Goal: Information Seeking & Learning: Learn about a topic

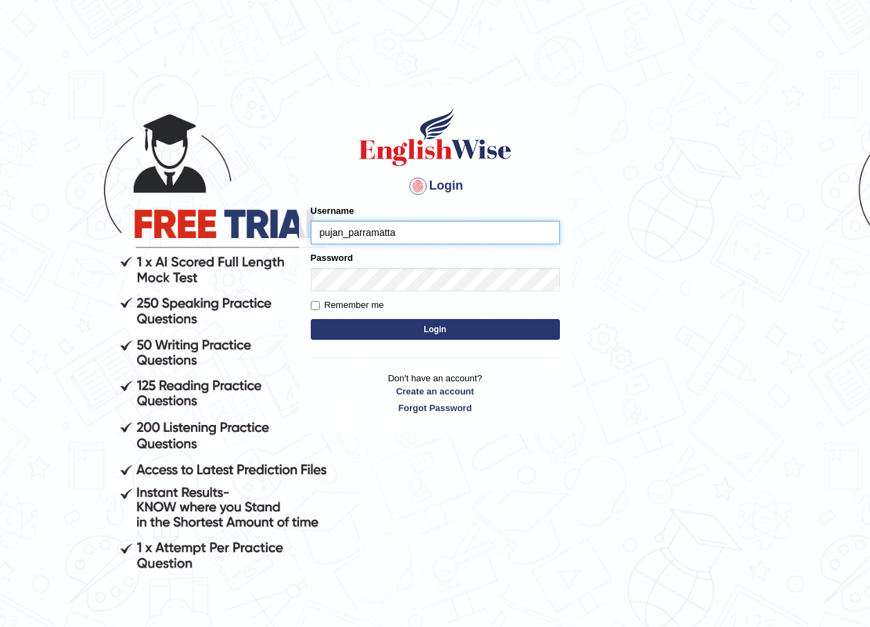
type input "pujan_parramatta"
click at [311, 319] on button "Login" at bounding box center [435, 329] width 249 height 21
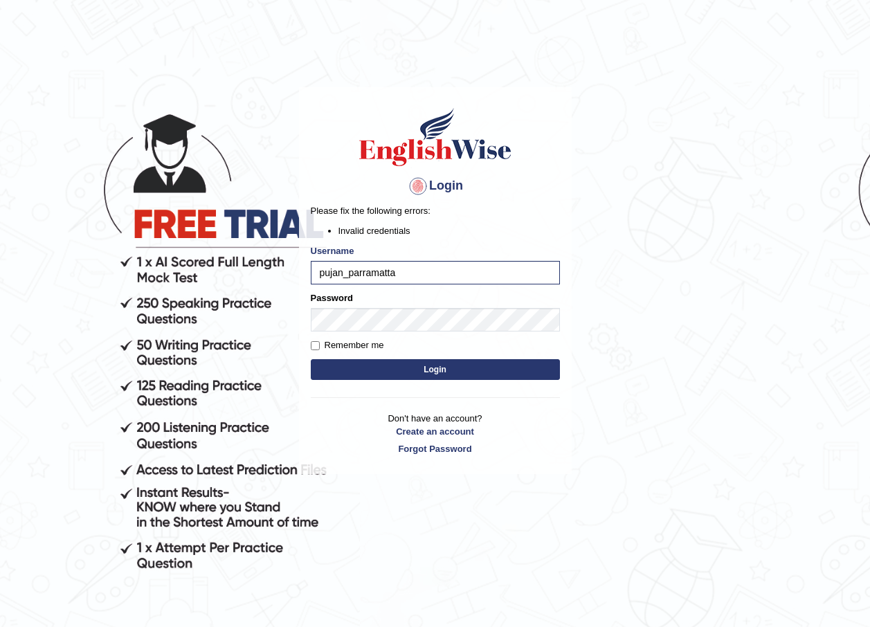
click at [544, 364] on button "Login" at bounding box center [435, 369] width 249 height 21
type input "p"
type input "pujan_parramatta"
click at [363, 363] on button "Login" at bounding box center [435, 369] width 249 height 21
click at [320, 273] on input "pujan_parramatta" at bounding box center [435, 273] width 249 height 24
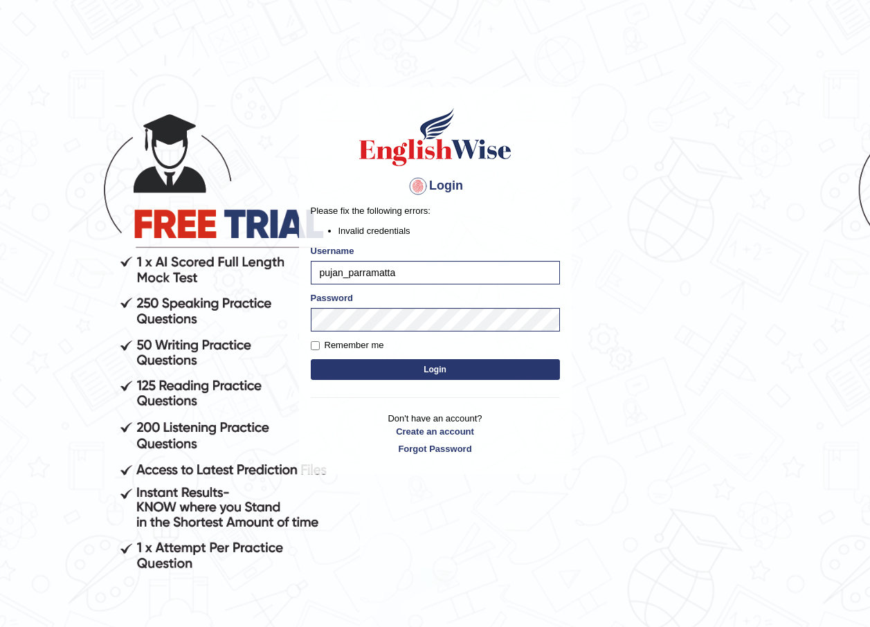
click at [368, 369] on button "Login" at bounding box center [435, 369] width 249 height 21
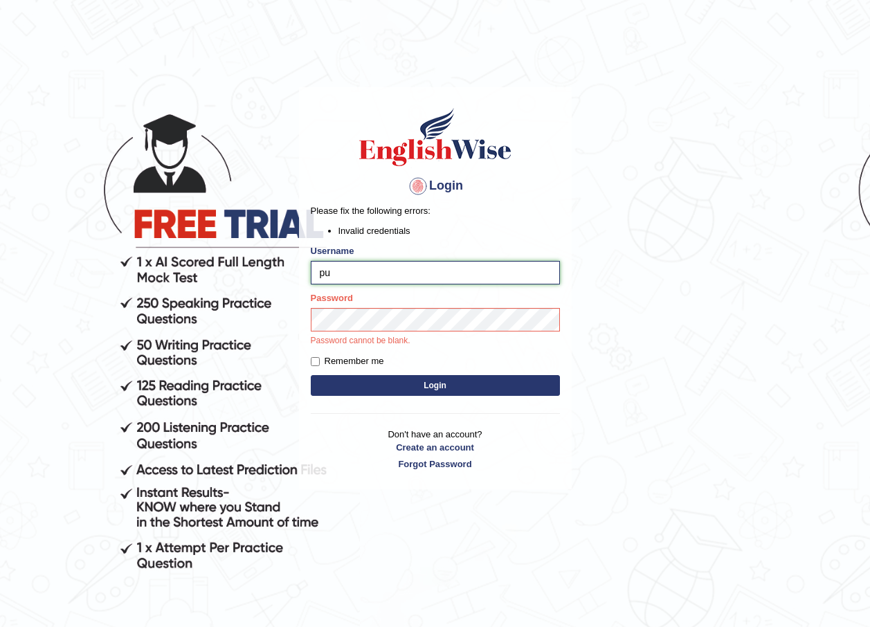
type input "p"
type input "pujan_parramatta"
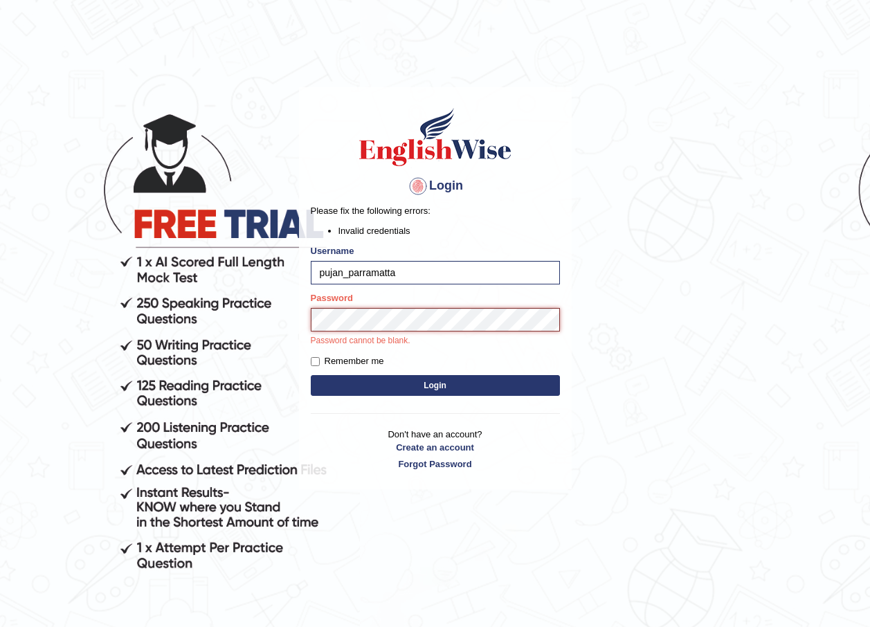
click at [311, 375] on button "Login" at bounding box center [435, 385] width 249 height 21
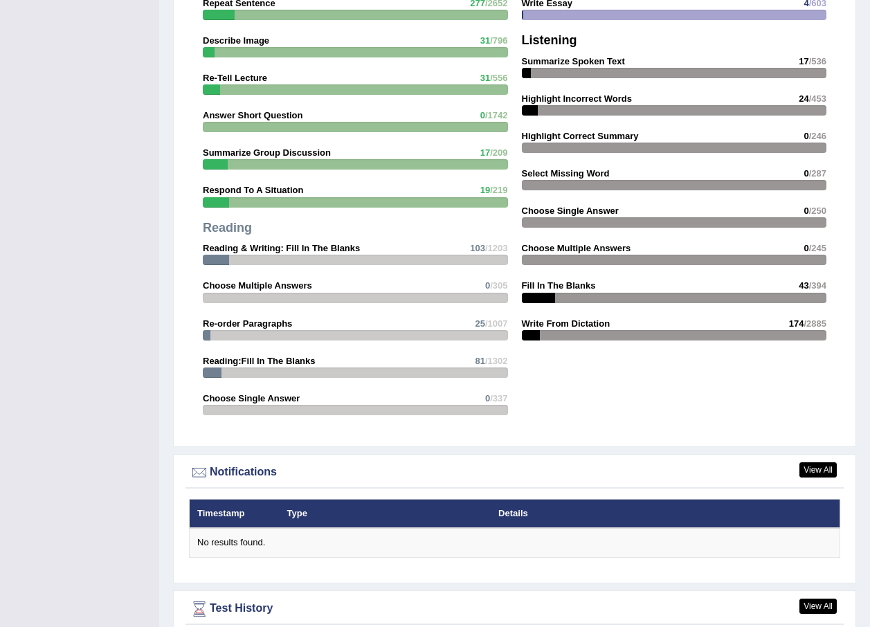
scroll to position [1523, 0]
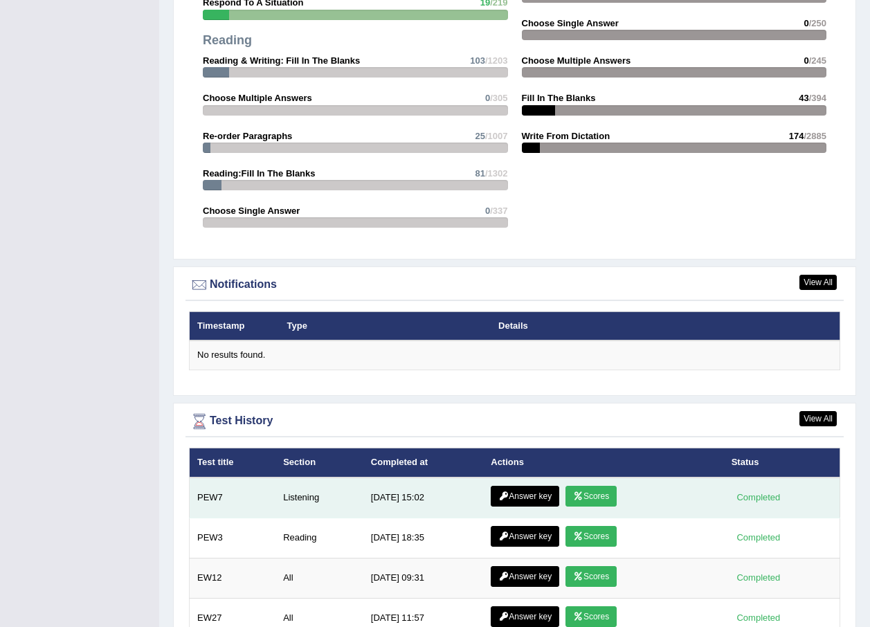
click at [579, 492] on icon at bounding box center [578, 496] width 10 height 8
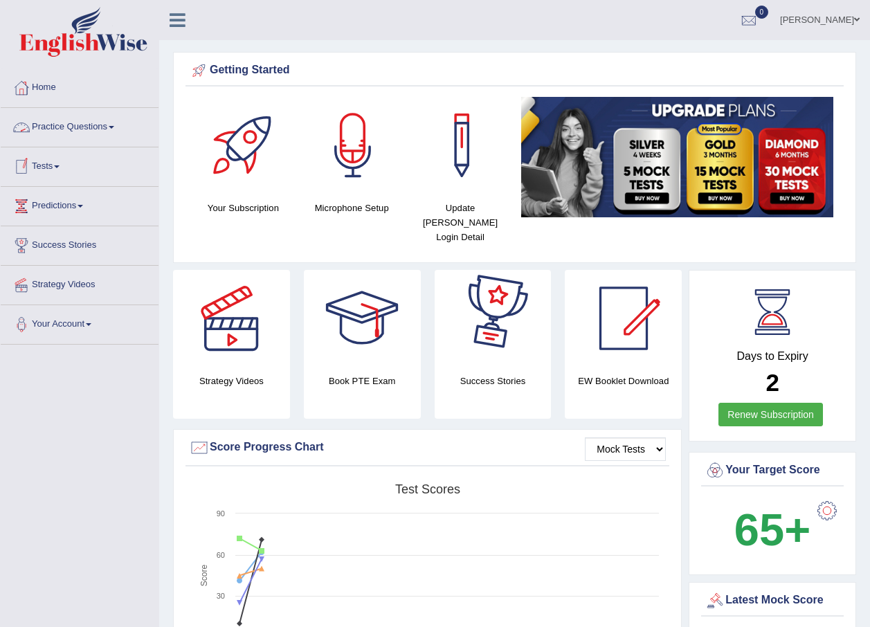
click at [114, 129] on link "Practice Questions" at bounding box center [80, 125] width 158 height 35
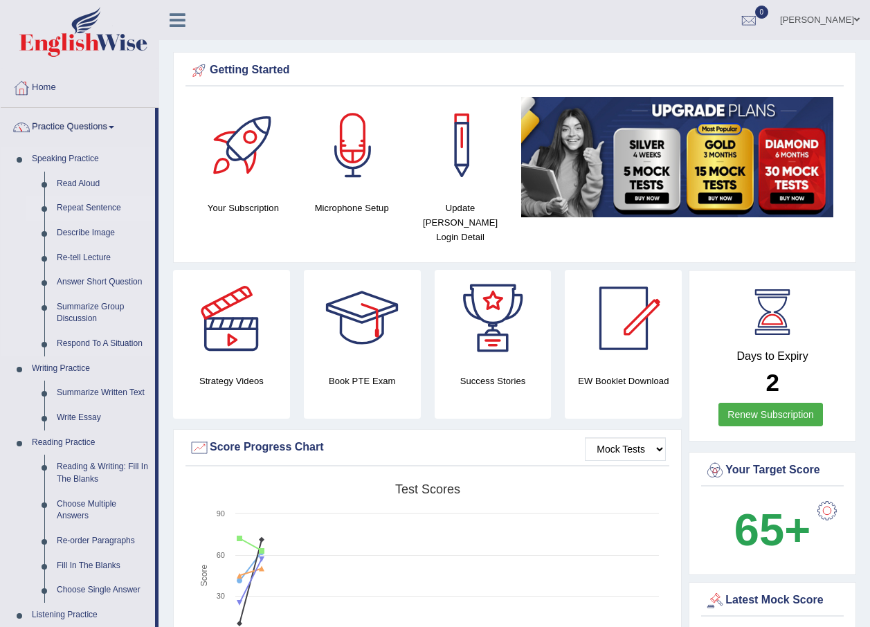
click at [108, 211] on link "Repeat Sentence" at bounding box center [103, 208] width 105 height 25
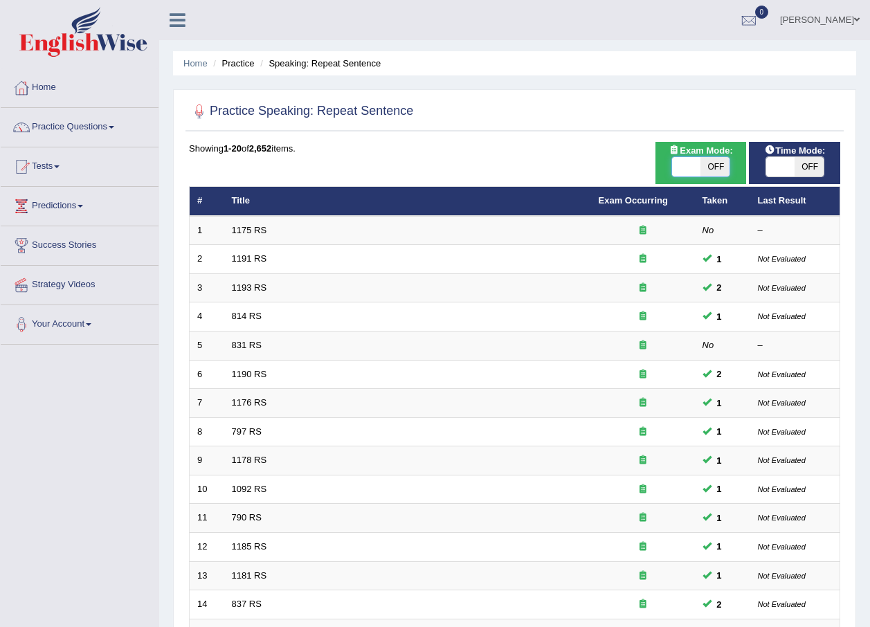
click at [691, 161] on span at bounding box center [686, 166] width 29 height 19
checkbox input "true"
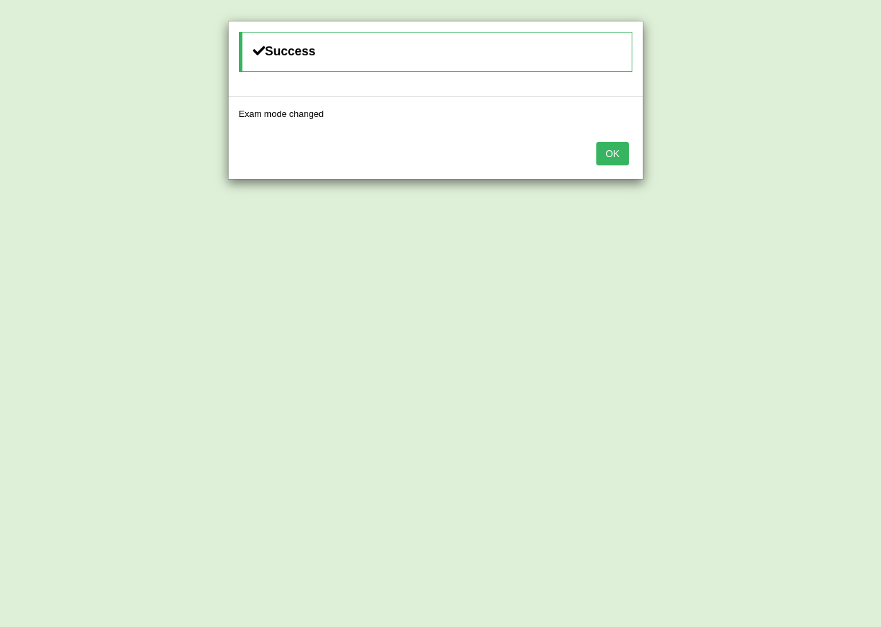
click at [613, 153] on button "OK" at bounding box center [612, 154] width 32 height 24
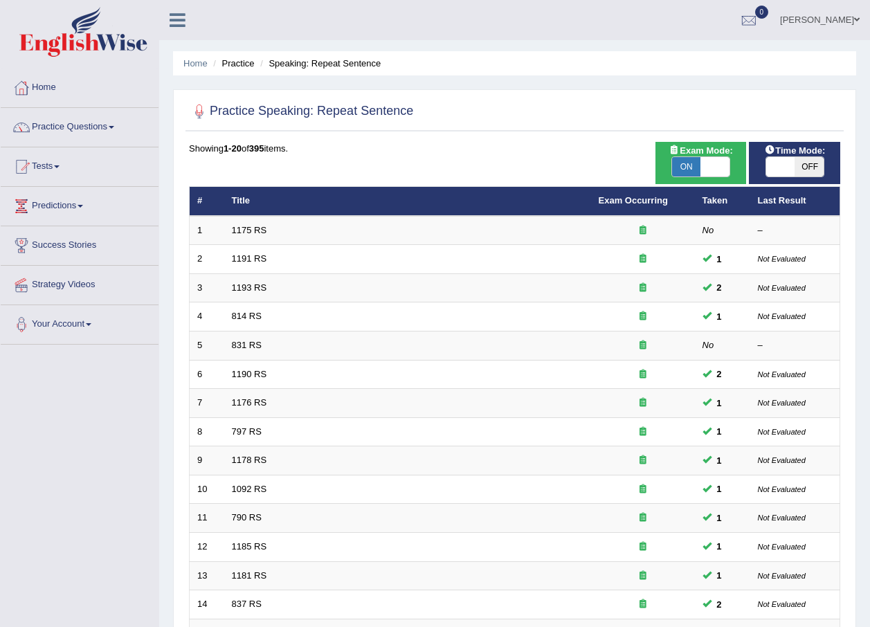
click at [781, 161] on span at bounding box center [780, 166] width 29 height 19
checkbox input "true"
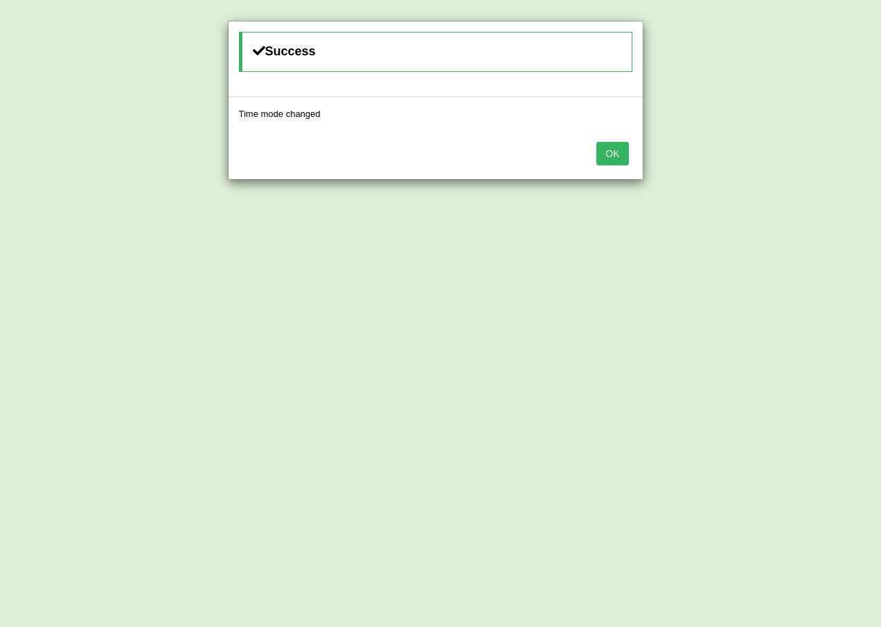
click at [609, 156] on button "OK" at bounding box center [612, 154] width 32 height 24
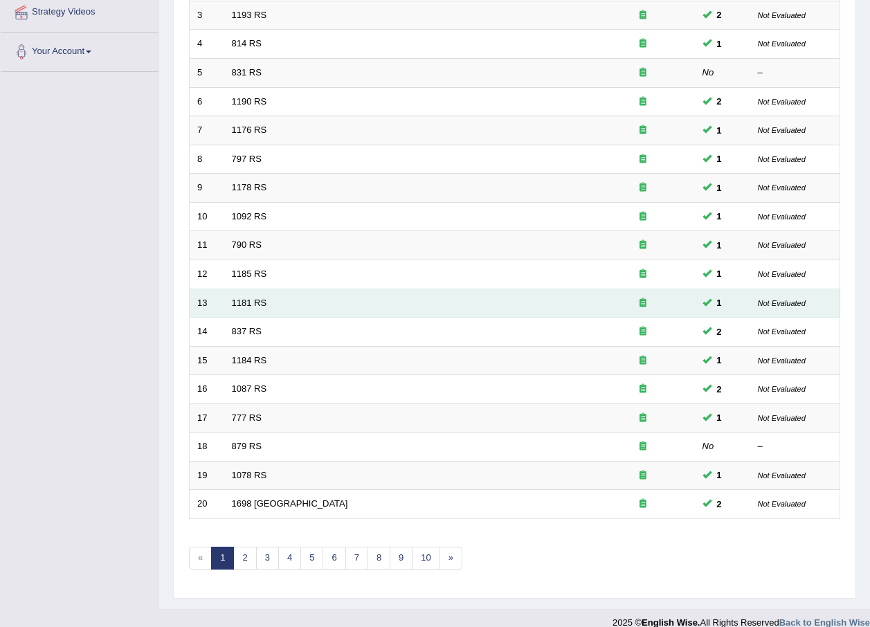
scroll to position [289, 0]
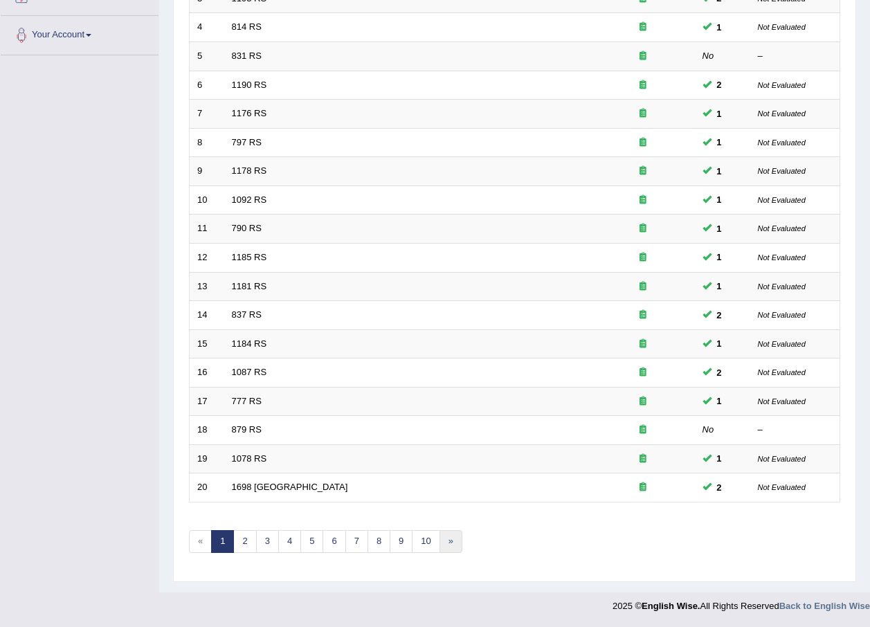
click at [446, 541] on link "»" at bounding box center [451, 541] width 23 height 23
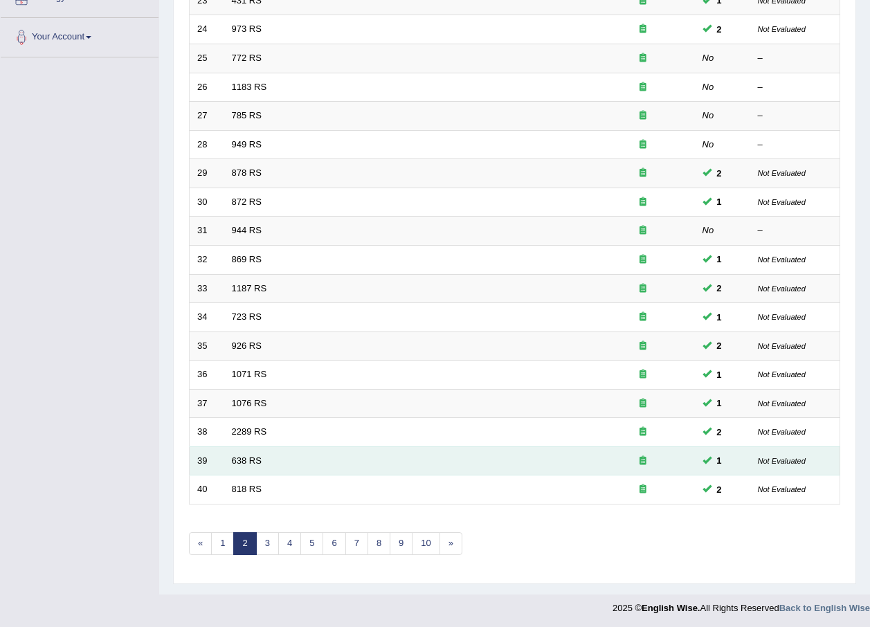
scroll to position [289, 0]
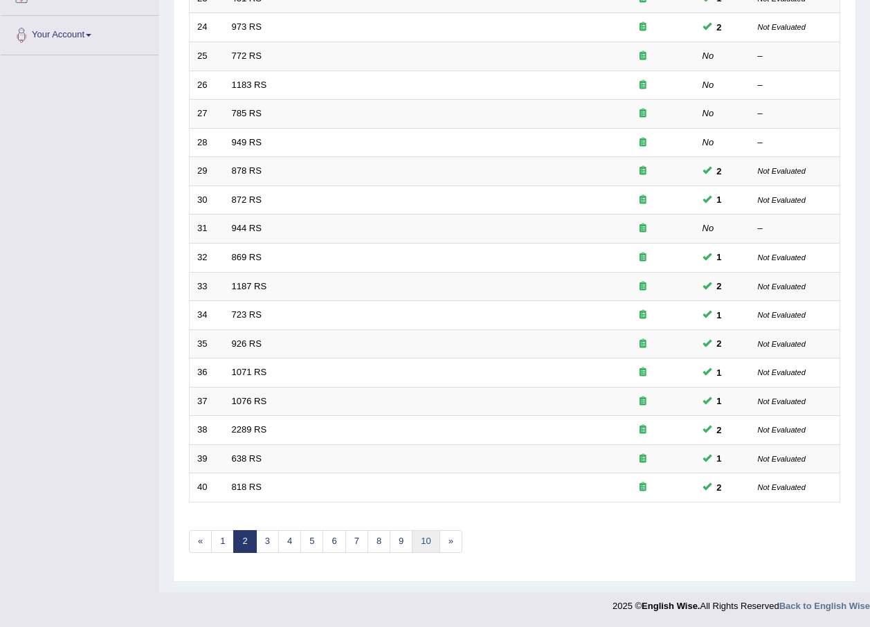
click at [429, 542] on link "10" at bounding box center [426, 541] width 28 height 23
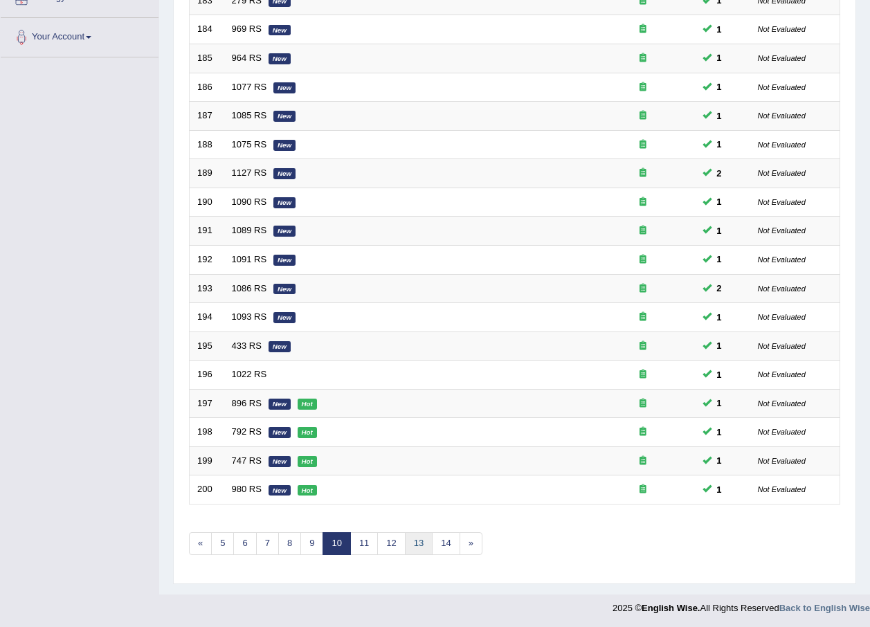
scroll to position [289, 0]
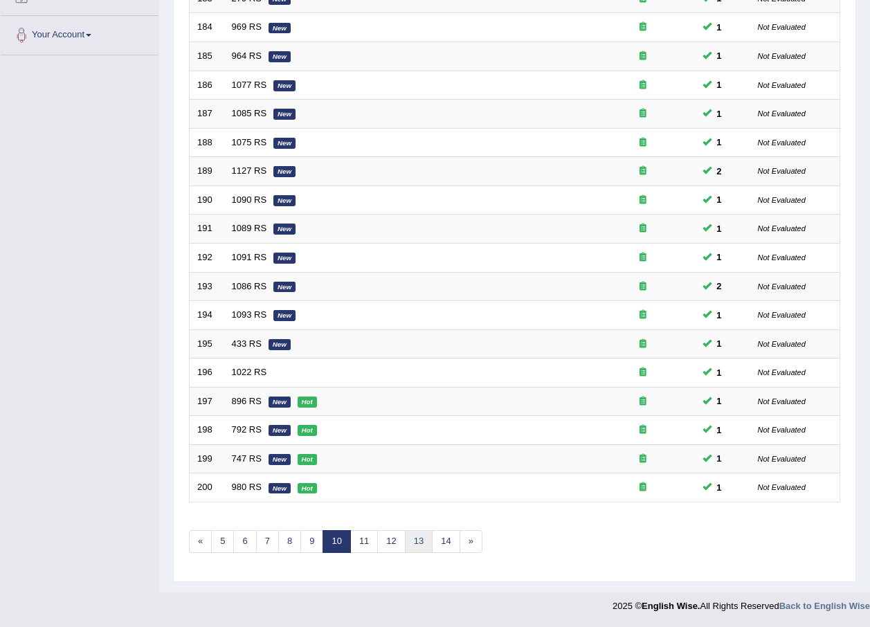
click at [426, 538] on link "13" at bounding box center [419, 541] width 28 height 23
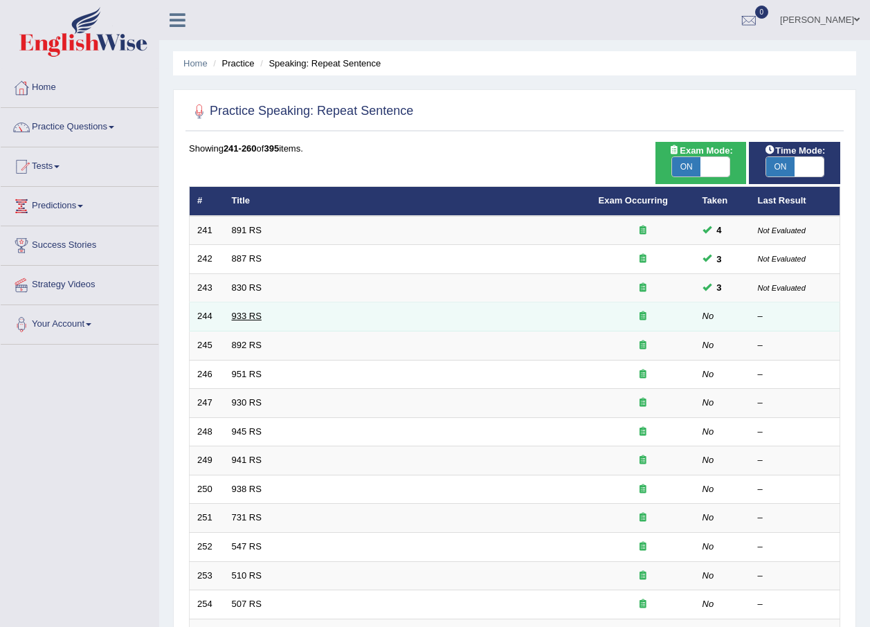
click at [245, 320] on link "933 RS" at bounding box center [247, 316] width 30 height 10
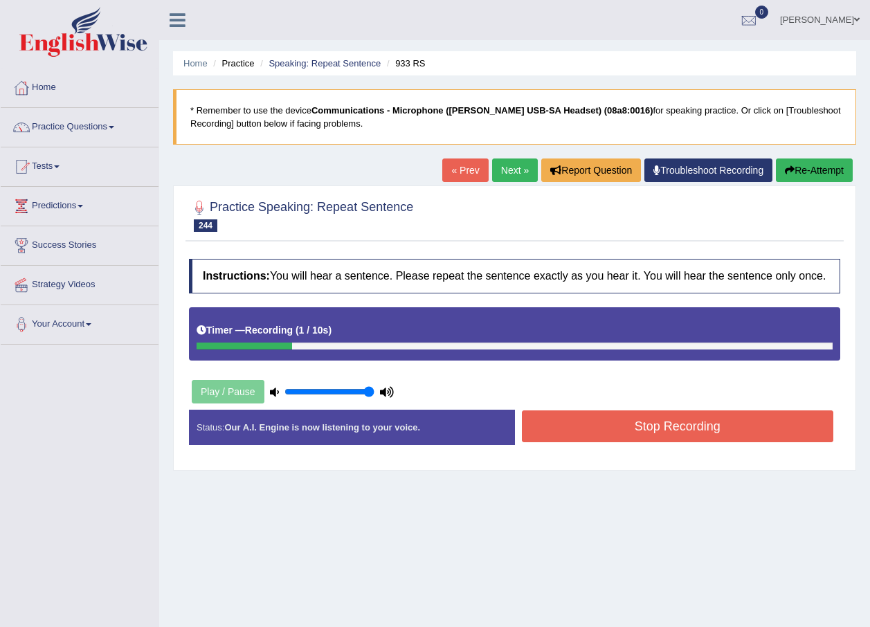
click at [825, 170] on button "Re-Attempt" at bounding box center [814, 171] width 77 height 24
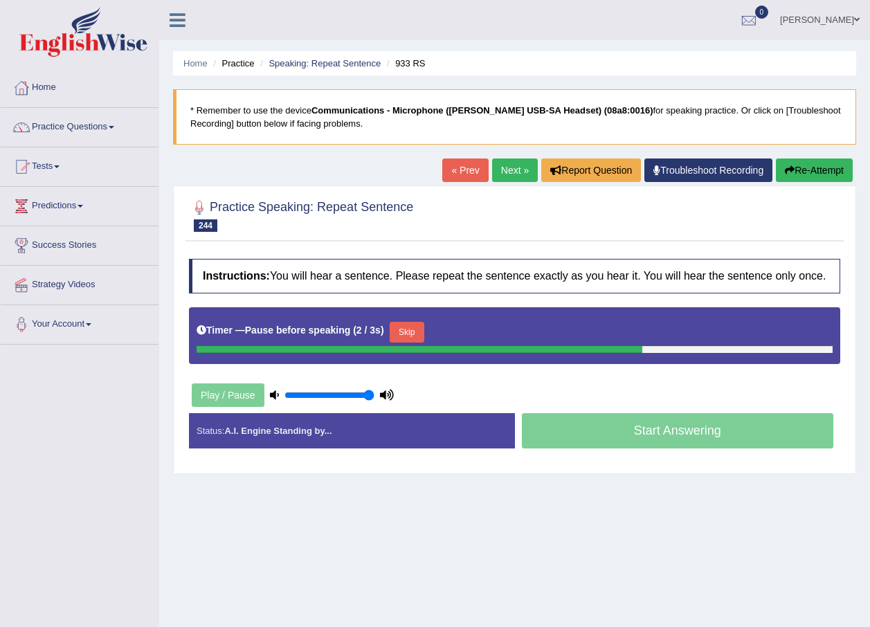
click at [415, 325] on button "Skip" at bounding box center [407, 332] width 35 height 21
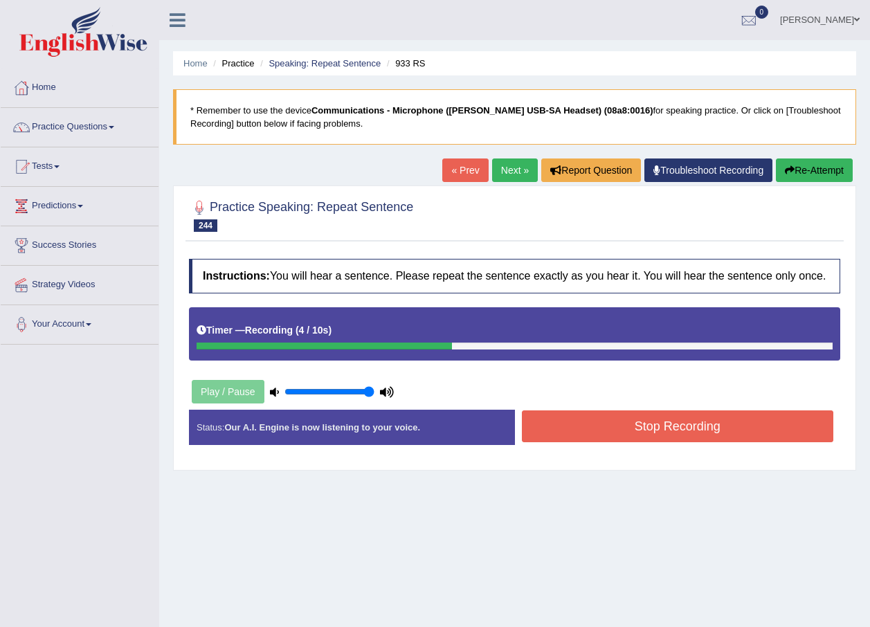
click at [728, 431] on button "Stop Recording" at bounding box center [678, 427] width 312 height 32
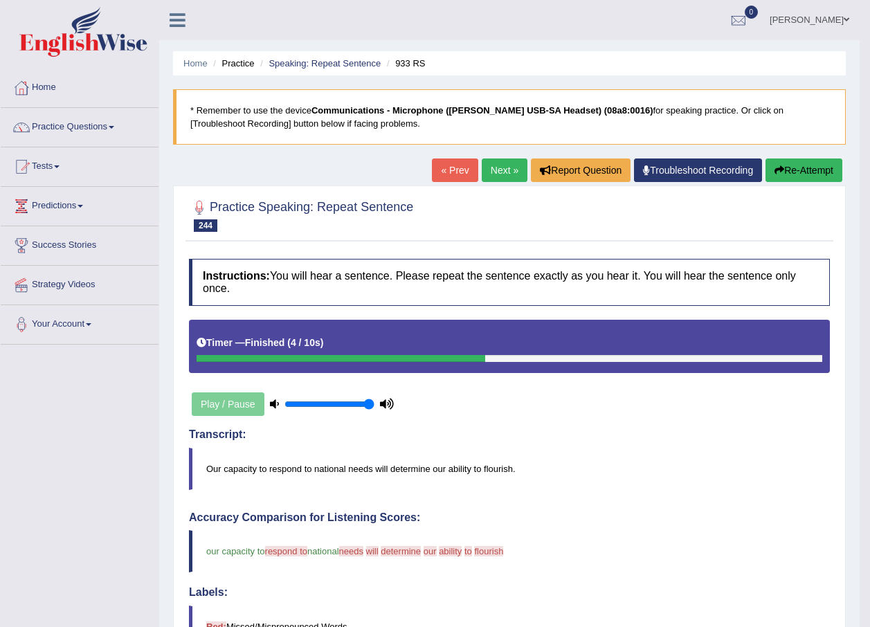
click at [827, 163] on button "Re-Attempt" at bounding box center [804, 171] width 77 height 24
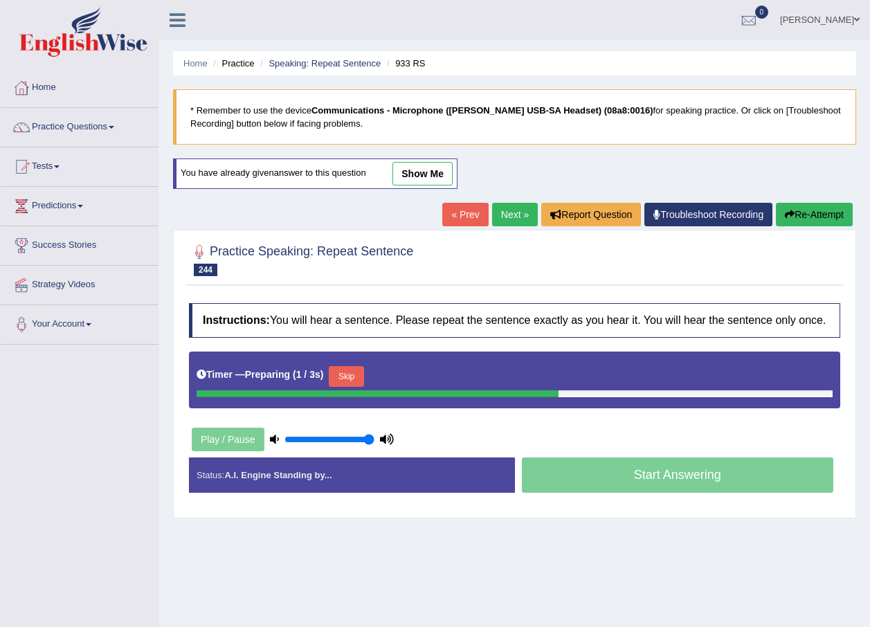
click at [357, 368] on button "Skip" at bounding box center [346, 376] width 35 height 21
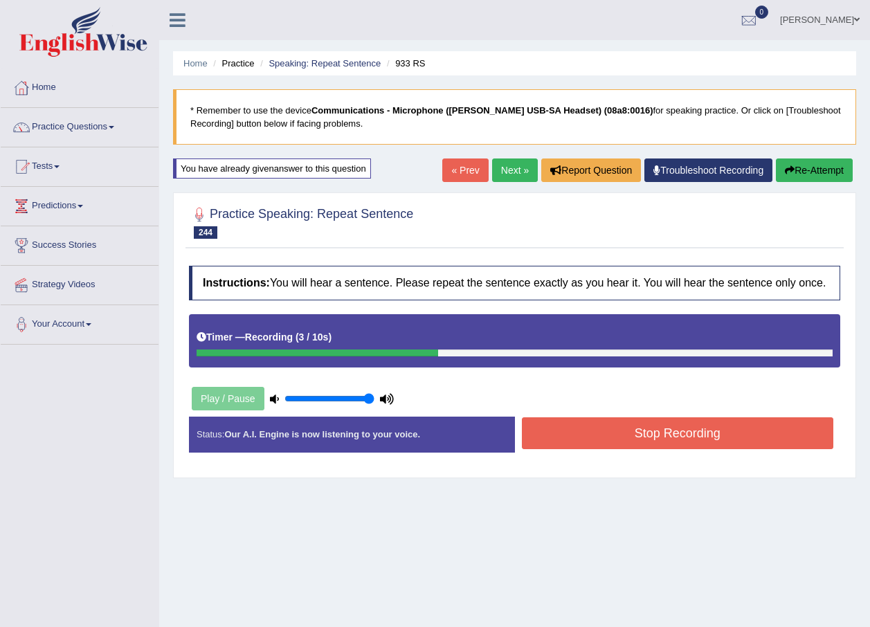
click at [600, 423] on button "Stop Recording" at bounding box center [678, 433] width 312 height 32
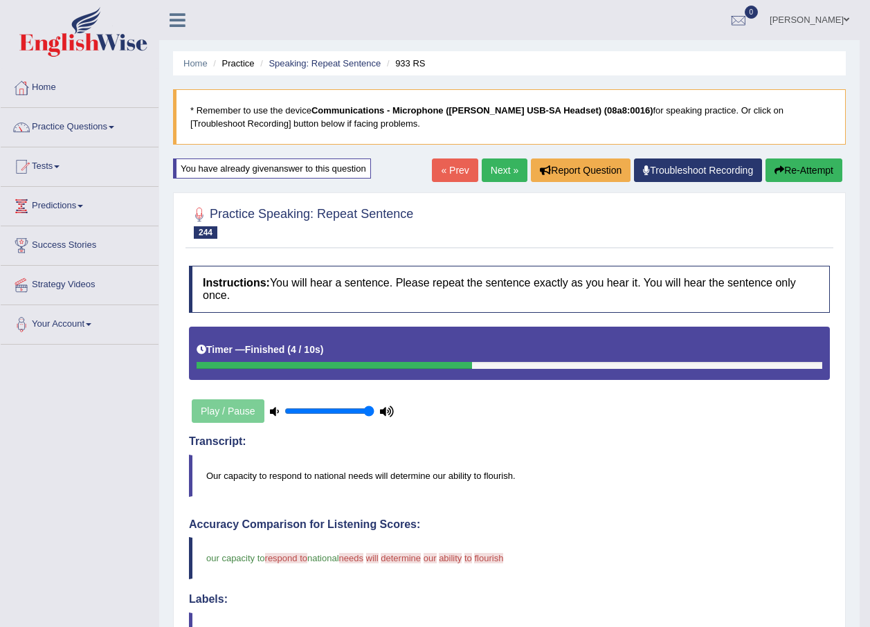
click at [490, 174] on link "Next »" at bounding box center [505, 171] width 46 height 24
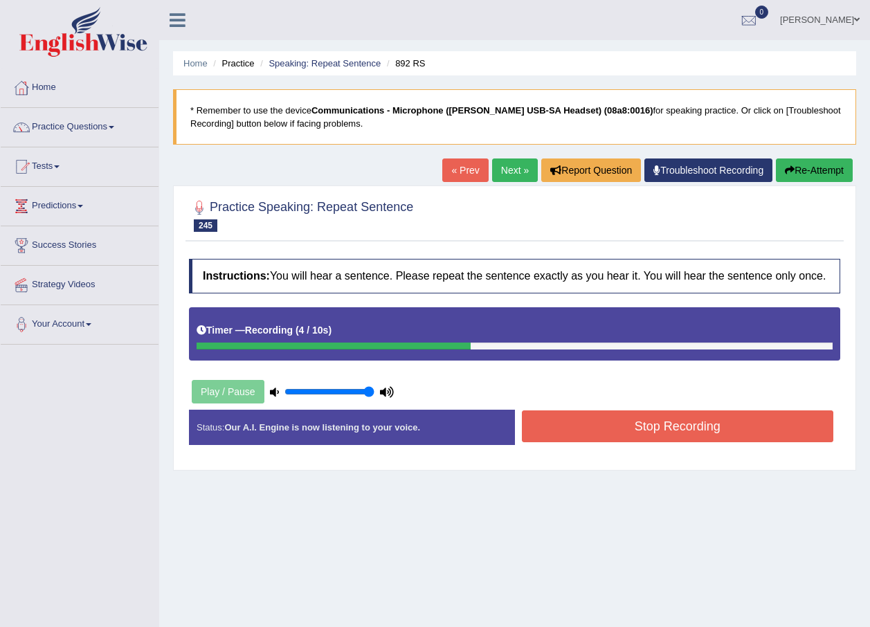
click at [620, 423] on button "Stop Recording" at bounding box center [678, 427] width 312 height 32
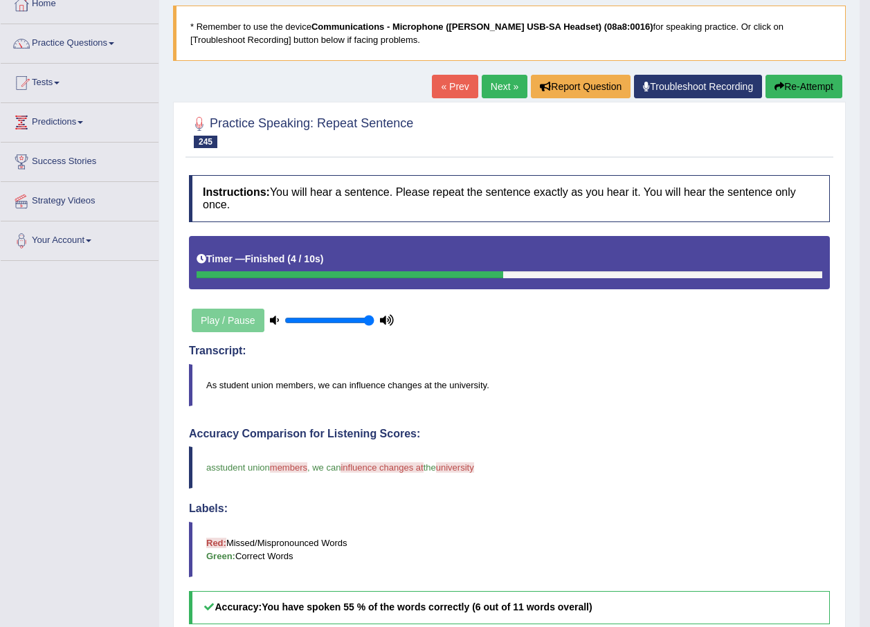
scroll to position [69, 0]
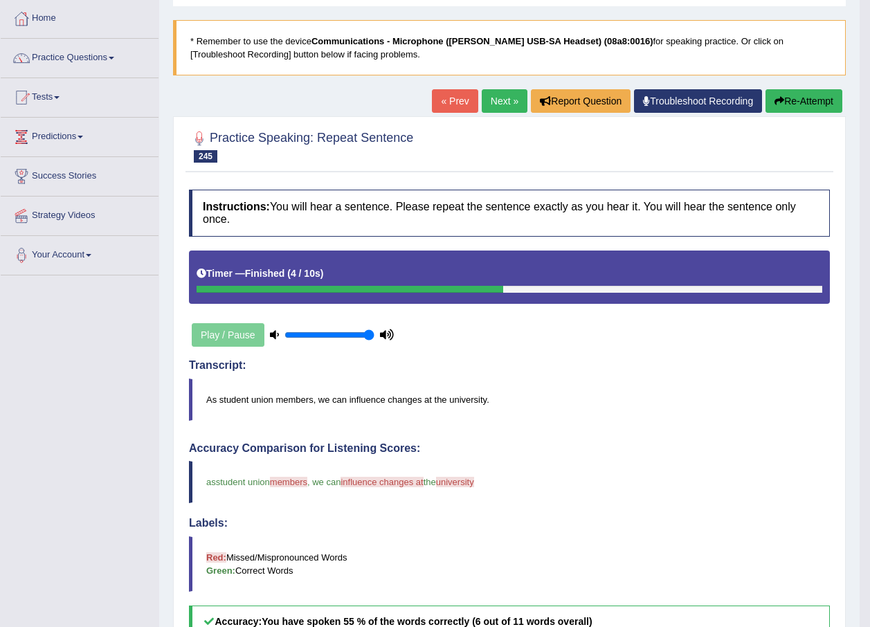
click at [489, 100] on link "Next »" at bounding box center [505, 101] width 46 height 24
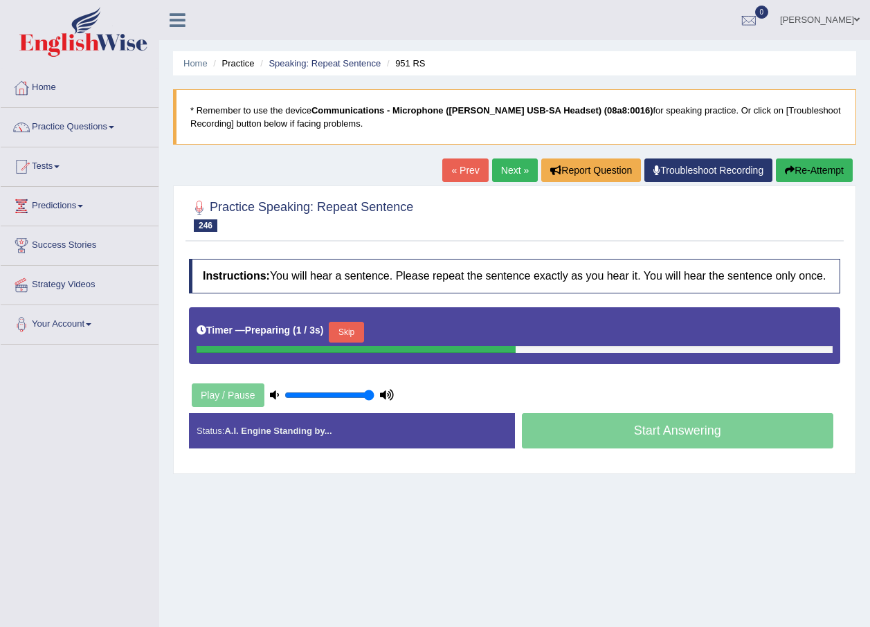
click at [357, 336] on button "Skip" at bounding box center [346, 332] width 35 height 21
click at [400, 330] on button "Skip" at bounding box center [407, 332] width 35 height 21
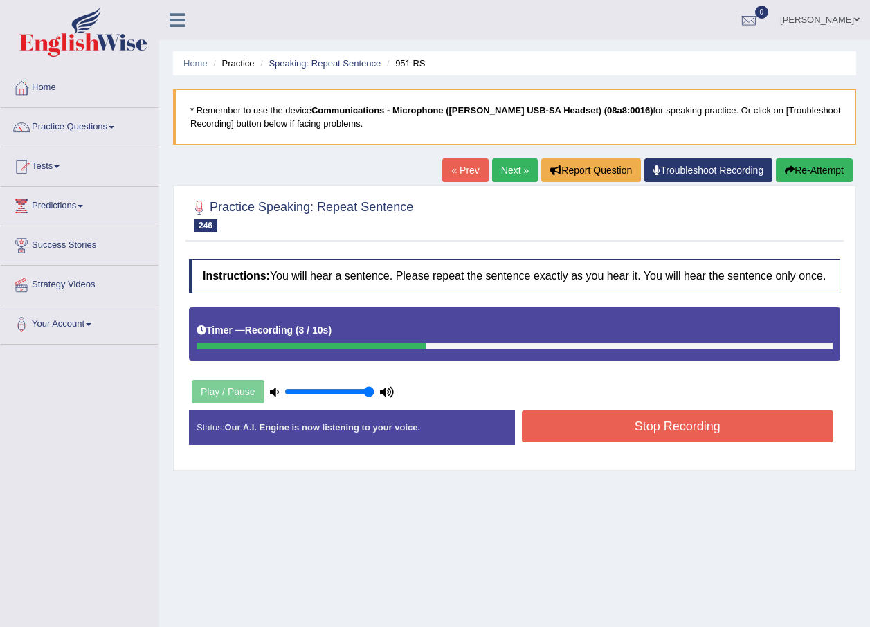
click at [589, 426] on button "Stop Recording" at bounding box center [678, 427] width 312 height 32
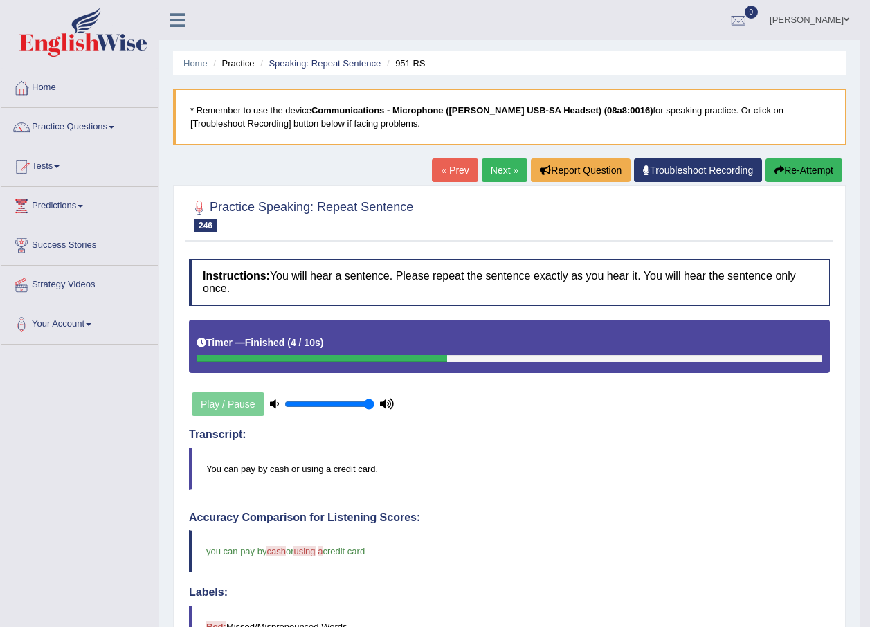
click at [506, 172] on link "Next »" at bounding box center [505, 171] width 46 height 24
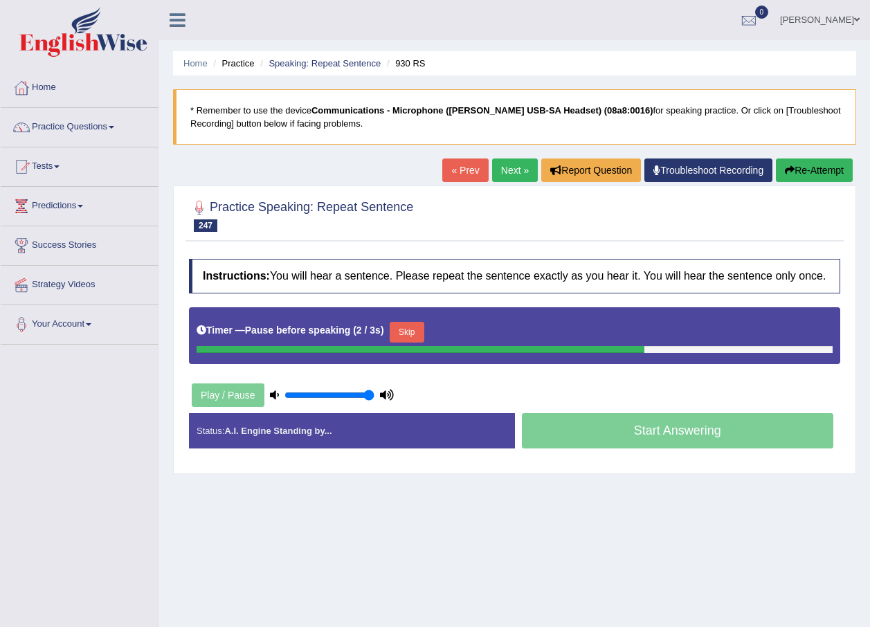
click at [417, 329] on button "Skip" at bounding box center [407, 332] width 35 height 21
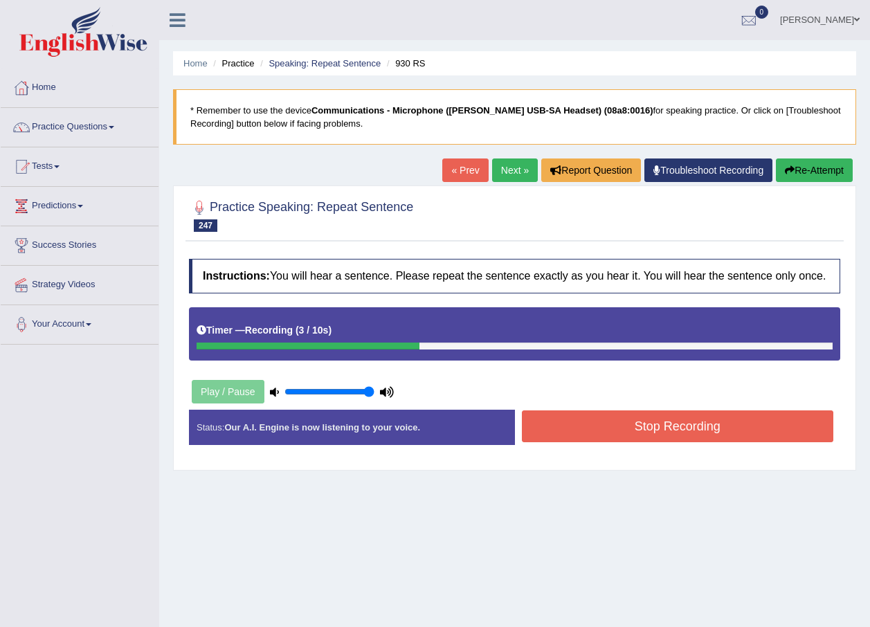
click at [650, 429] on button "Stop Recording" at bounding box center [678, 427] width 312 height 32
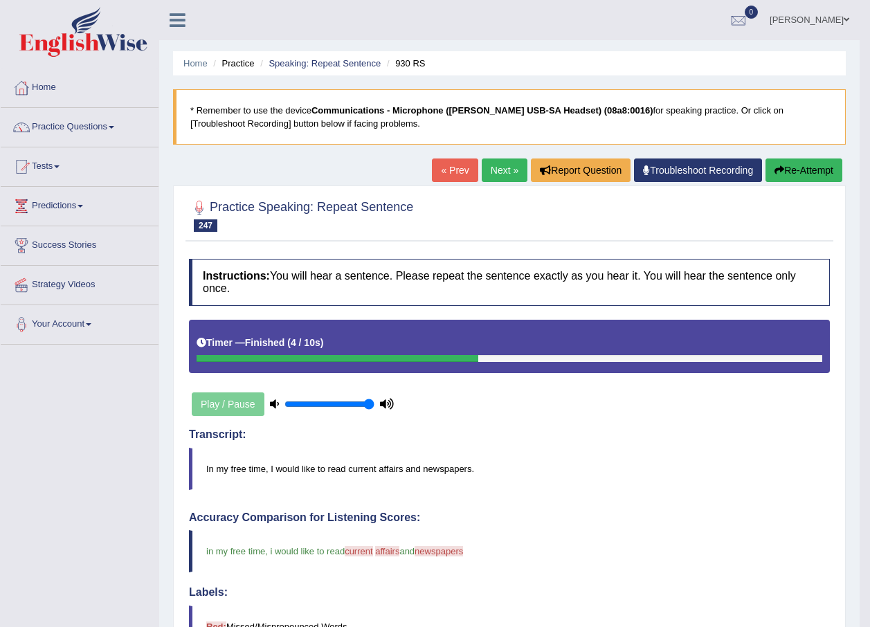
click at [490, 167] on link "Next »" at bounding box center [505, 171] width 46 height 24
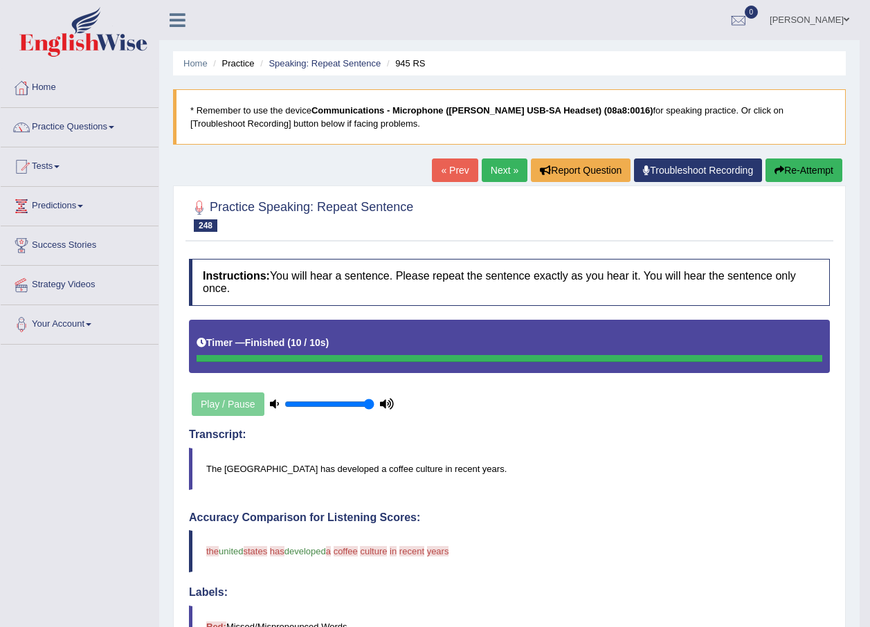
click at [795, 168] on button "Re-Attempt" at bounding box center [804, 171] width 77 height 24
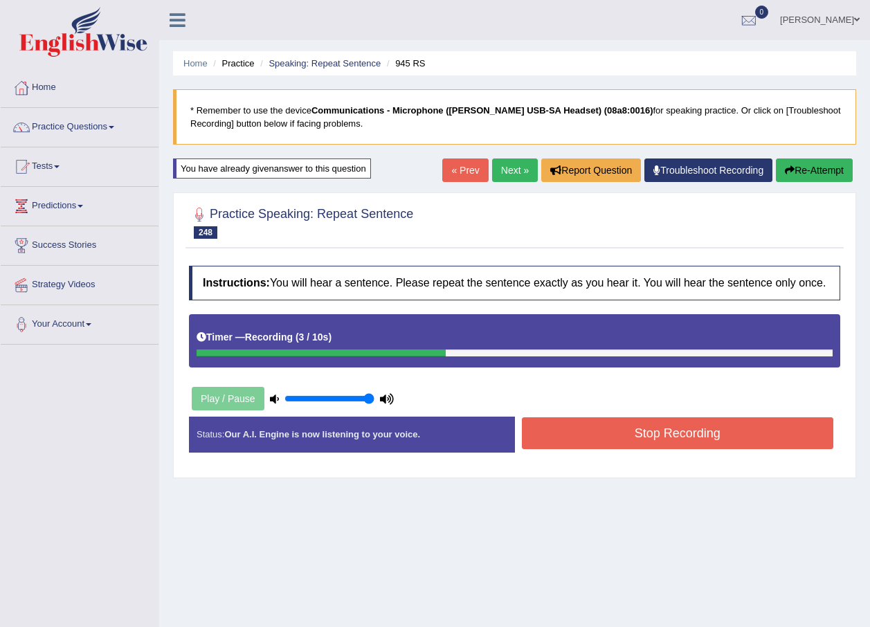
click at [622, 437] on button "Stop Recording" at bounding box center [678, 433] width 312 height 32
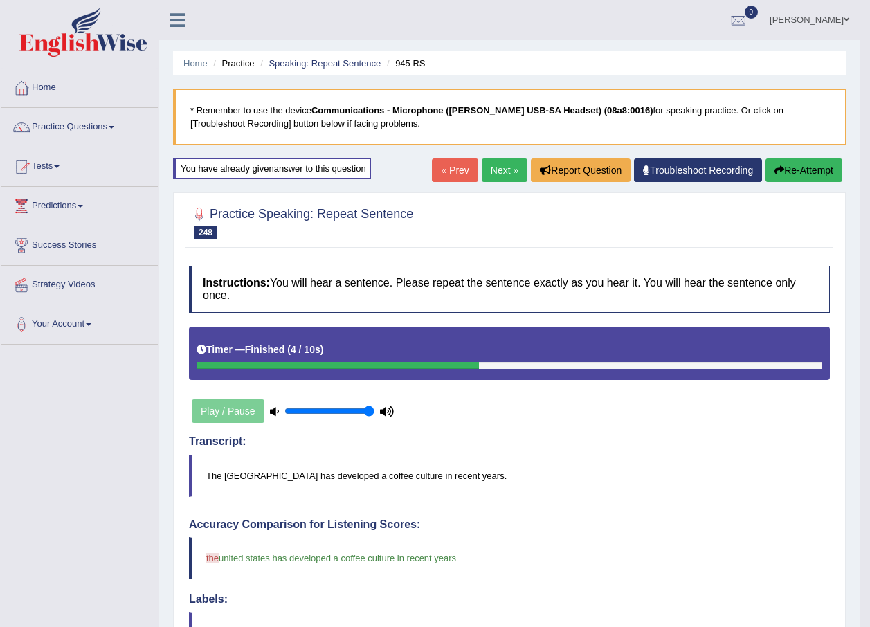
click at [493, 174] on link "Next »" at bounding box center [505, 171] width 46 height 24
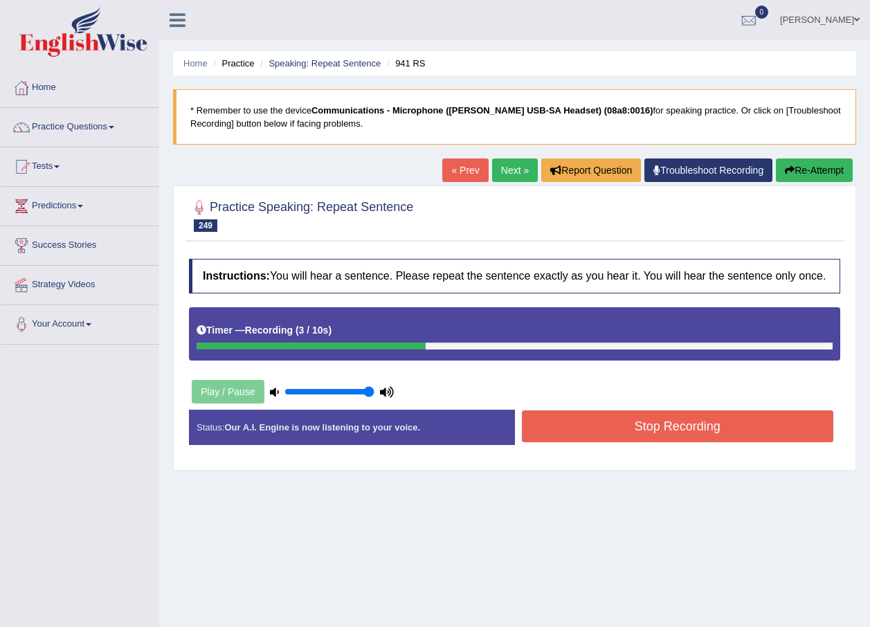
click at [627, 415] on button "Stop Recording" at bounding box center [678, 427] width 312 height 32
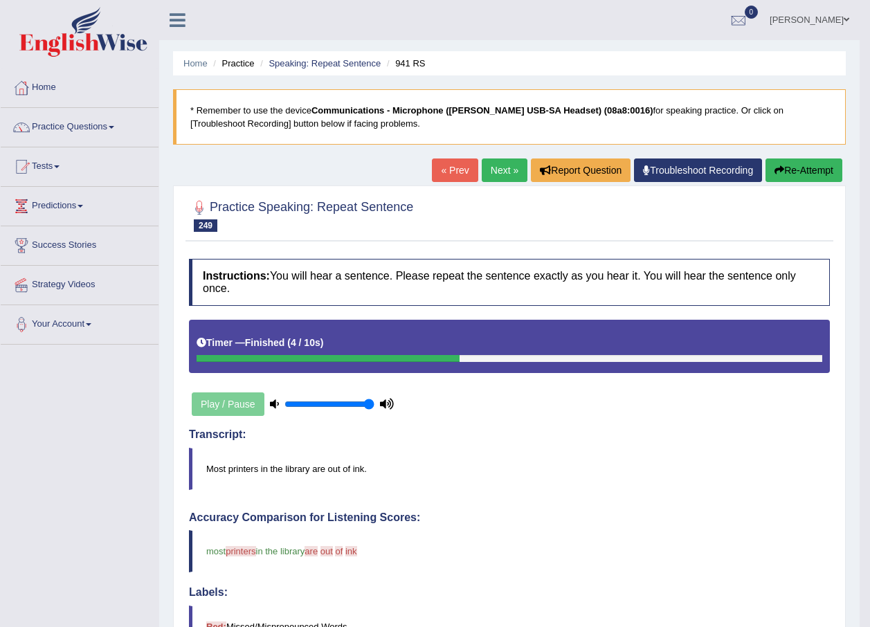
click at [515, 172] on link "Next »" at bounding box center [505, 171] width 46 height 24
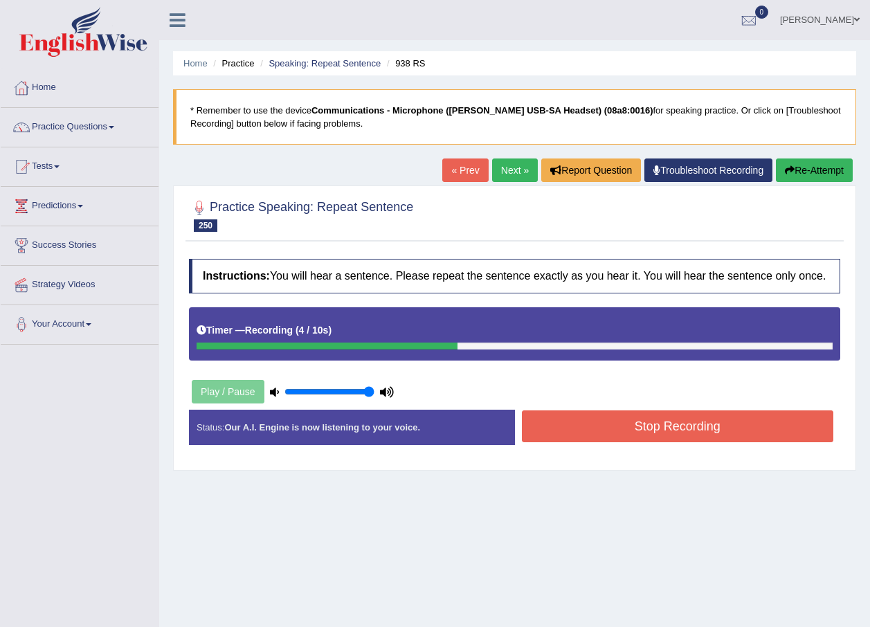
click at [625, 425] on button "Stop Recording" at bounding box center [678, 427] width 312 height 32
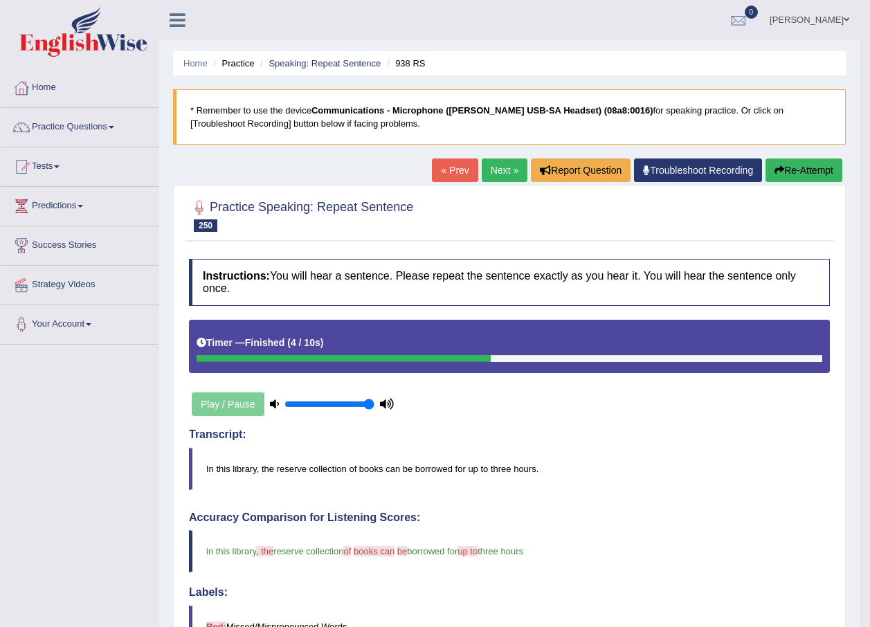
click at [514, 168] on link "Next »" at bounding box center [505, 171] width 46 height 24
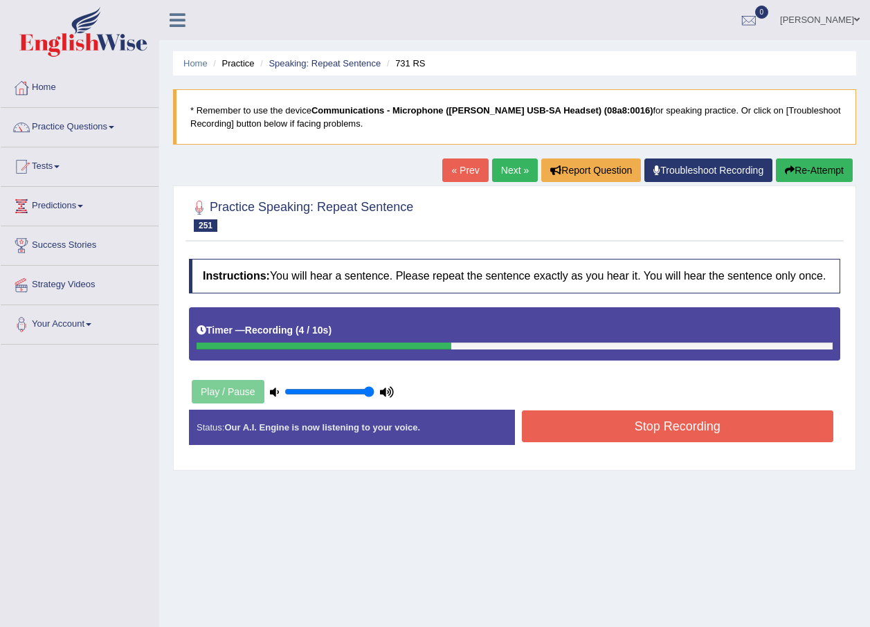
click at [601, 417] on button "Stop Recording" at bounding box center [678, 427] width 312 height 32
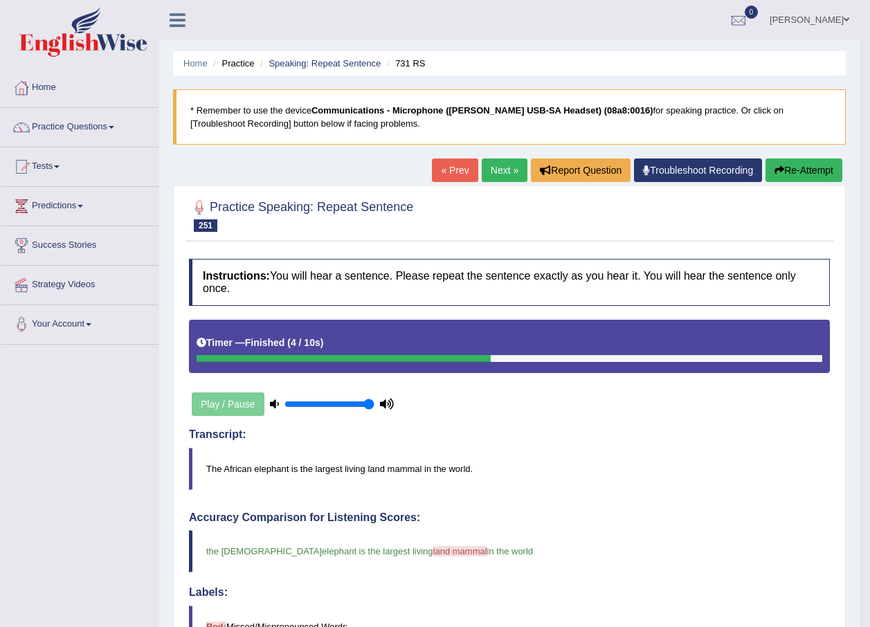
click at [508, 173] on link "Next »" at bounding box center [505, 171] width 46 height 24
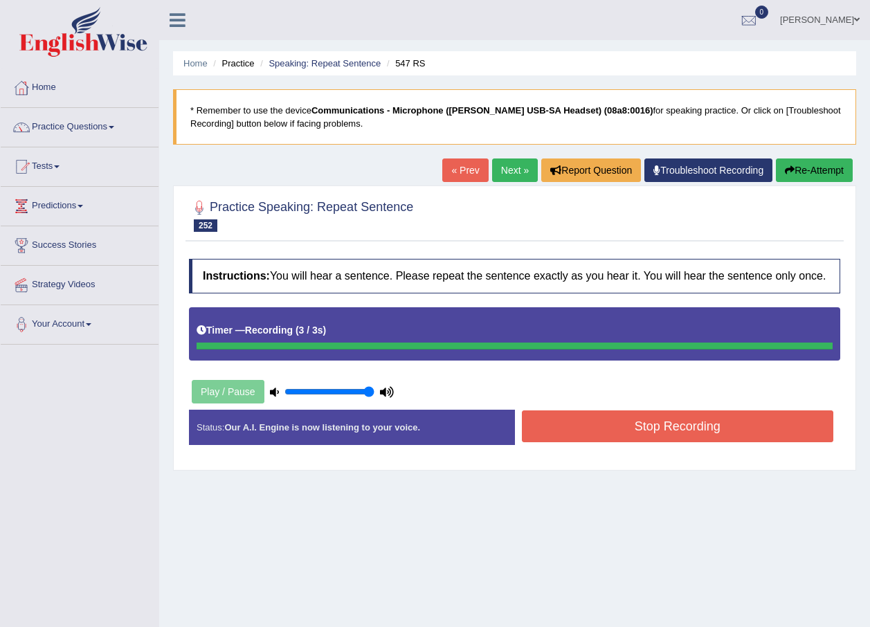
click at [836, 170] on button "Re-Attempt" at bounding box center [814, 171] width 77 height 24
click at [683, 430] on button "Stop Recording" at bounding box center [678, 427] width 312 height 32
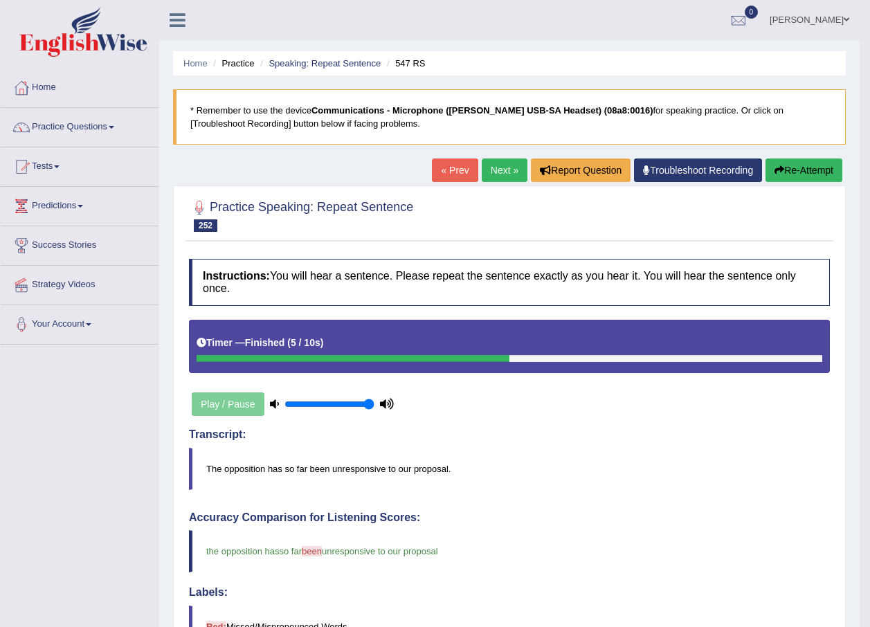
click at [487, 167] on link "Next »" at bounding box center [505, 171] width 46 height 24
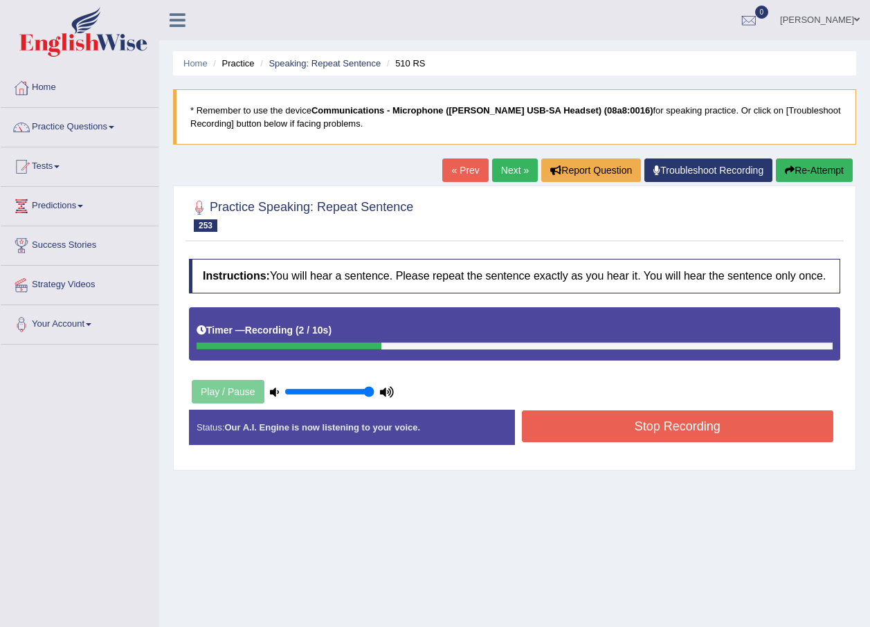
click at [680, 435] on button "Stop Recording" at bounding box center [678, 427] width 312 height 32
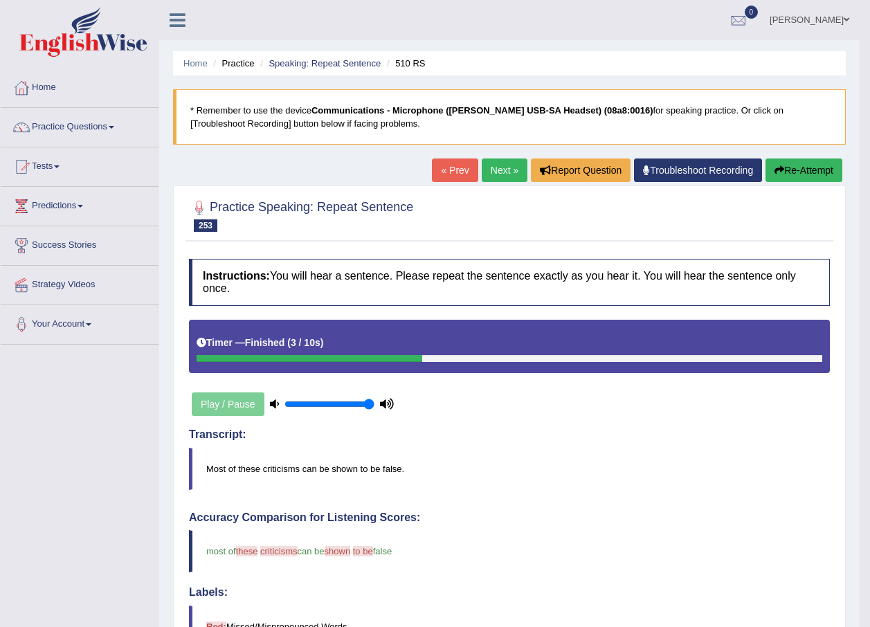
click at [489, 168] on link "Next »" at bounding box center [505, 171] width 46 height 24
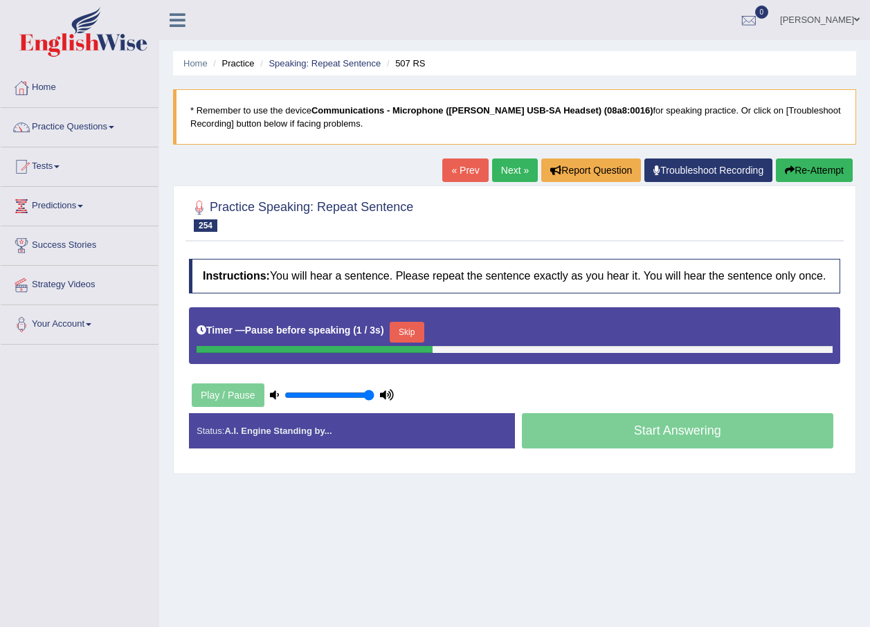
click at [810, 177] on button "Re-Attempt" at bounding box center [814, 171] width 77 height 24
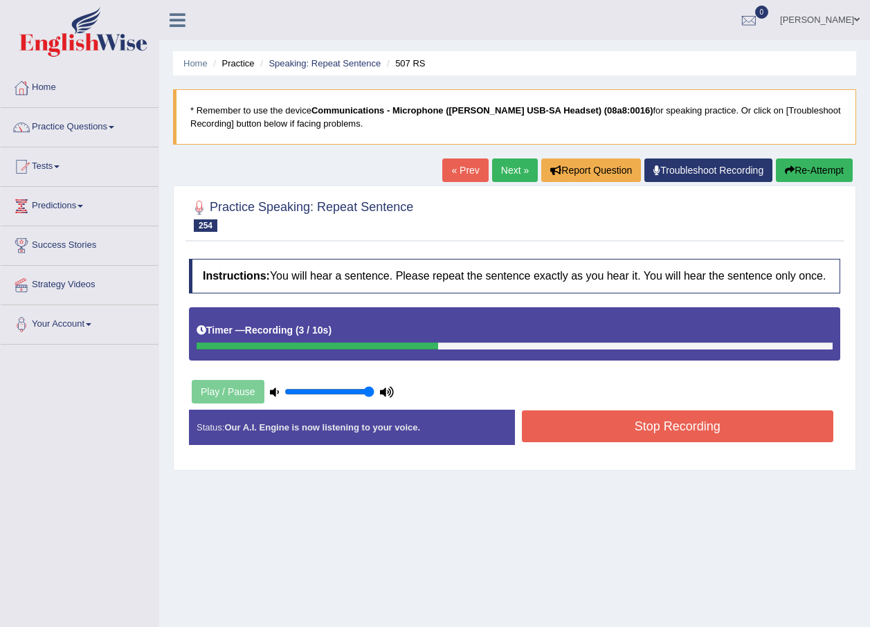
click at [671, 426] on button "Stop Recording" at bounding box center [678, 427] width 312 height 32
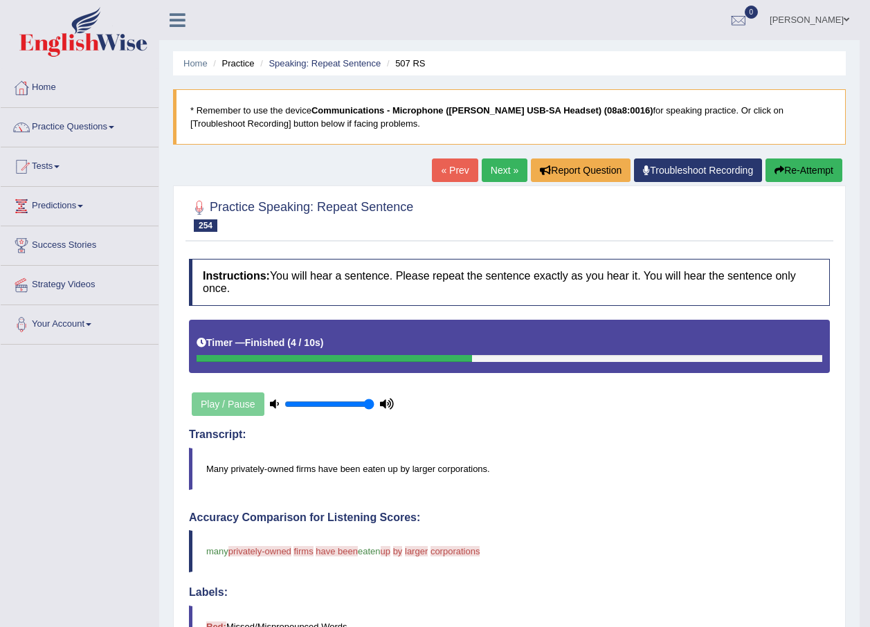
click at [820, 169] on button "Re-Attempt" at bounding box center [804, 171] width 77 height 24
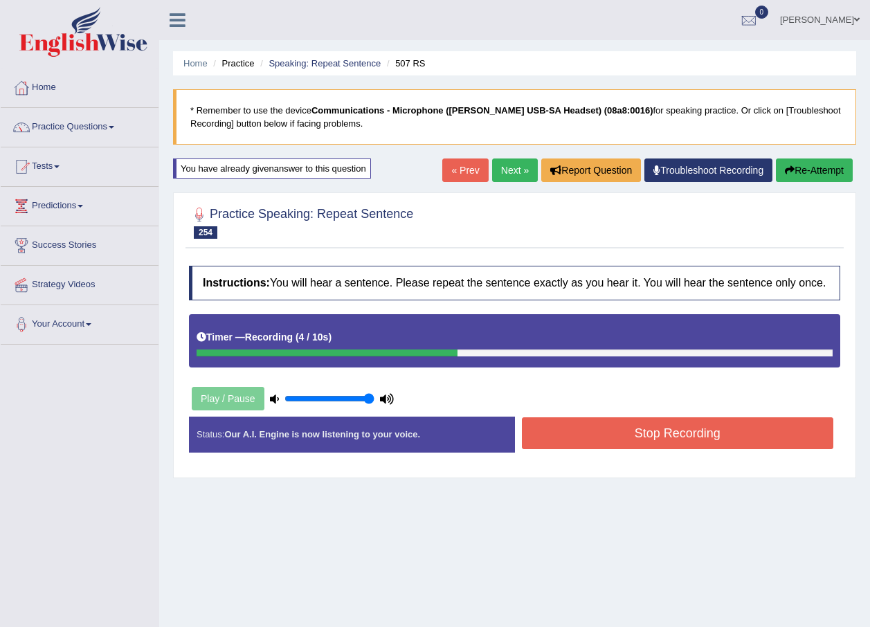
click at [559, 428] on button "Stop Recording" at bounding box center [678, 433] width 312 height 32
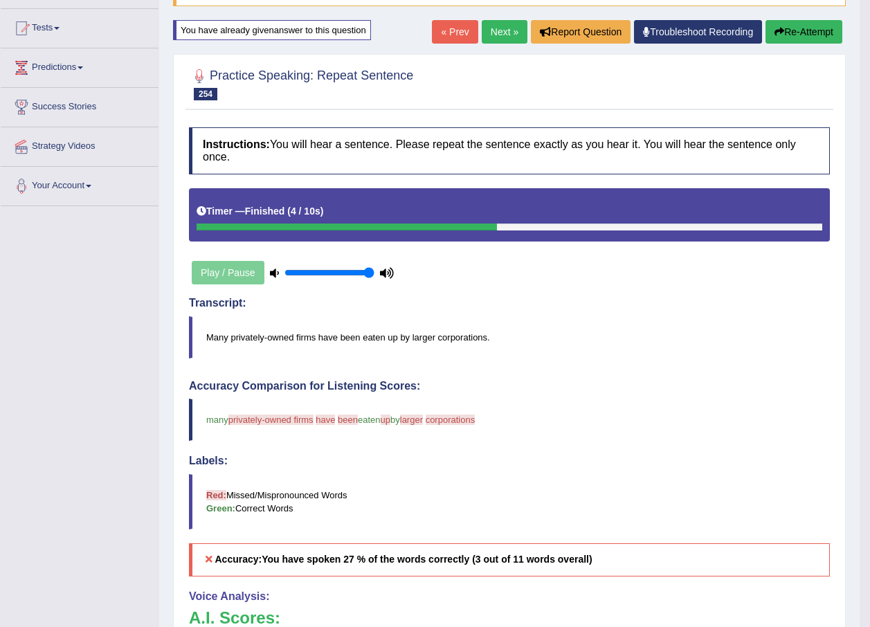
scroll to position [69, 0]
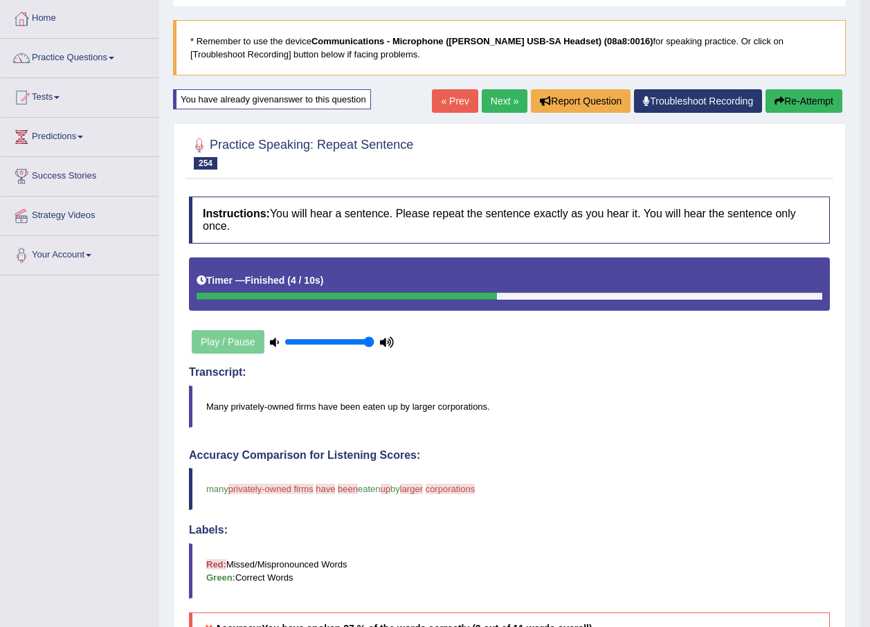
click at [498, 100] on link "Next »" at bounding box center [505, 101] width 46 height 24
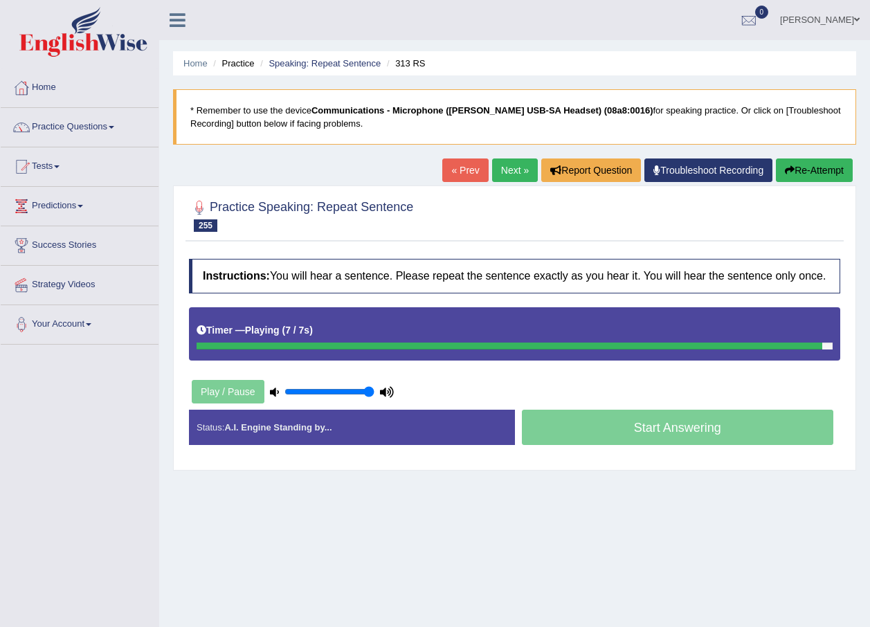
click at [814, 172] on button "Re-Attempt" at bounding box center [814, 171] width 77 height 24
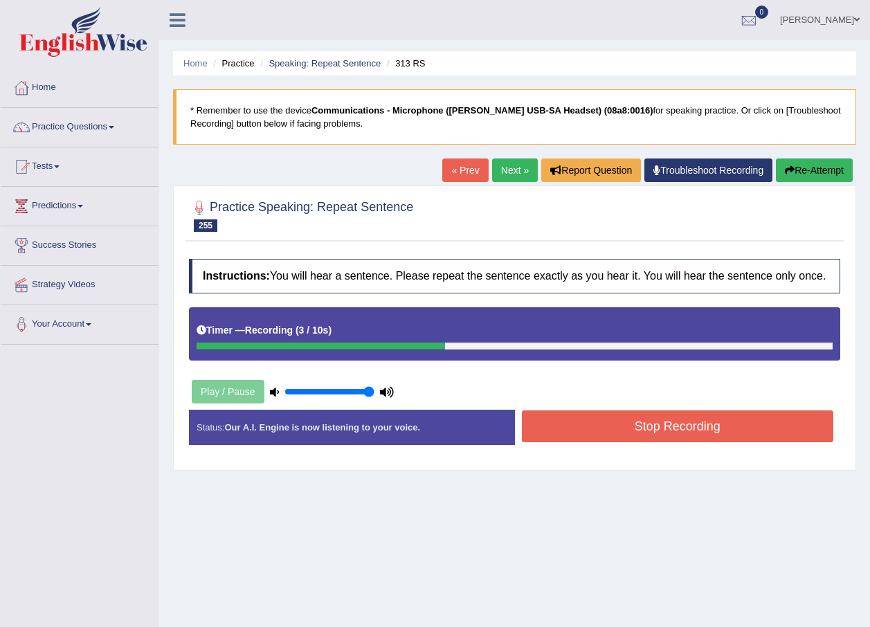
click at [807, 172] on button "Re-Attempt" at bounding box center [814, 171] width 77 height 24
click at [645, 433] on button "Stop Recording" at bounding box center [678, 427] width 312 height 32
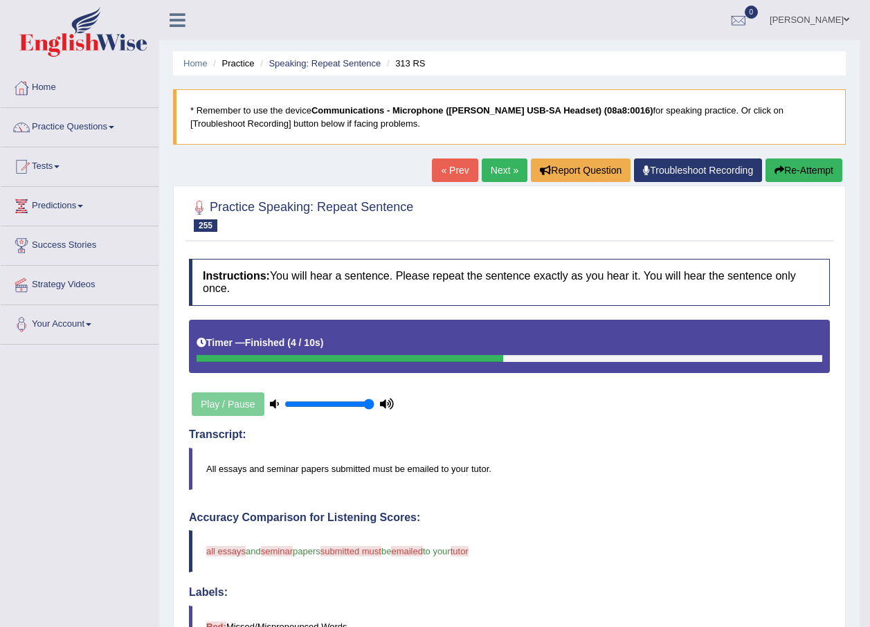
click at [809, 164] on button "Re-Attempt" at bounding box center [804, 171] width 77 height 24
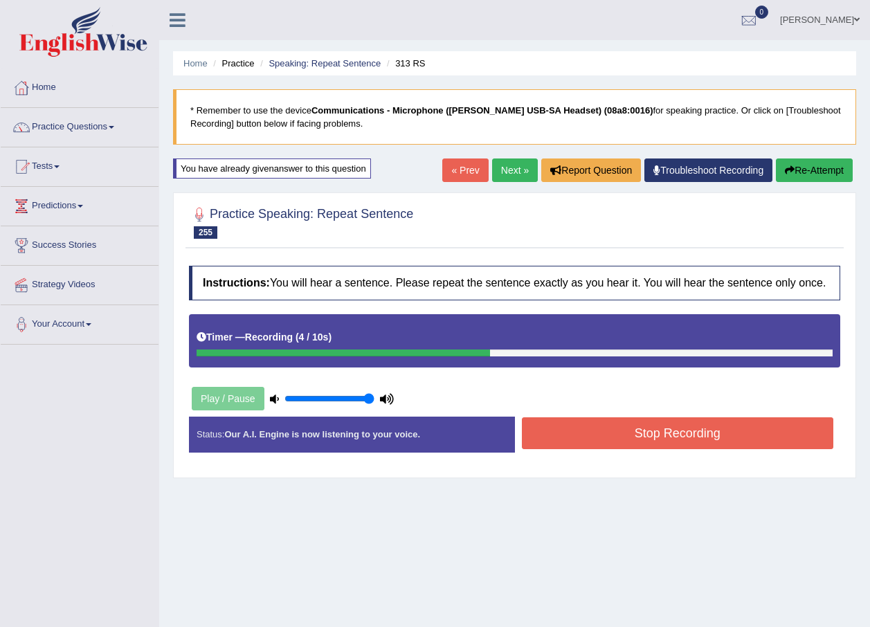
click at [550, 446] on button "Stop Recording" at bounding box center [678, 433] width 312 height 32
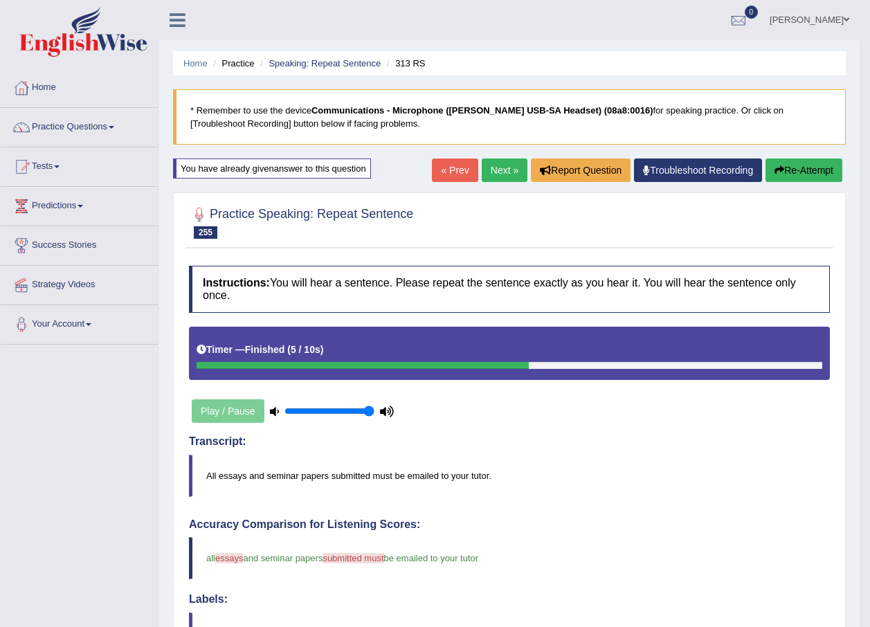
click at [510, 175] on link "Next »" at bounding box center [505, 171] width 46 height 24
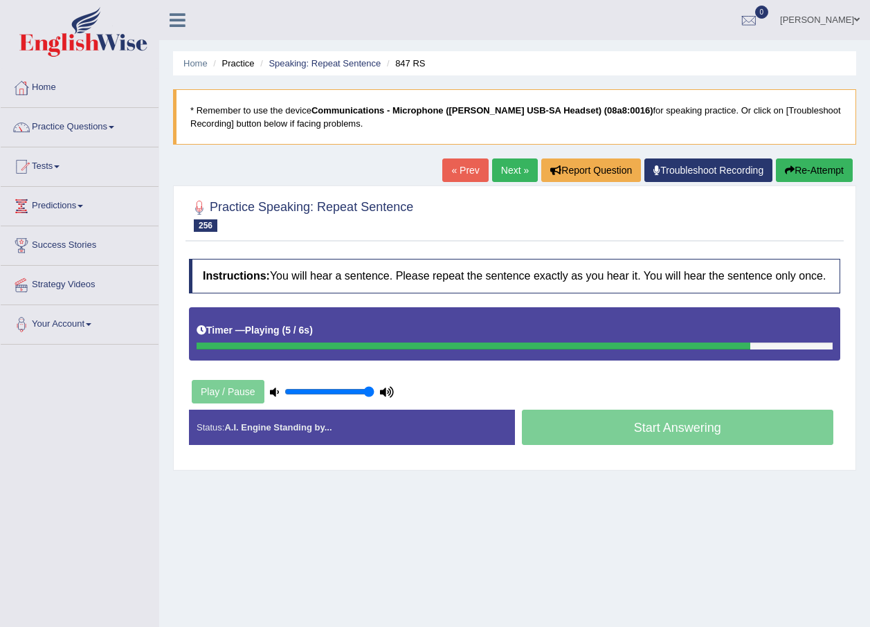
click at [812, 170] on button "Re-Attempt" at bounding box center [814, 171] width 77 height 24
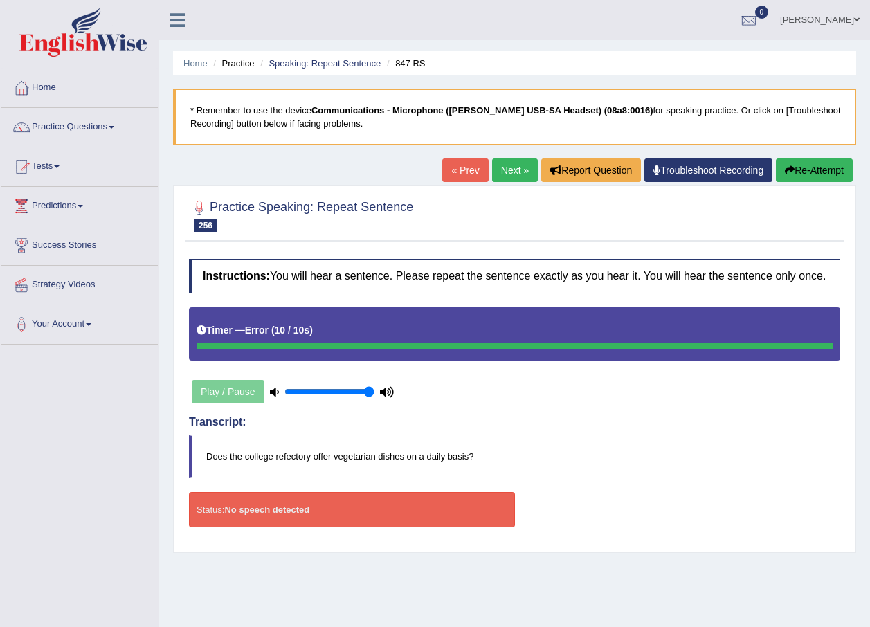
click at [838, 167] on button "Re-Attempt" at bounding box center [814, 171] width 77 height 24
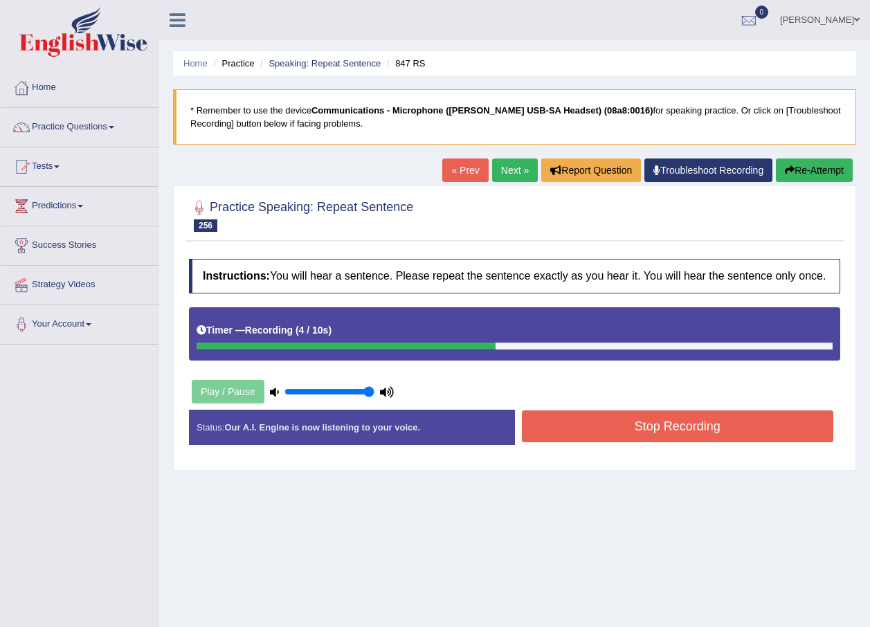
click at [611, 425] on button "Stop Recording" at bounding box center [678, 427] width 312 height 32
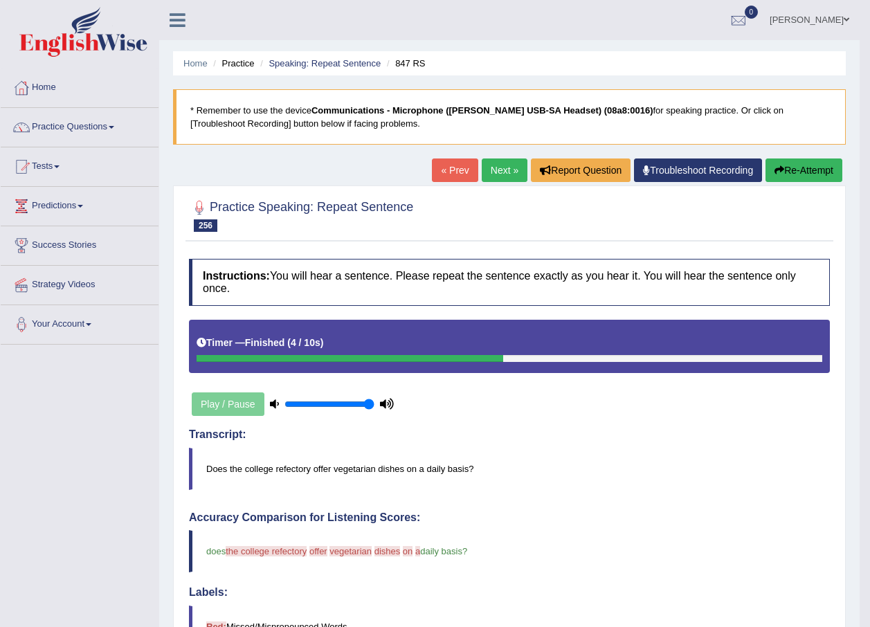
click at [793, 172] on button "Re-Attempt" at bounding box center [804, 171] width 77 height 24
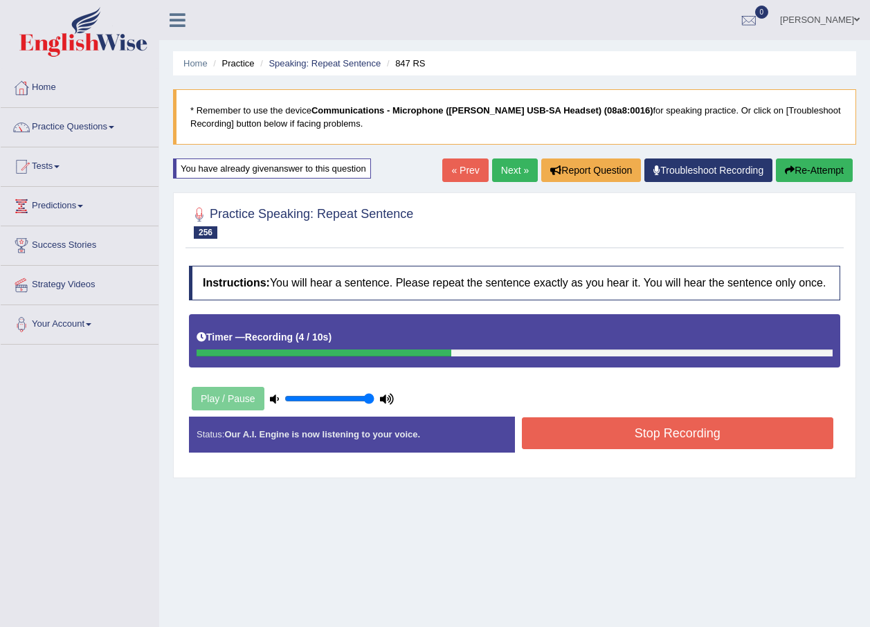
click at [671, 421] on button "Stop Recording" at bounding box center [678, 433] width 312 height 32
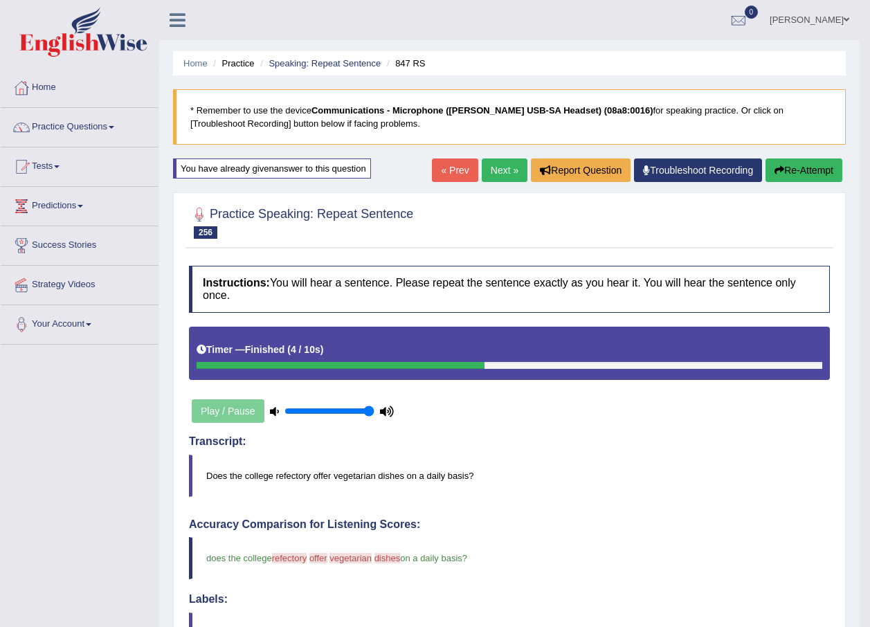
click at [504, 159] on link "Next »" at bounding box center [505, 171] width 46 height 24
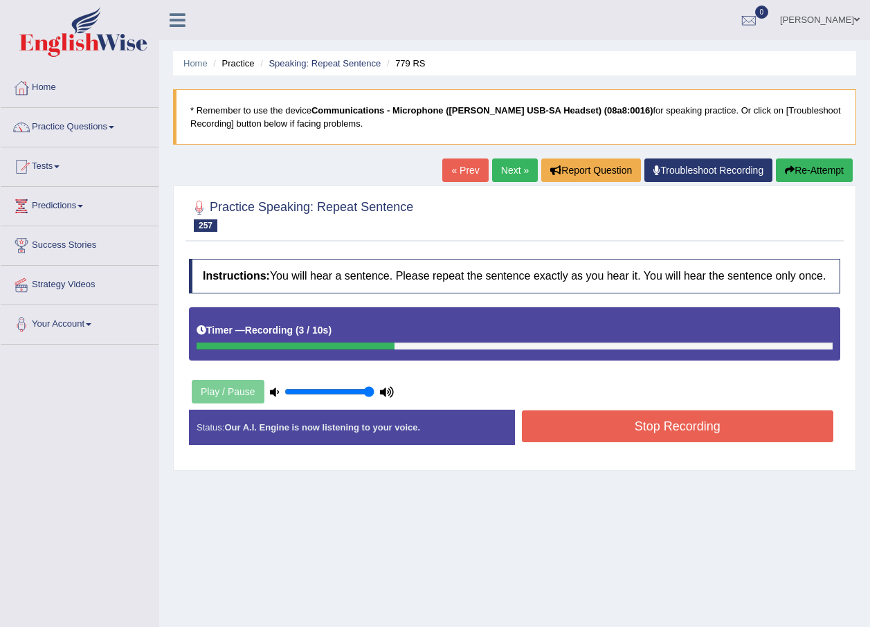
click at [631, 435] on button "Stop Recording" at bounding box center [678, 427] width 312 height 32
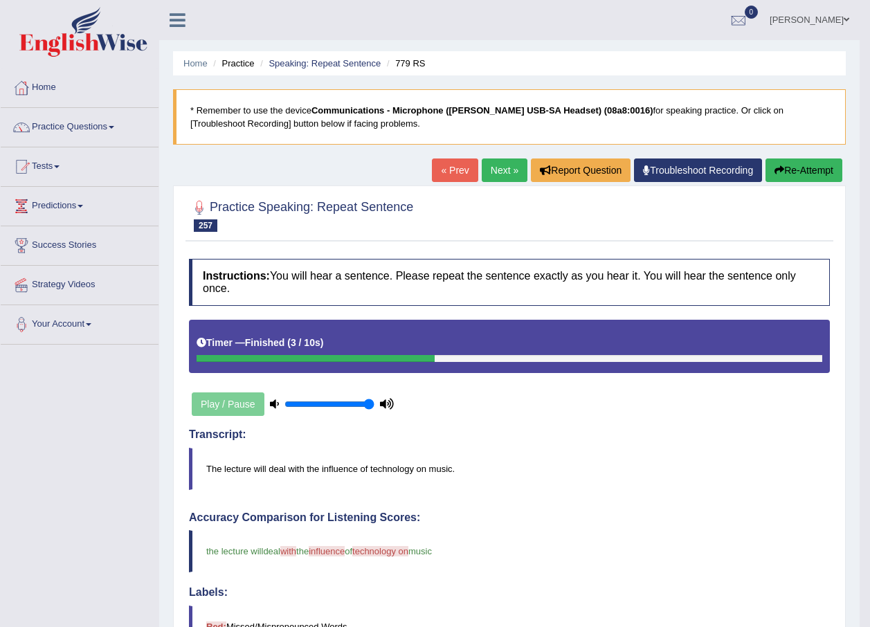
click at [500, 161] on link "Next »" at bounding box center [505, 171] width 46 height 24
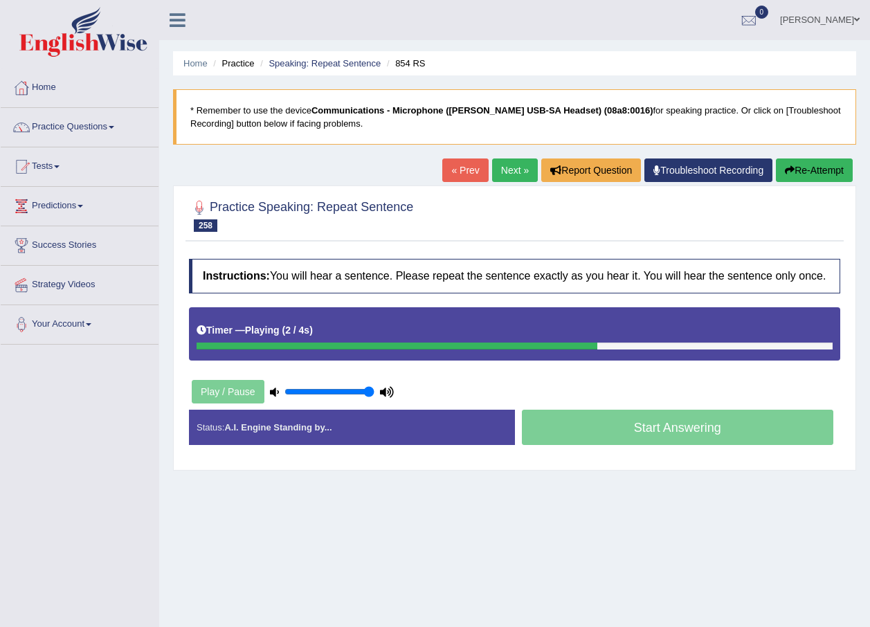
click at [512, 550] on div "Home Practice Speaking: Repeat Sentence 854 RS * Remember to use the device Com…" at bounding box center [514, 346] width 711 height 692
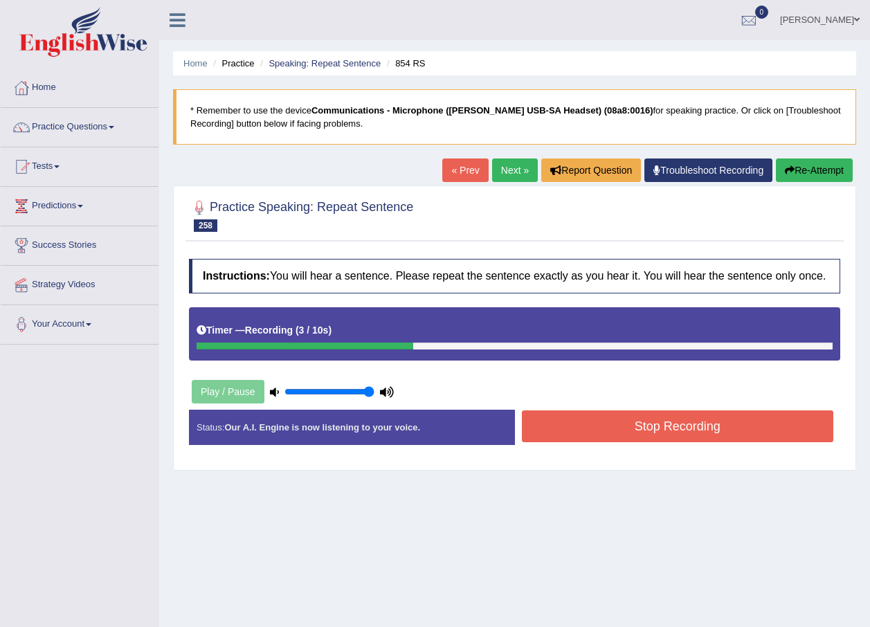
click at [626, 428] on button "Stop Recording" at bounding box center [678, 427] width 312 height 32
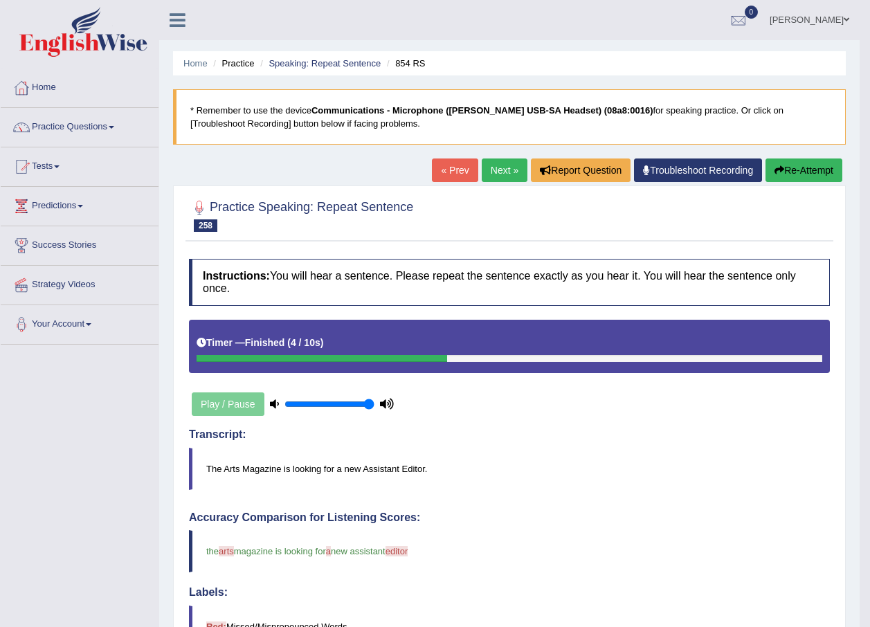
click at [514, 175] on link "Next »" at bounding box center [505, 171] width 46 height 24
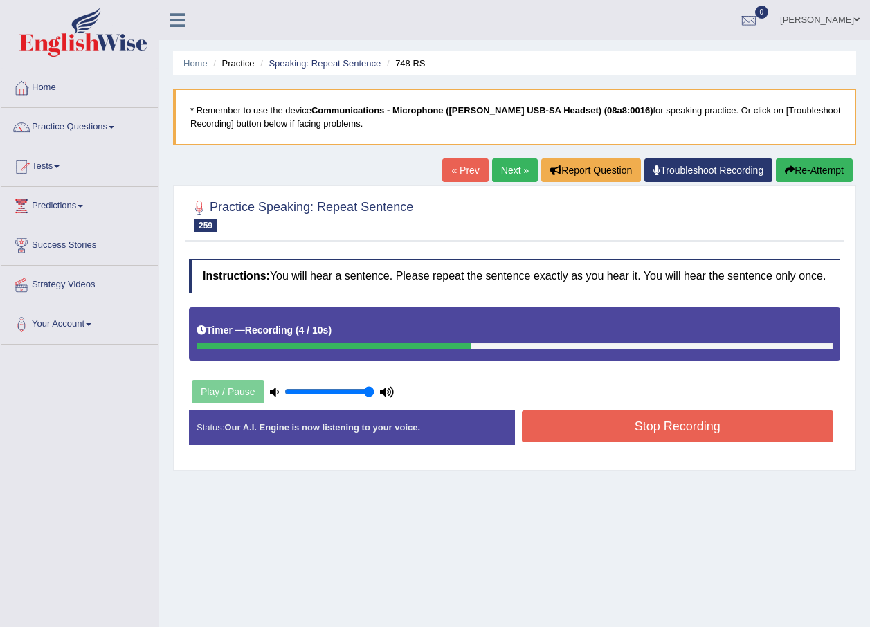
click at [574, 433] on button "Stop Recording" at bounding box center [678, 427] width 312 height 32
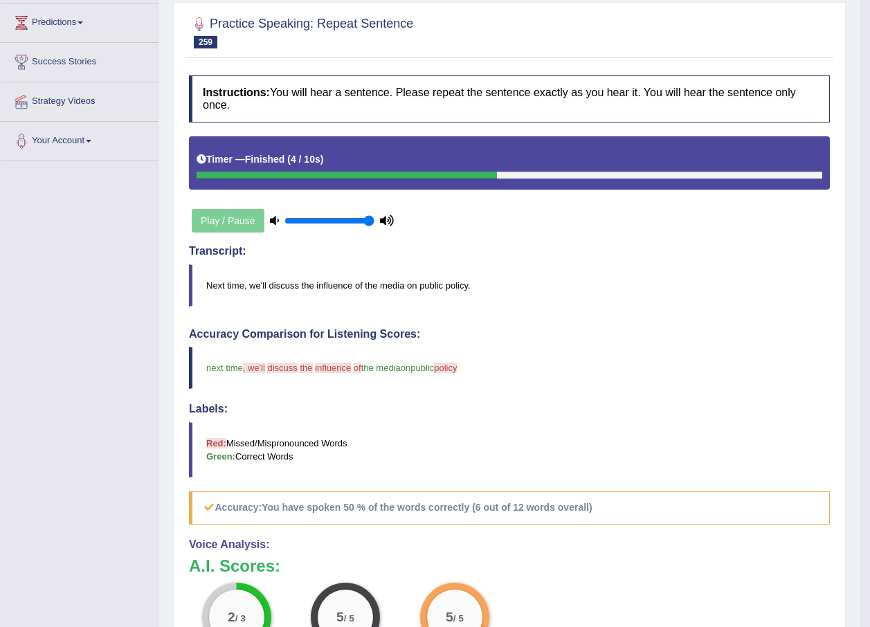
scroll to position [208, 0]
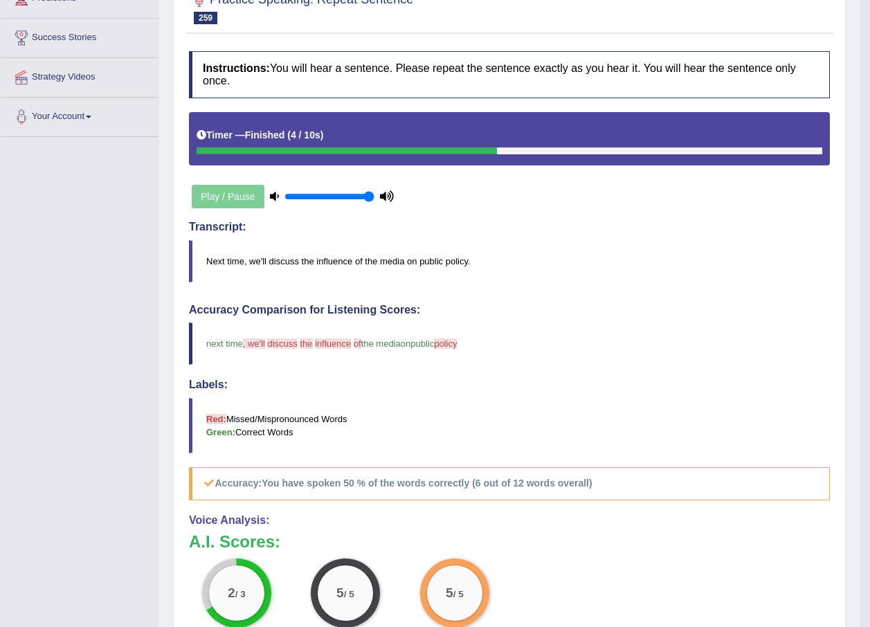
click at [519, 559] on div "2 / 3 Content 5 / 5 Oral fluency 5 / 5 Pronunciation" at bounding box center [509, 603] width 655 height 89
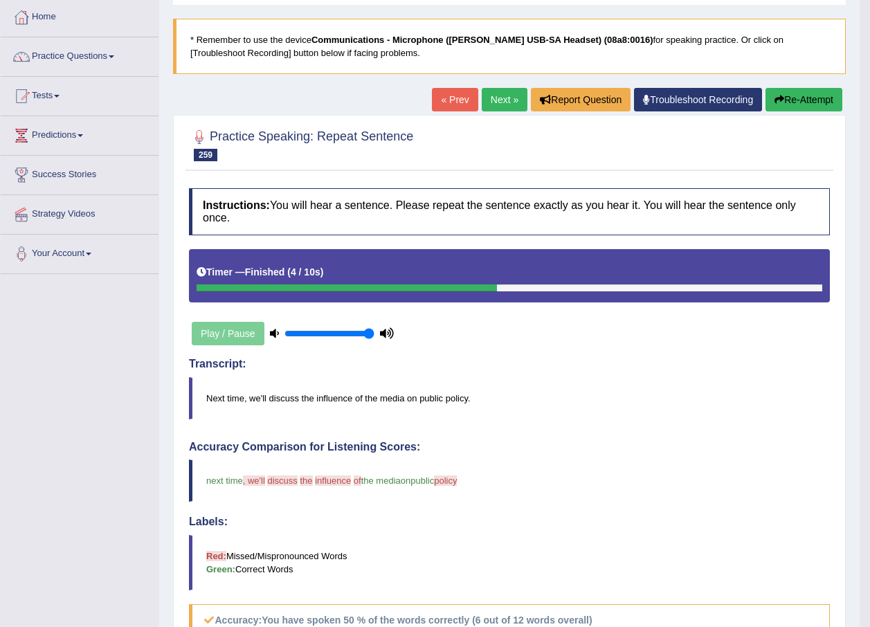
scroll to position [69, 0]
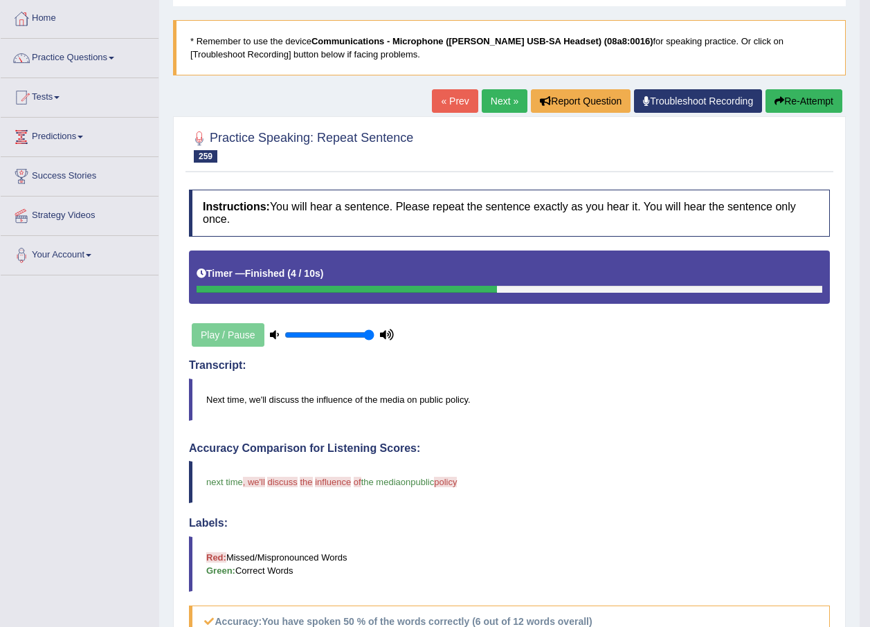
click at [498, 107] on link "Next »" at bounding box center [505, 101] width 46 height 24
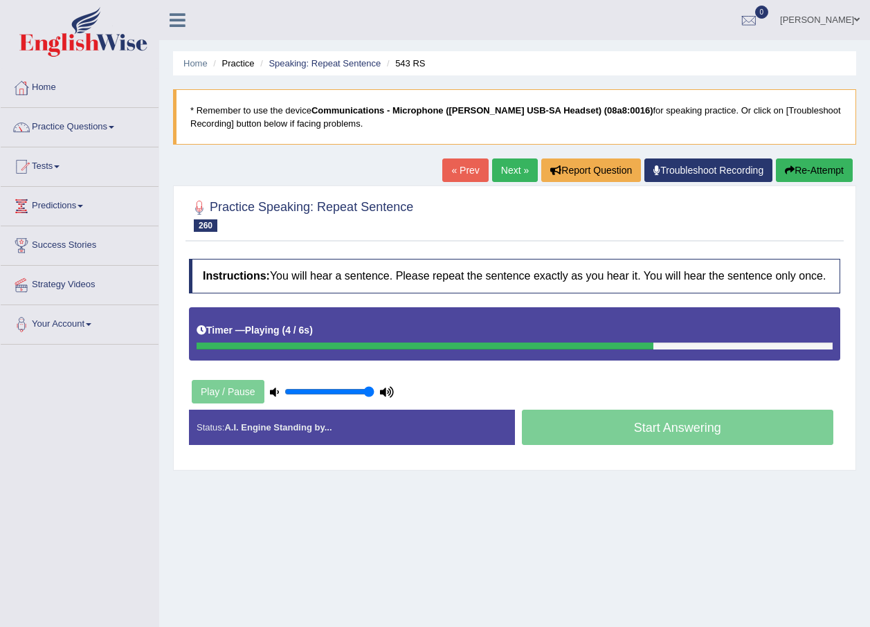
click at [804, 180] on button "Re-Attempt" at bounding box center [814, 171] width 77 height 24
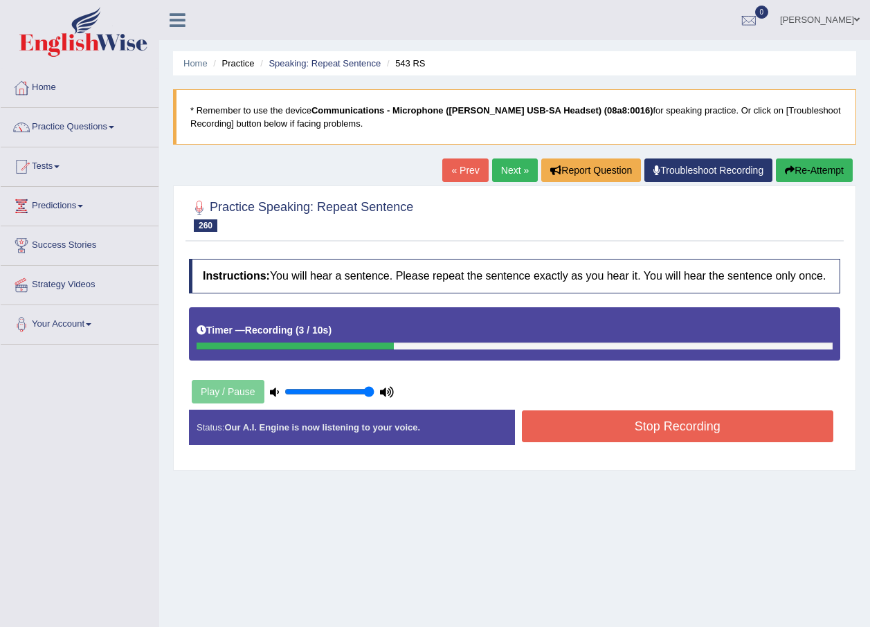
click at [593, 426] on button "Stop Recording" at bounding box center [678, 427] width 312 height 32
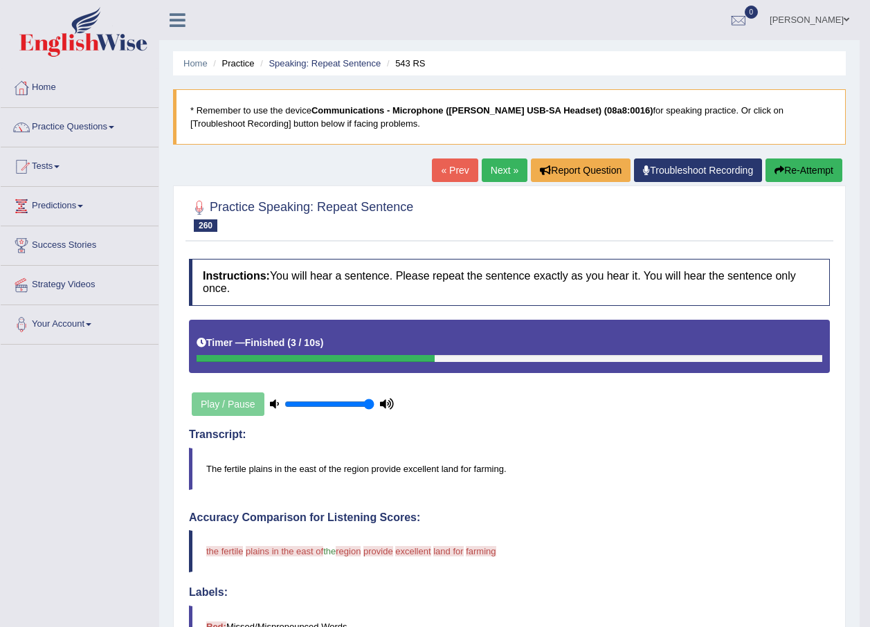
click at [835, 158] on div "Home Practice Speaking: Repeat Sentence 543 RS * Remember to use the device Com…" at bounding box center [509, 492] width 701 height 985
click at [796, 161] on button "Re-Attempt" at bounding box center [804, 171] width 77 height 24
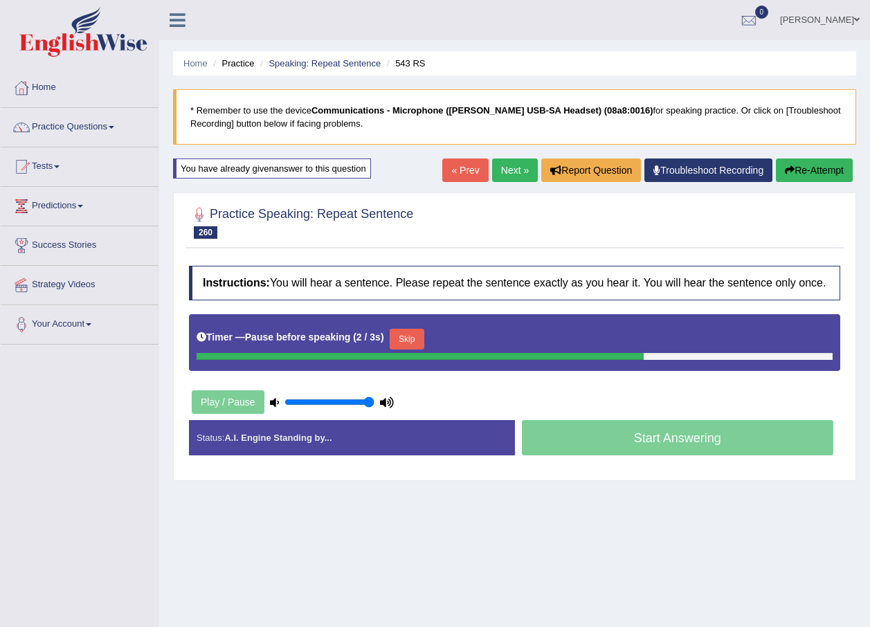
click at [785, 168] on icon "button" at bounding box center [790, 170] width 10 height 10
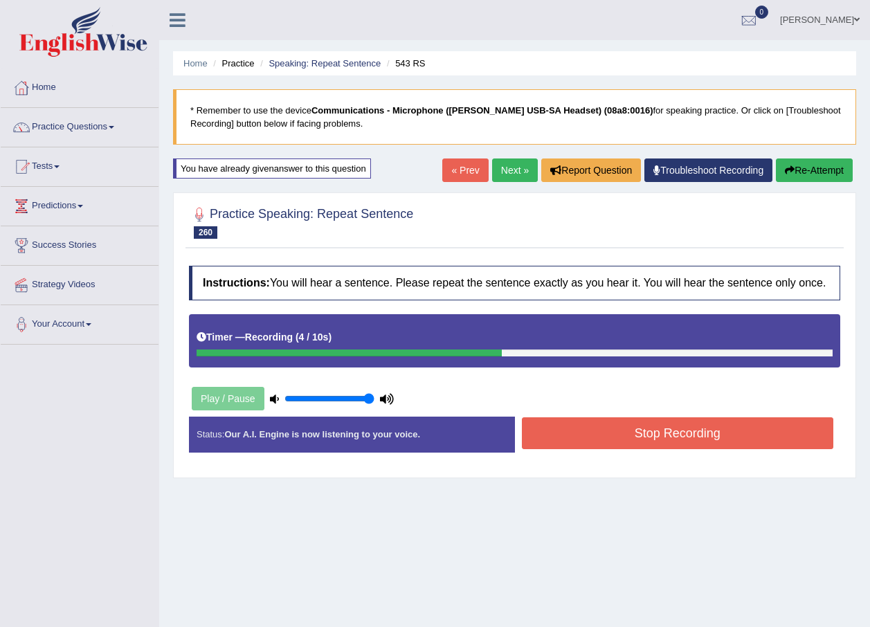
click at [648, 422] on button "Stop Recording" at bounding box center [678, 433] width 312 height 32
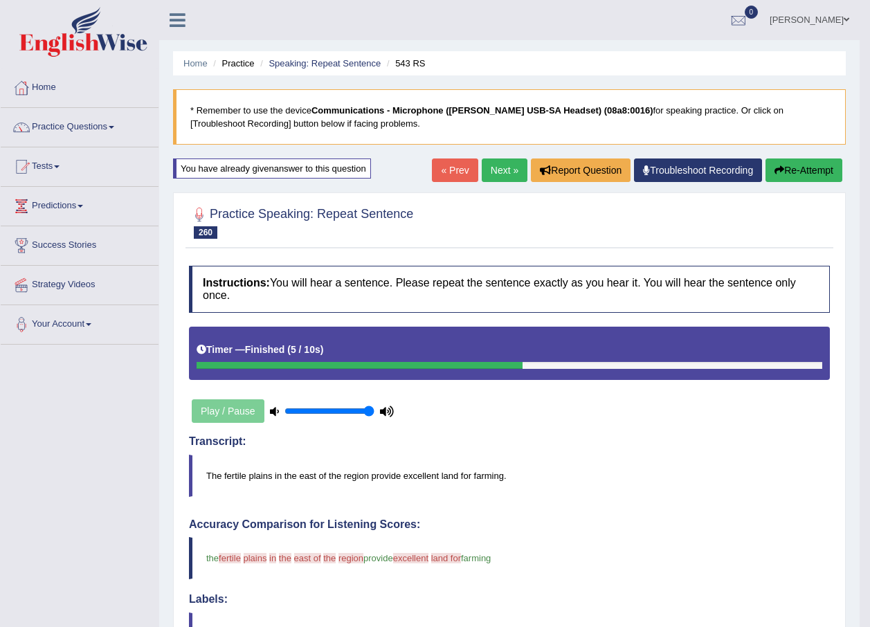
click at [505, 166] on link "Next »" at bounding box center [505, 171] width 46 height 24
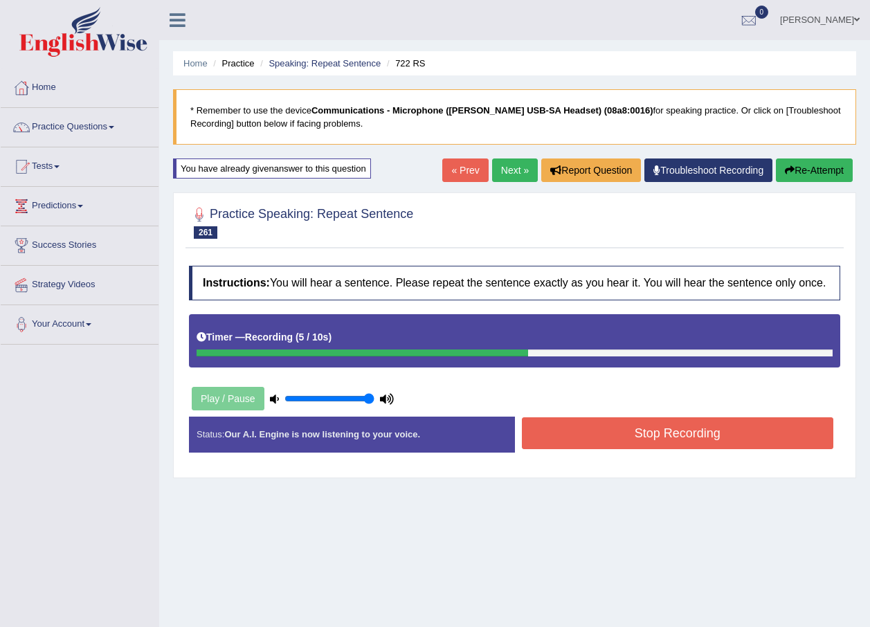
click at [682, 430] on button "Stop Recording" at bounding box center [678, 433] width 312 height 32
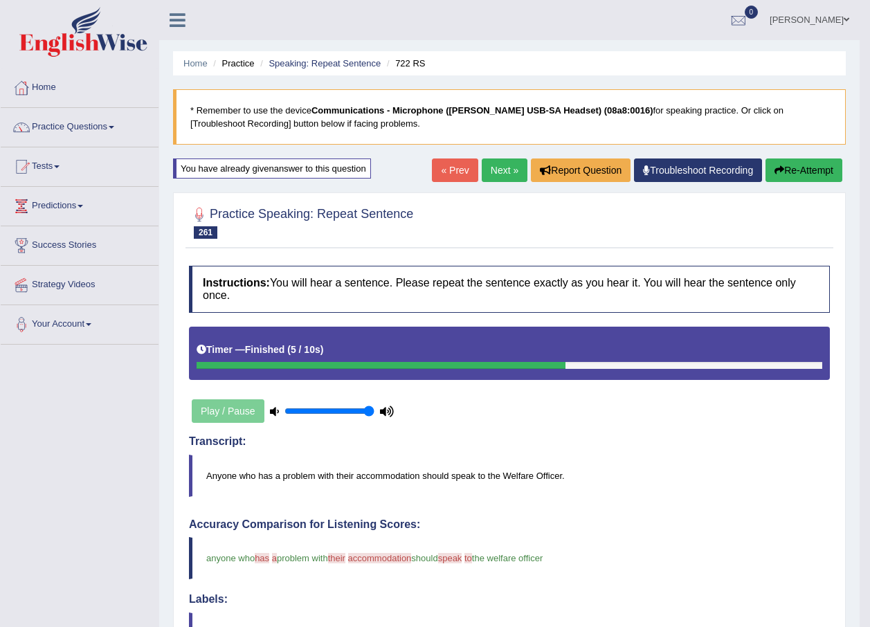
click at [512, 164] on link "Next »" at bounding box center [505, 171] width 46 height 24
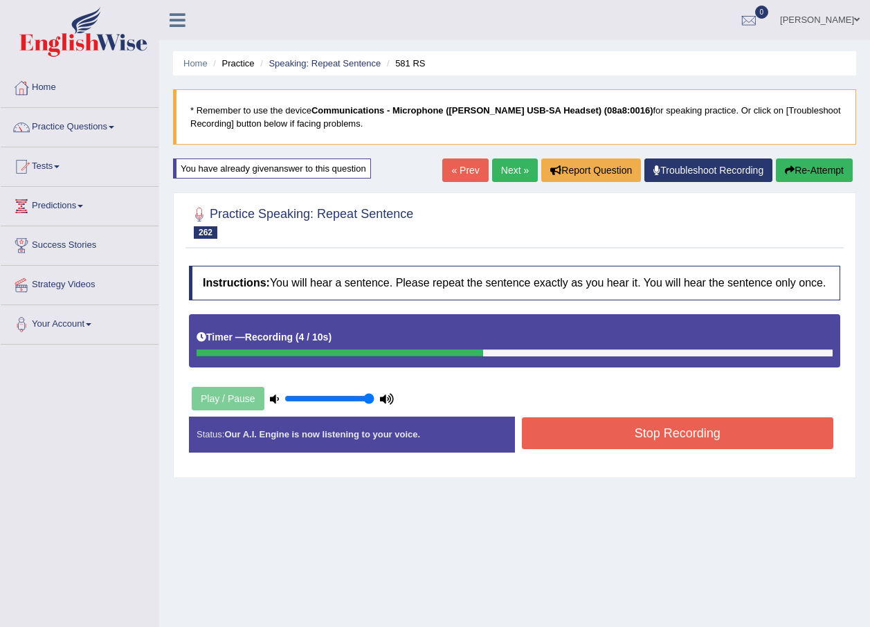
click at [670, 439] on button "Stop Recording" at bounding box center [678, 433] width 312 height 32
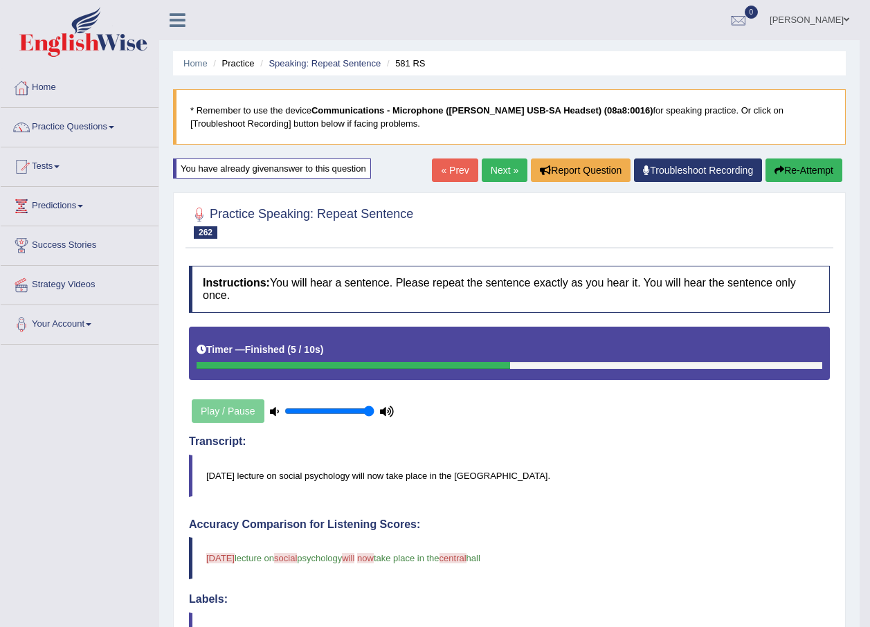
click at [502, 174] on link "Next »" at bounding box center [505, 171] width 46 height 24
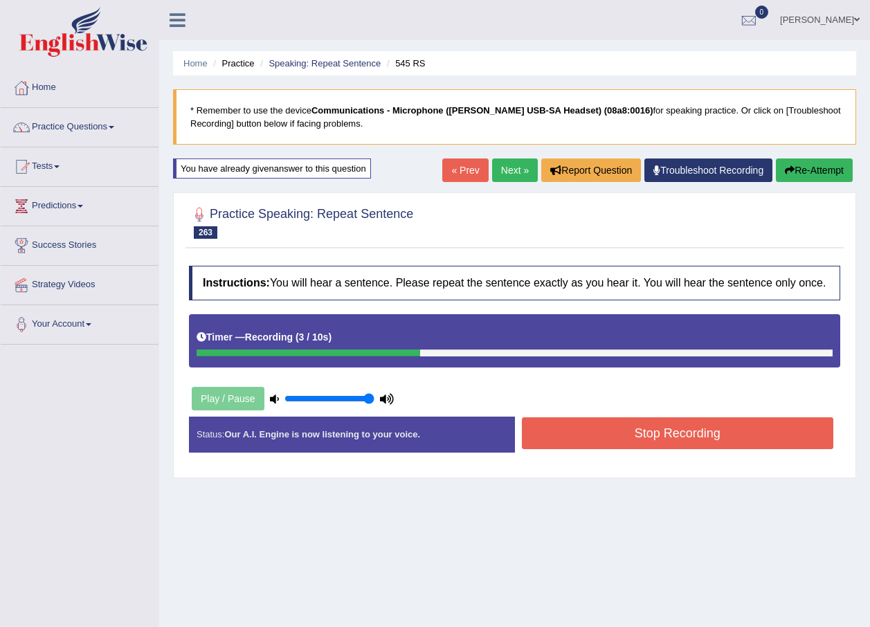
click at [551, 420] on button "Stop Recording" at bounding box center [678, 433] width 312 height 32
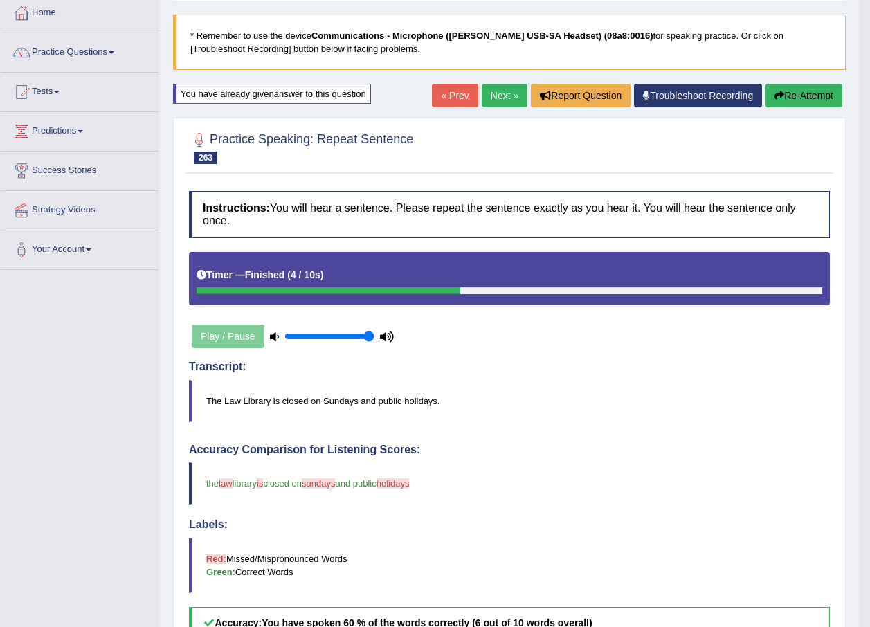
scroll to position [69, 0]
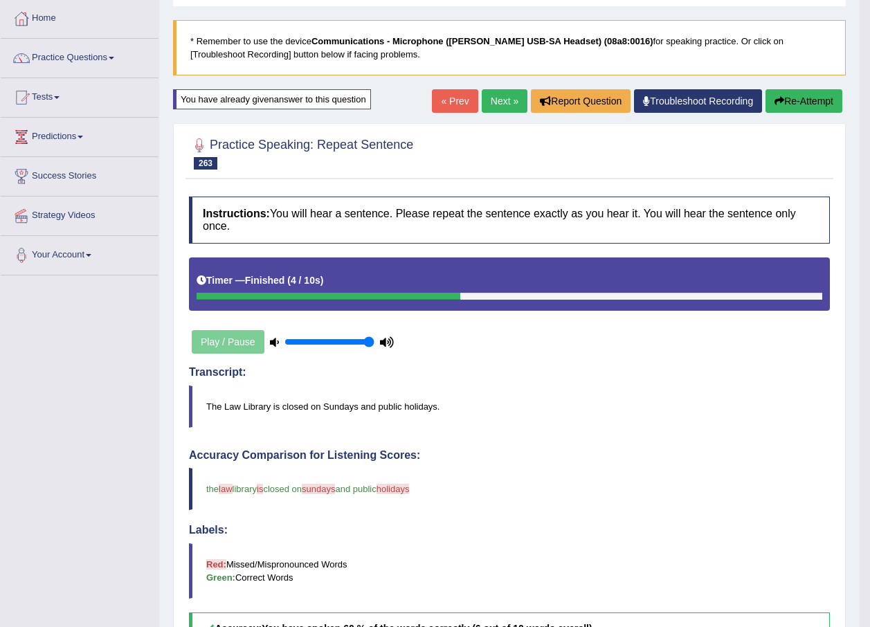
click at [486, 98] on link "Next »" at bounding box center [505, 101] width 46 height 24
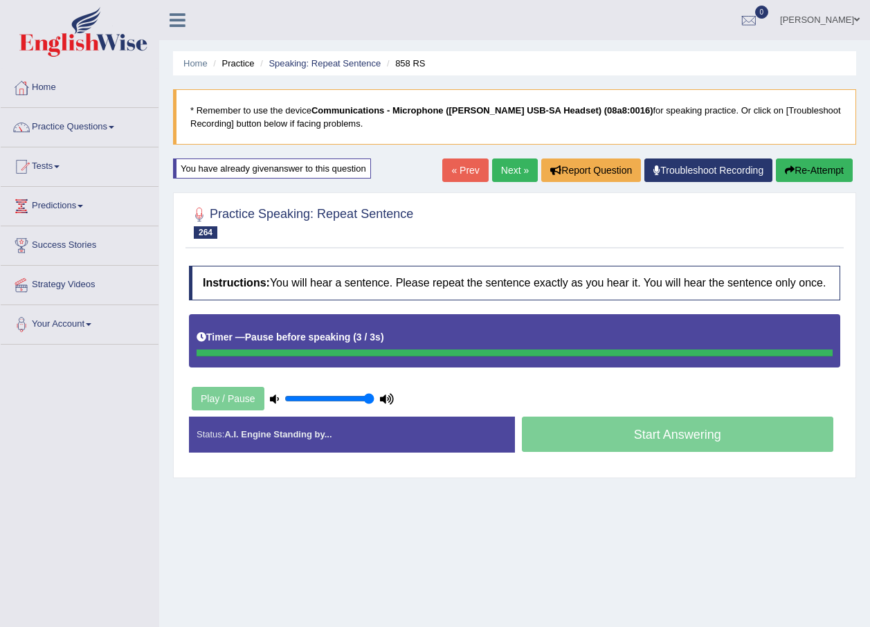
click at [823, 158] on div "Home Practice Speaking: Repeat Sentence 858 RS * Remember to use the device Com…" at bounding box center [514, 346] width 711 height 692
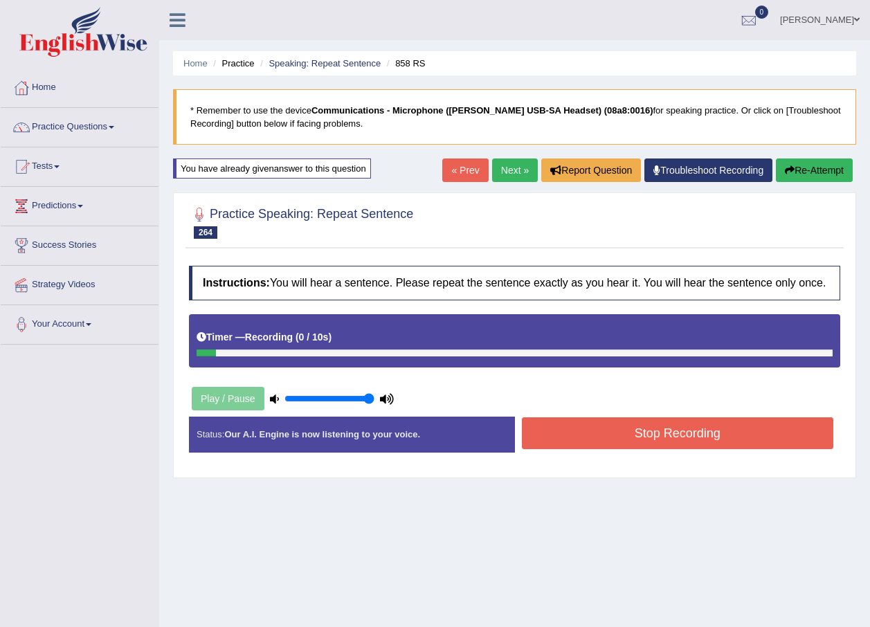
click at [808, 173] on button "Re-Attempt" at bounding box center [814, 171] width 77 height 24
click at [680, 436] on button "Stop Recording" at bounding box center [678, 433] width 312 height 32
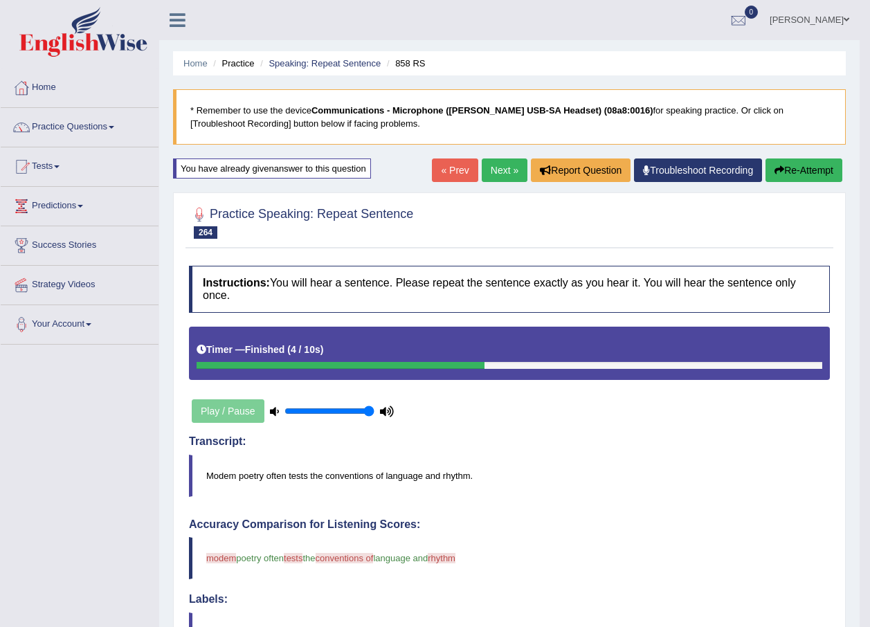
click at [494, 168] on link "Next »" at bounding box center [505, 171] width 46 height 24
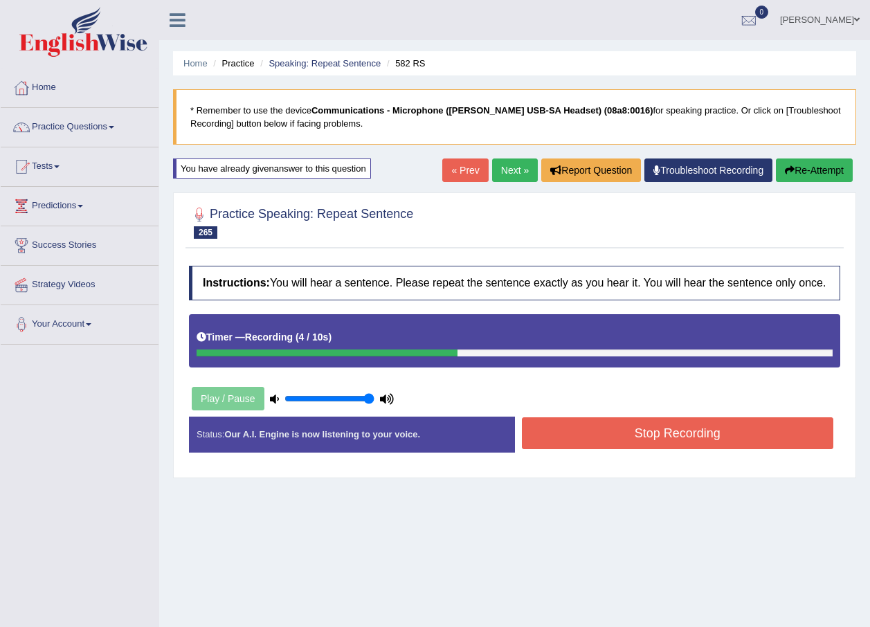
click at [817, 174] on button "Re-Attempt" at bounding box center [814, 171] width 77 height 24
click at [647, 427] on button "Stop Recording" at bounding box center [678, 433] width 312 height 32
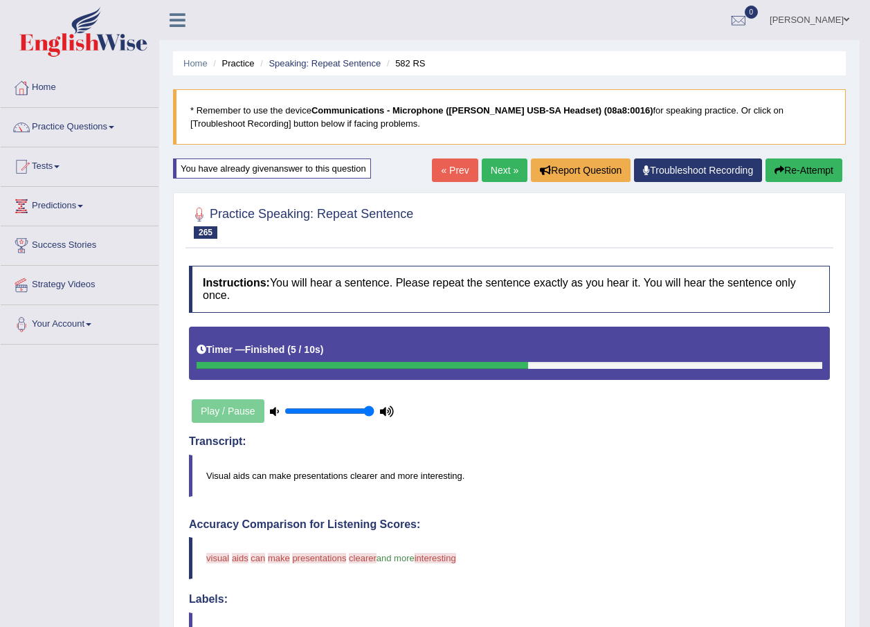
click at [802, 174] on button "Re-Attempt" at bounding box center [804, 171] width 77 height 24
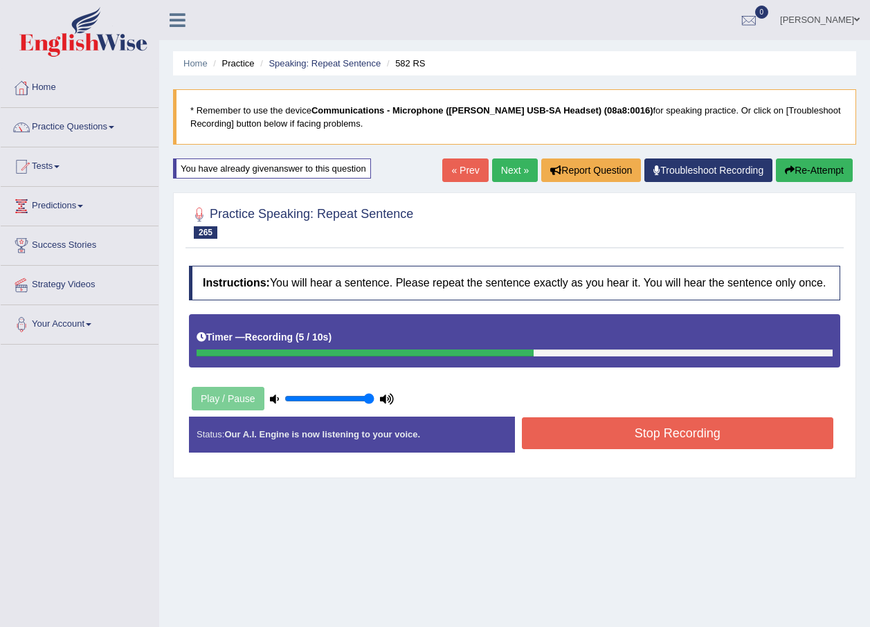
click at [602, 438] on button "Stop Recording" at bounding box center [678, 433] width 312 height 32
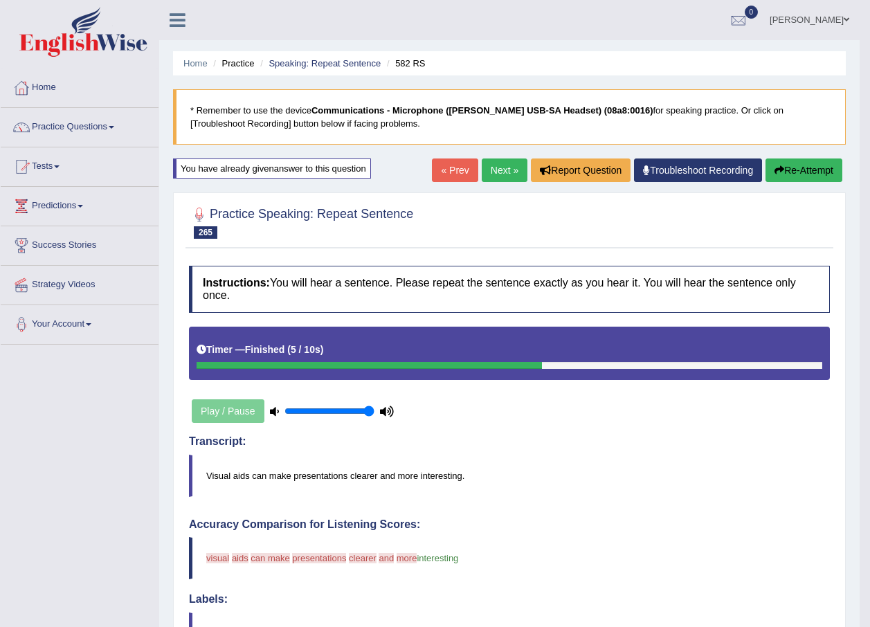
click at [511, 173] on link "Next »" at bounding box center [505, 171] width 46 height 24
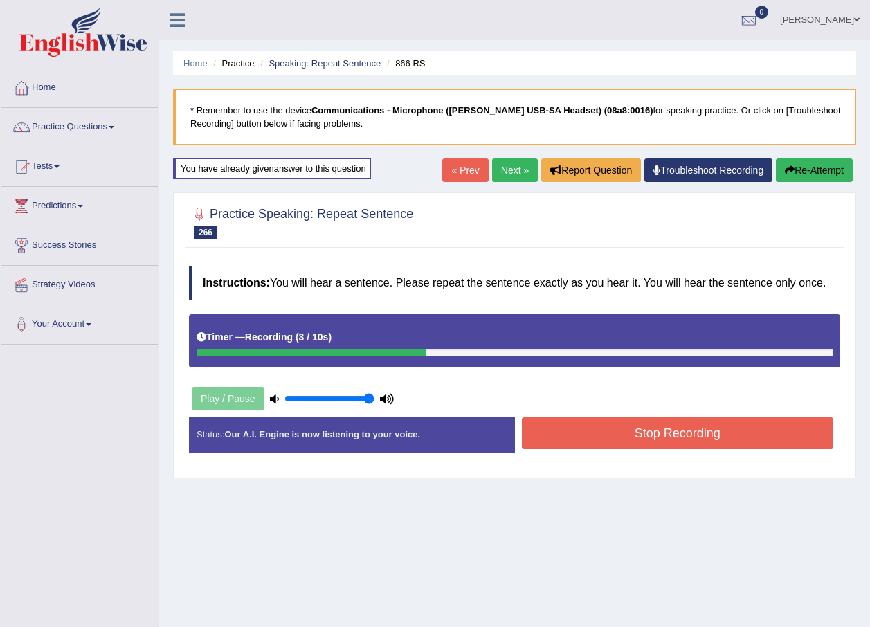
click at [564, 431] on button "Stop Recording" at bounding box center [678, 433] width 312 height 32
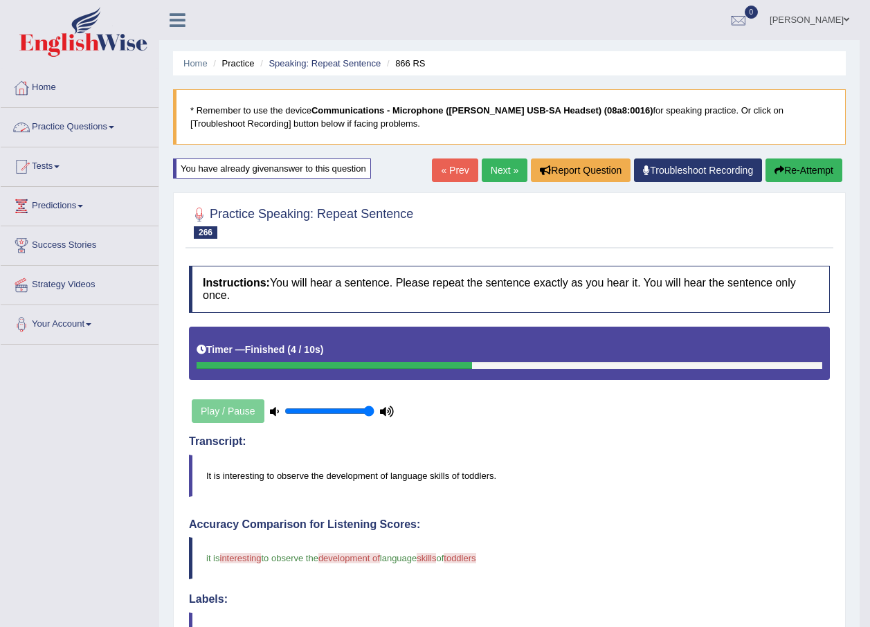
click at [118, 136] on link "Practice Questions" at bounding box center [80, 125] width 158 height 35
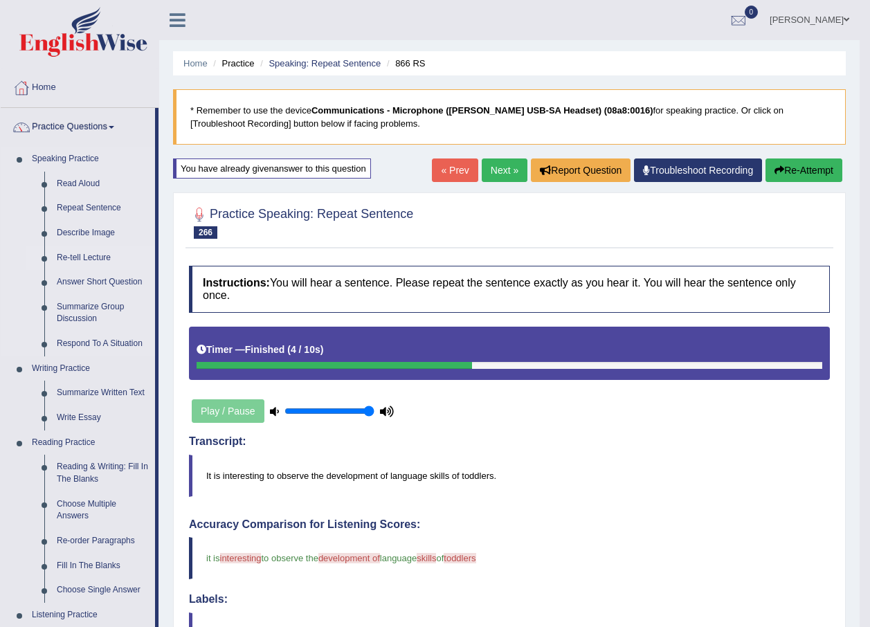
click at [93, 262] on link "Re-tell Lecture" at bounding box center [103, 258] width 105 height 25
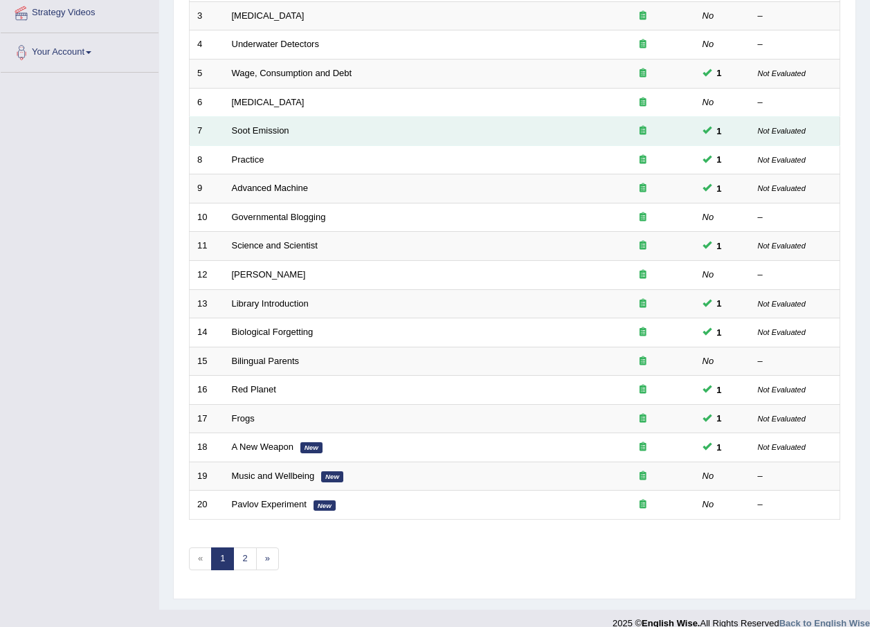
scroll to position [289, 0]
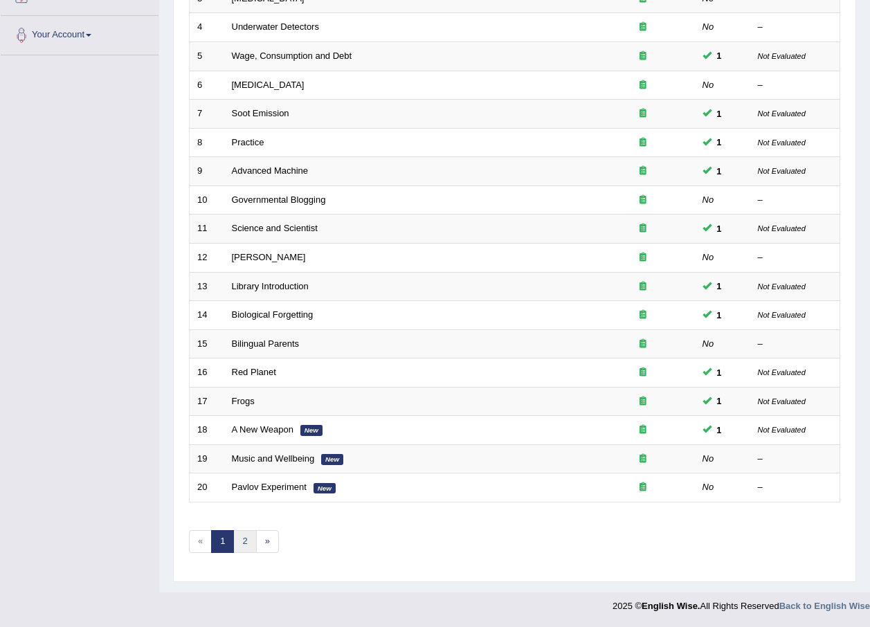
click at [240, 541] on link "2" at bounding box center [244, 541] width 23 height 23
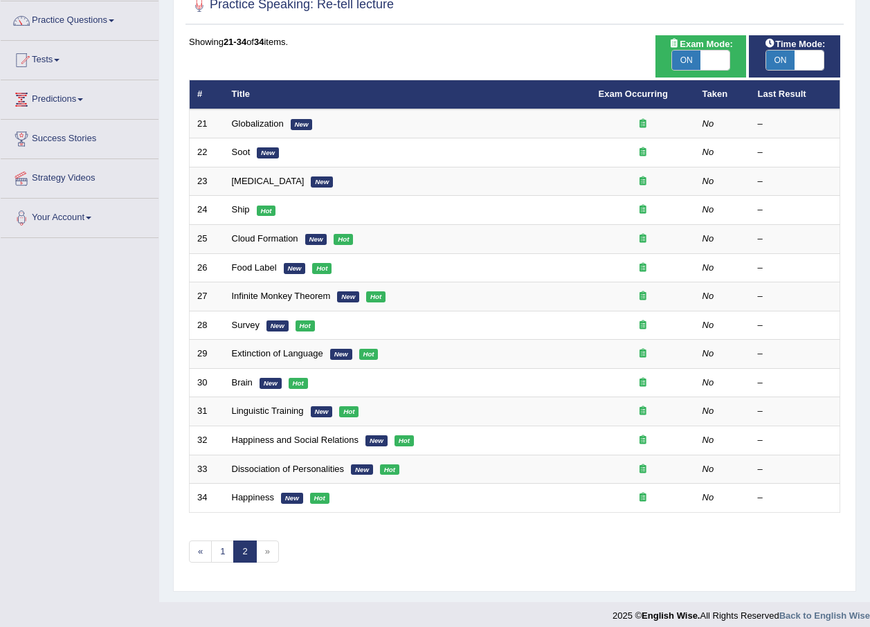
scroll to position [116, 0]
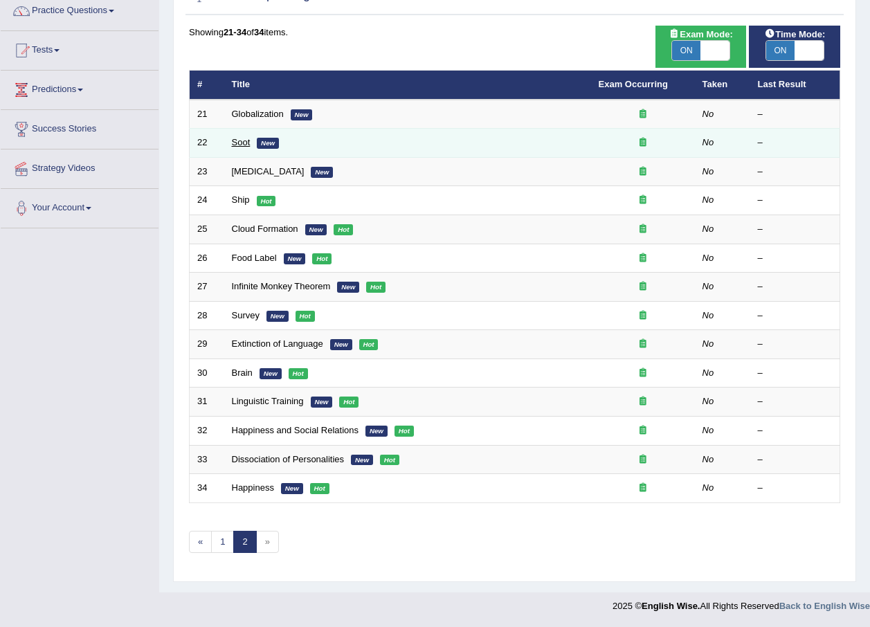
click at [244, 141] on link "Soot" at bounding box center [241, 142] width 19 height 10
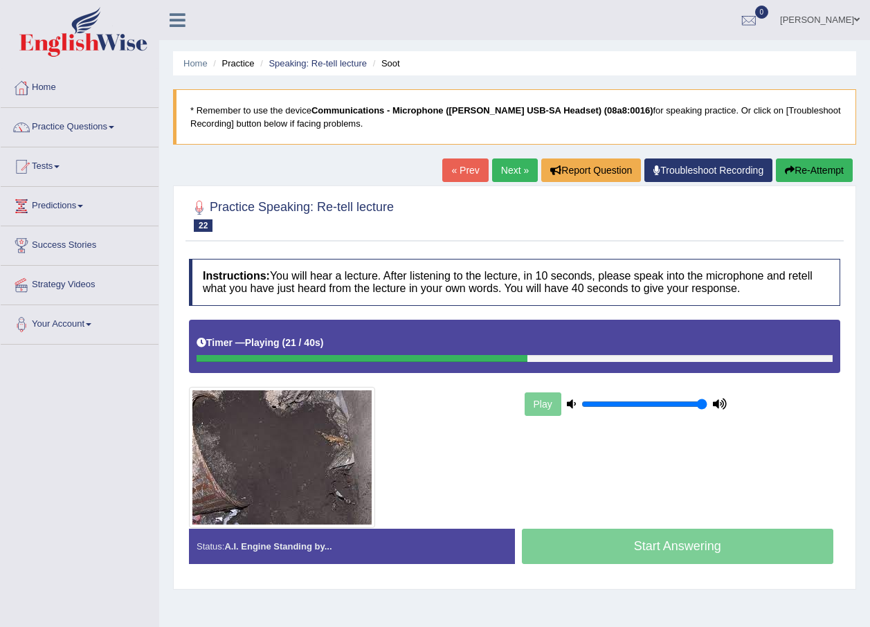
click at [849, 165] on button "Re-Attempt" at bounding box center [814, 171] width 77 height 24
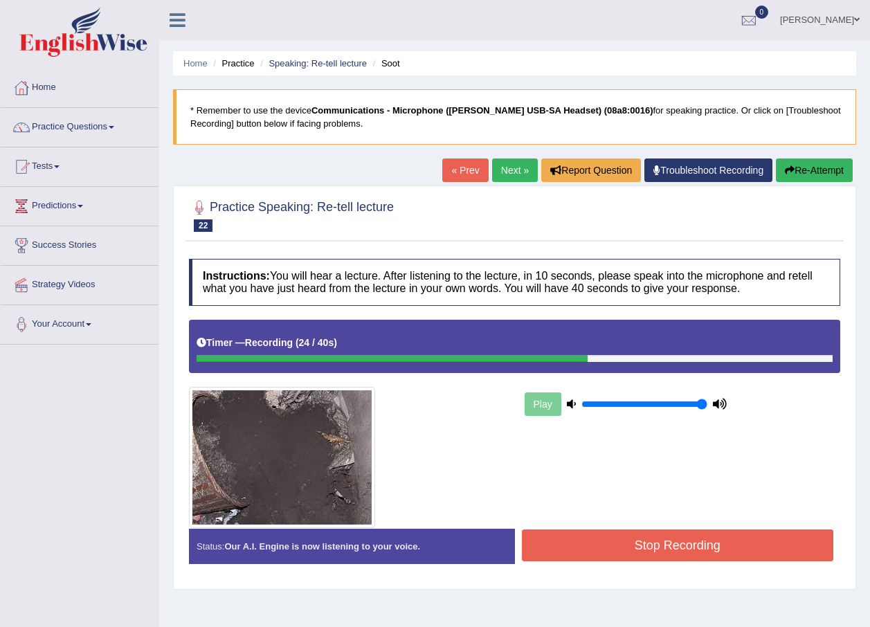
click at [629, 554] on button "Stop Recording" at bounding box center [678, 546] width 312 height 32
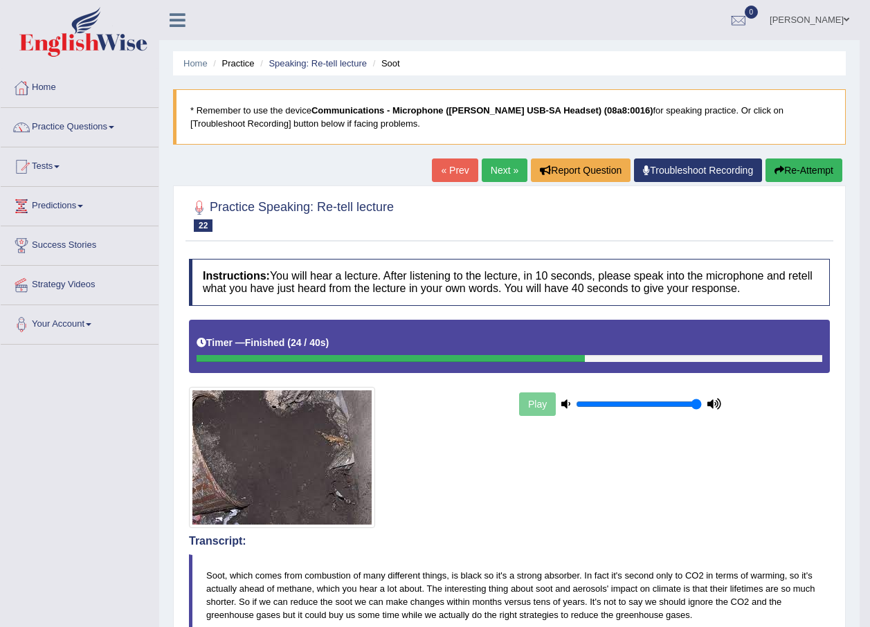
click at [822, 172] on button "Re-Attempt" at bounding box center [804, 171] width 77 height 24
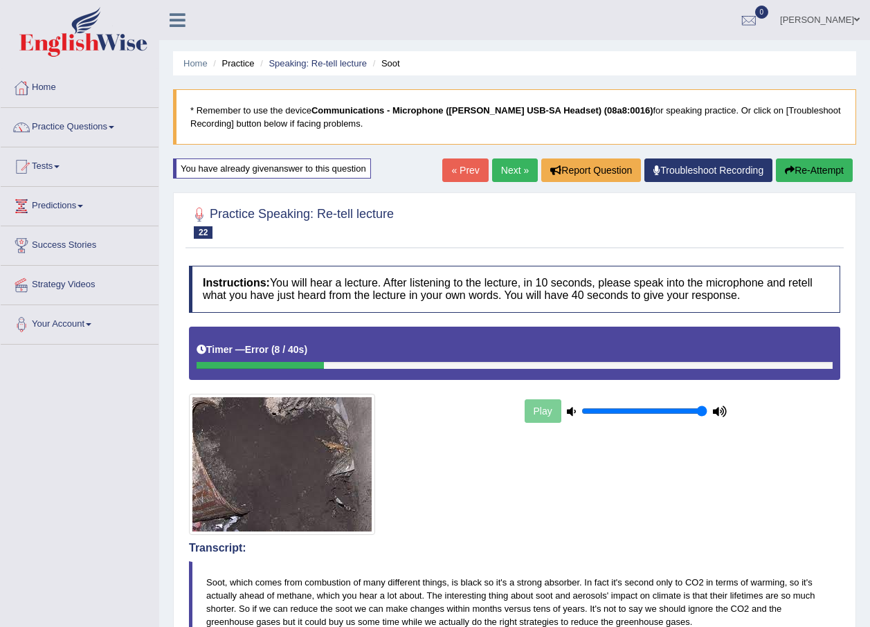
click at [843, 165] on button "Re-Attempt" at bounding box center [814, 171] width 77 height 24
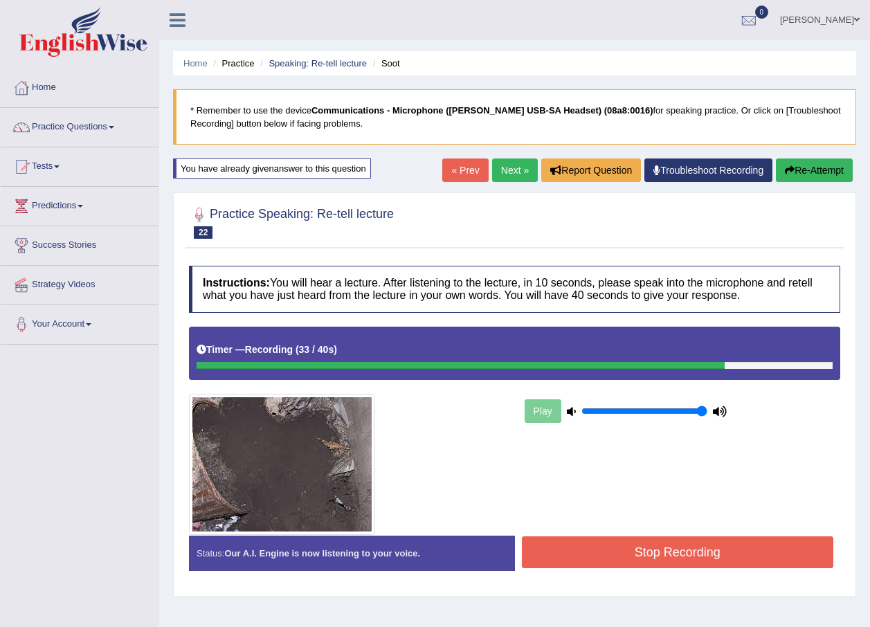
click at [732, 540] on button "Stop Recording" at bounding box center [678, 553] width 312 height 32
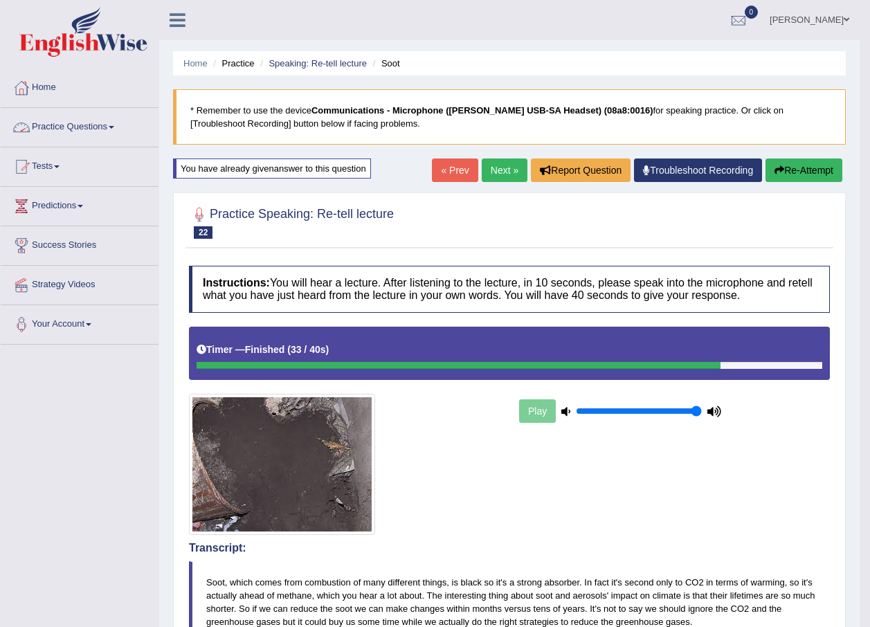
click at [512, 176] on link "Next »" at bounding box center [505, 171] width 46 height 24
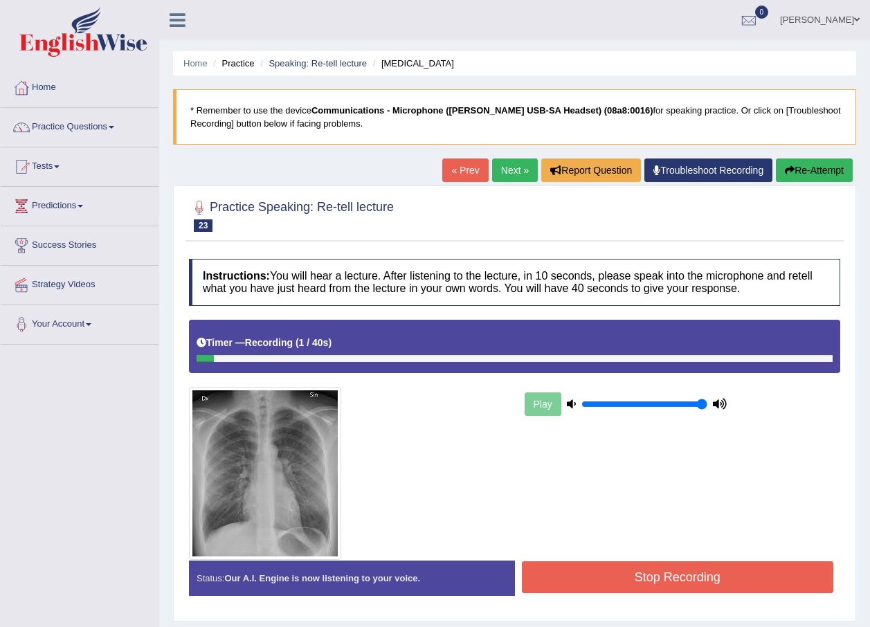
click at [831, 177] on button "Re-Attempt" at bounding box center [814, 171] width 77 height 24
click at [828, 178] on button "Re-Attempt" at bounding box center [814, 171] width 77 height 24
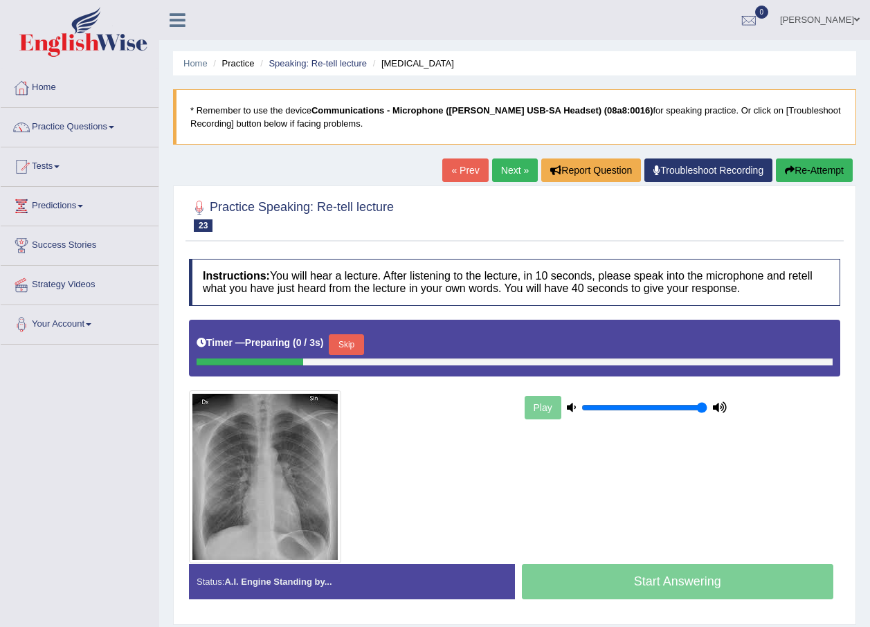
click at [477, 366] on div "Timer — Preparing ( 0 / 3s ) Skip" at bounding box center [515, 348] width 652 height 57
click at [363, 341] on button "Skip" at bounding box center [346, 344] width 35 height 21
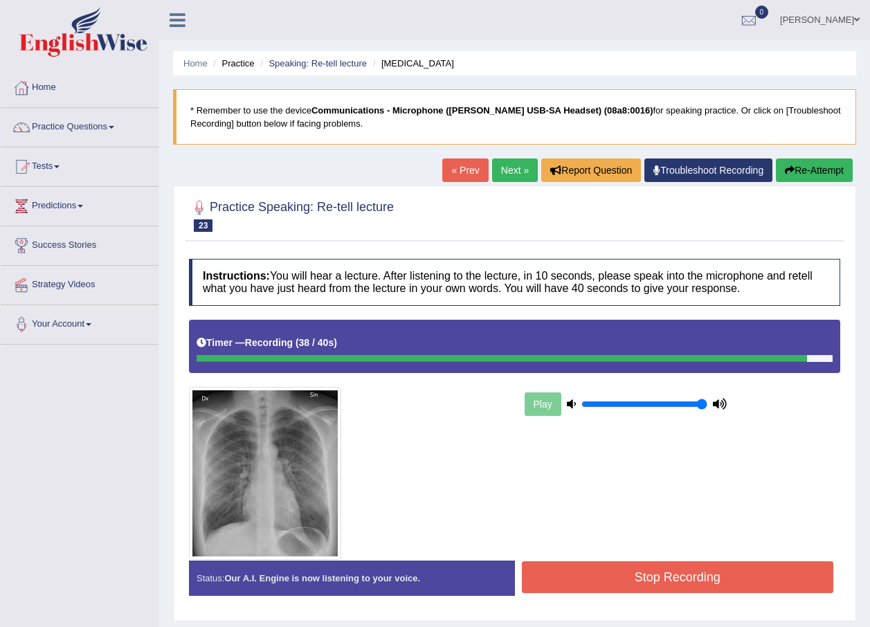
click at [623, 573] on button "Stop Recording" at bounding box center [678, 578] width 312 height 32
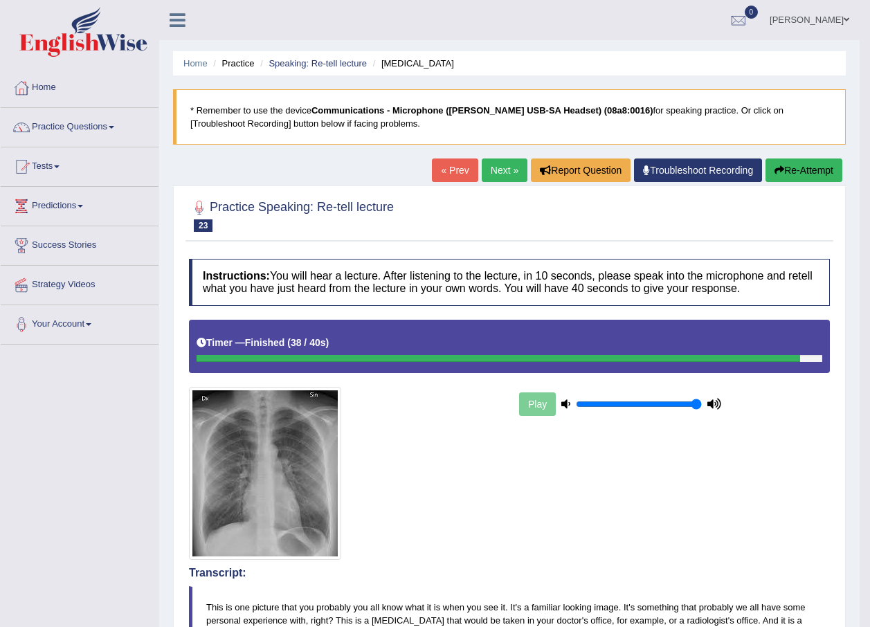
click at [511, 165] on link "Next »" at bounding box center [505, 171] width 46 height 24
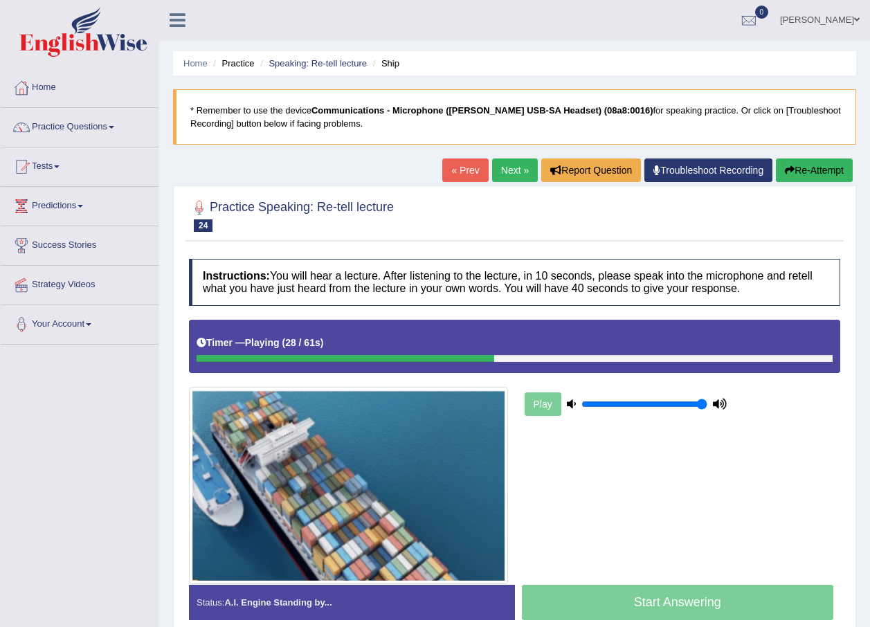
click at [802, 168] on button "Re-Attempt" at bounding box center [814, 171] width 77 height 24
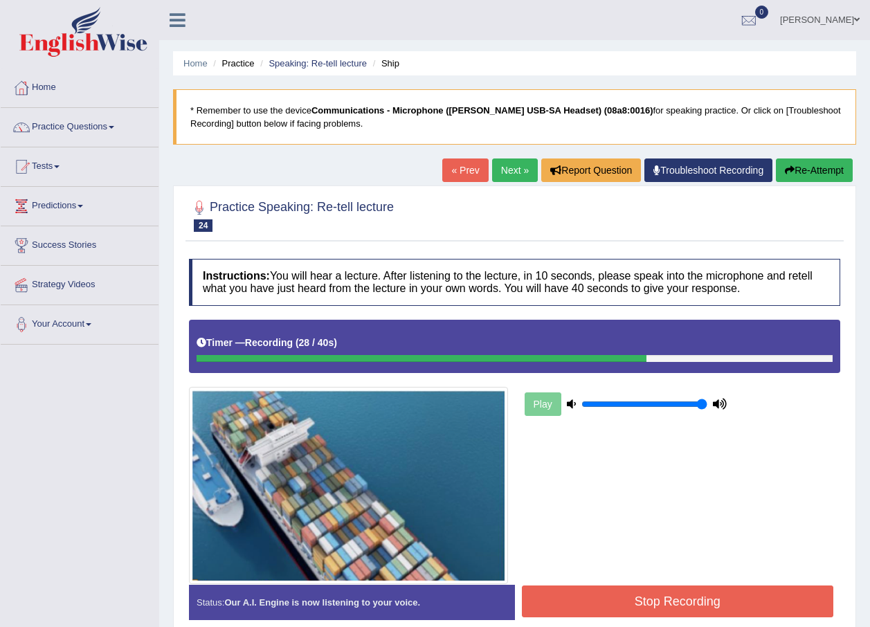
click at [688, 609] on button "Stop Recording" at bounding box center [678, 602] width 312 height 32
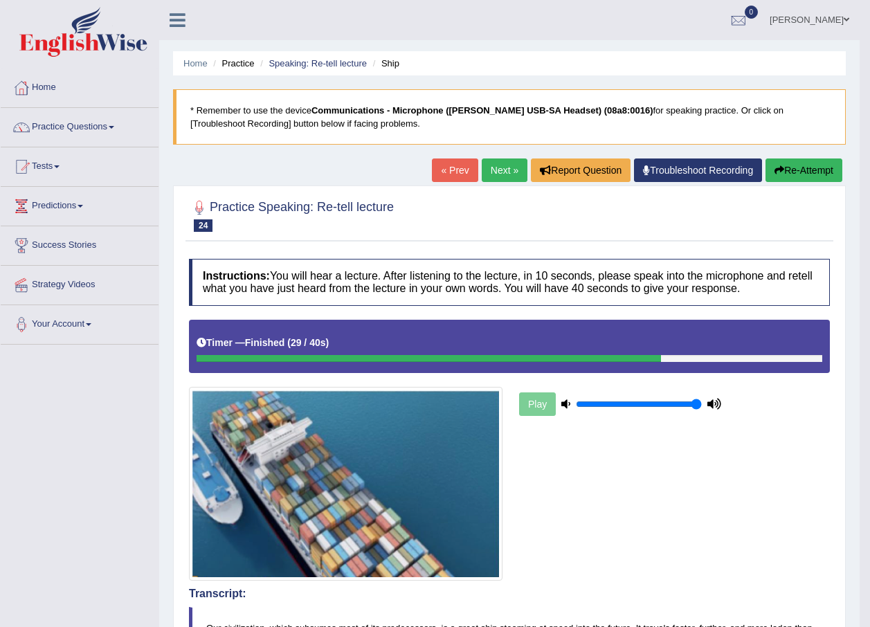
click at [486, 168] on link "Next »" at bounding box center [505, 171] width 46 height 24
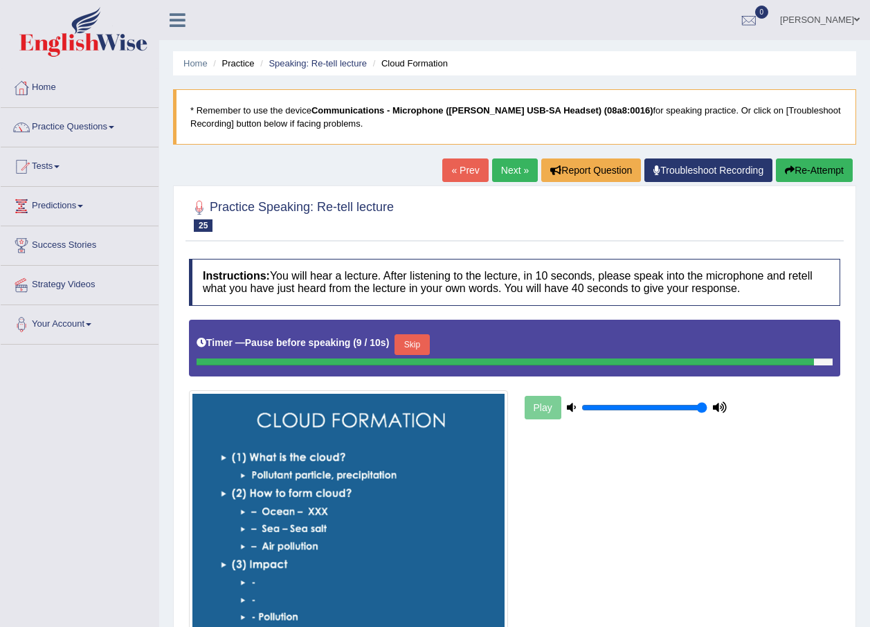
click at [841, 168] on button "Re-Attempt" at bounding box center [814, 171] width 77 height 24
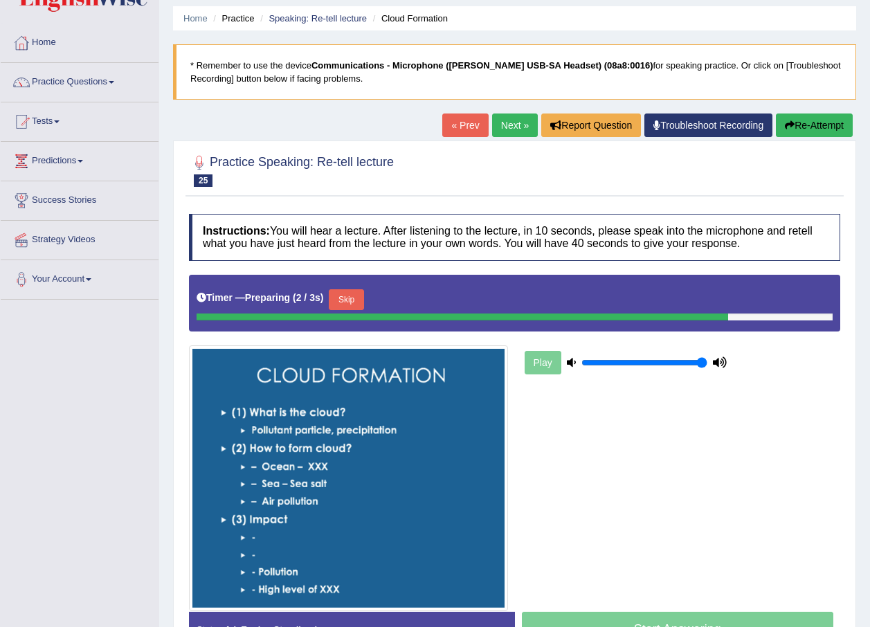
scroll to position [69, 0]
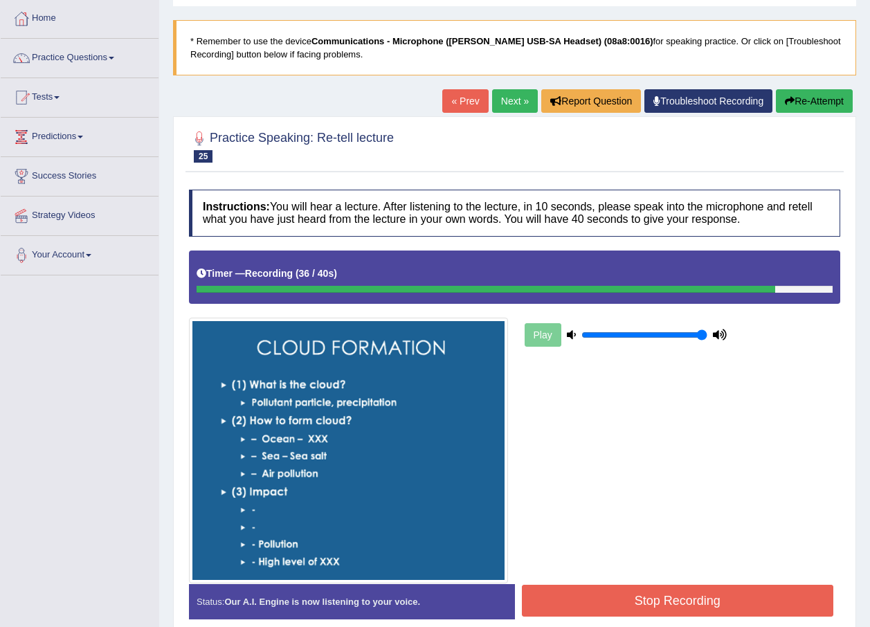
click at [735, 584] on div "Start Answering" at bounding box center [678, 584] width 326 height 1
click at [720, 595] on button "Stop Recording" at bounding box center [678, 601] width 312 height 32
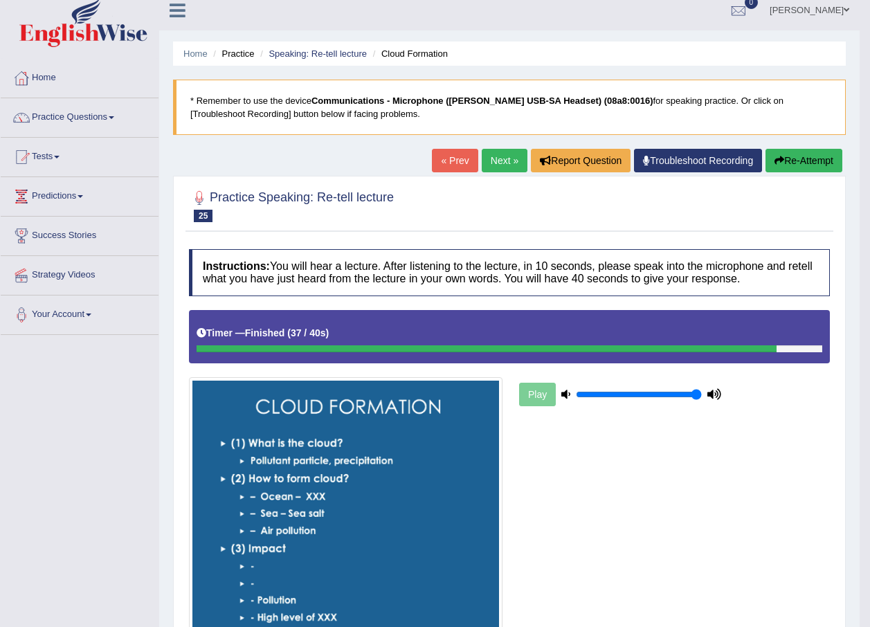
scroll to position [0, 0]
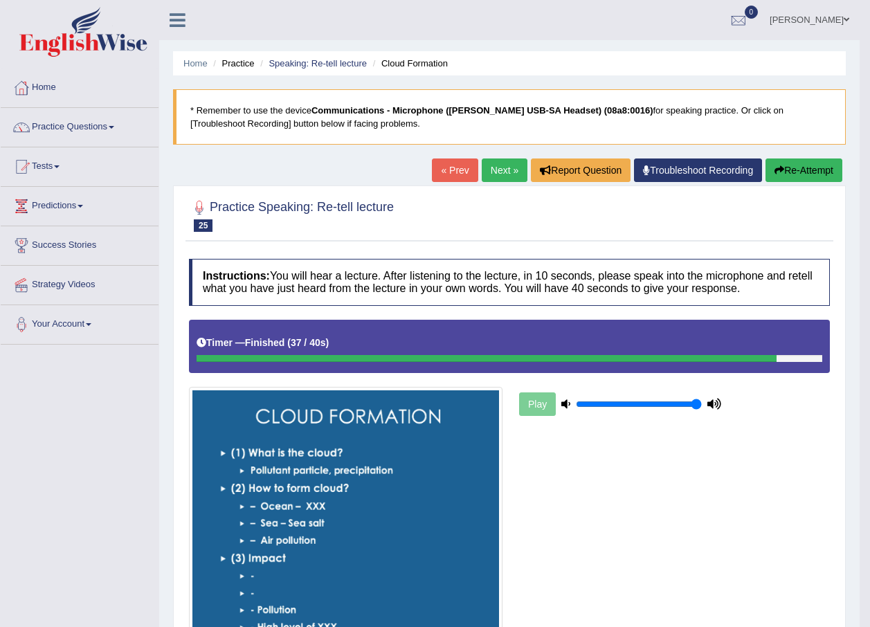
click at [499, 166] on link "Next »" at bounding box center [505, 171] width 46 height 24
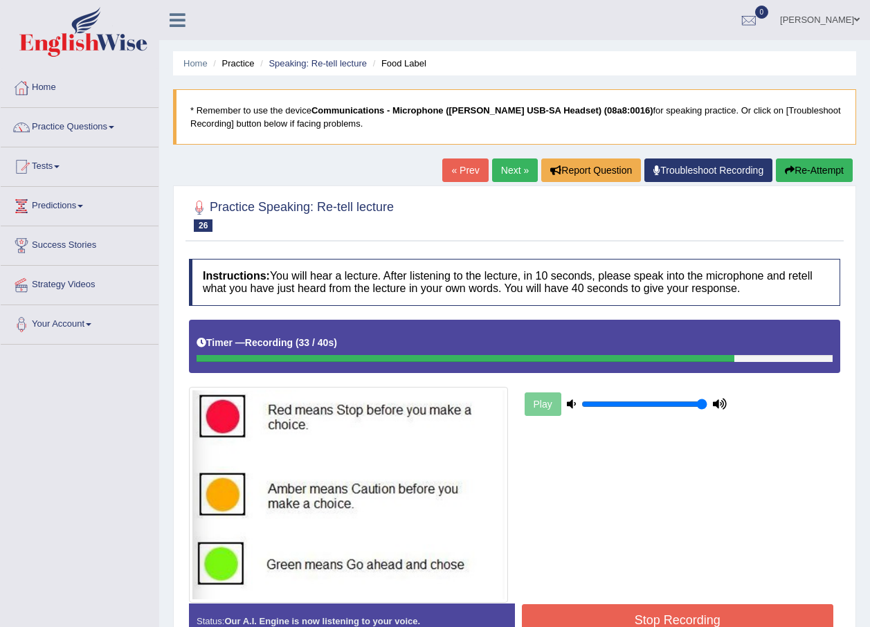
click at [679, 604] on button "Stop Recording" at bounding box center [678, 620] width 312 height 32
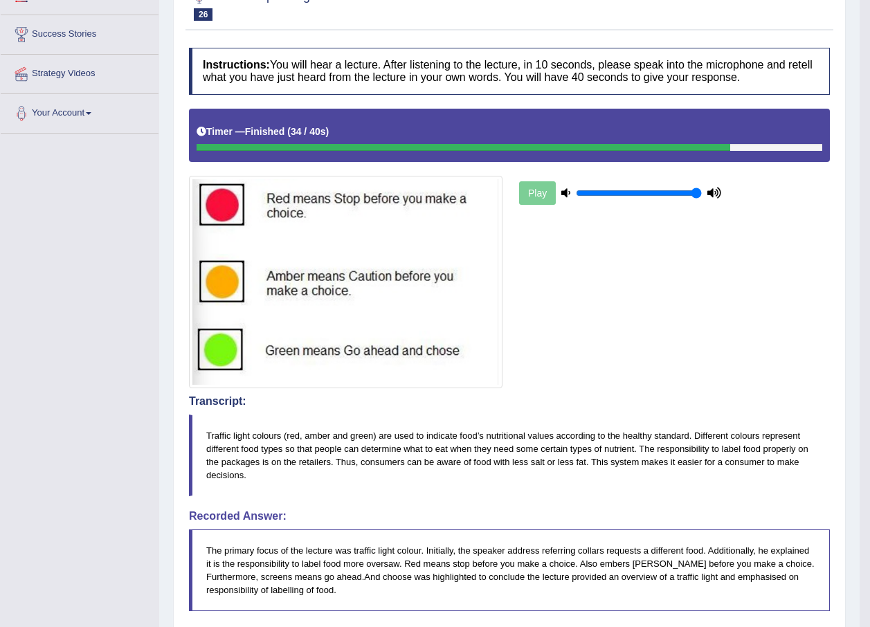
scroll to position [69, 0]
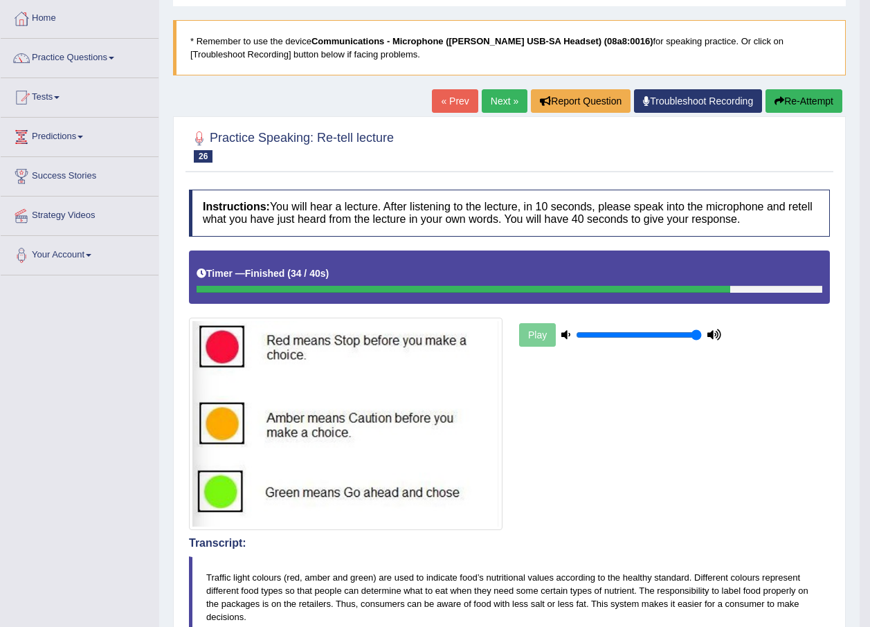
click at [829, 107] on button "Re-Attempt" at bounding box center [804, 101] width 77 height 24
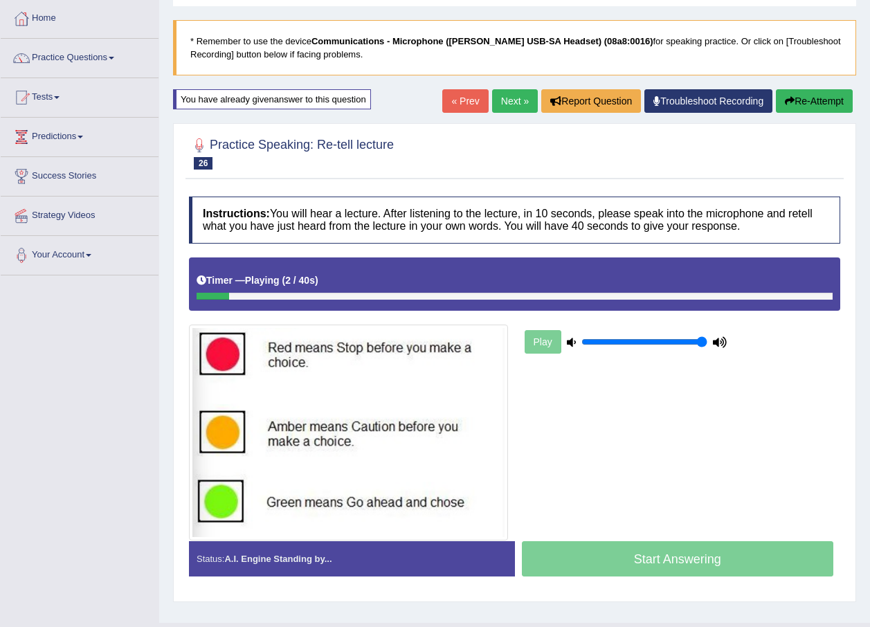
click at [712, 554] on div "Start Answering" at bounding box center [678, 560] width 326 height 39
click at [644, 559] on div "Start Answering" at bounding box center [678, 560] width 326 height 39
click at [644, 562] on div "Start Answering" at bounding box center [678, 560] width 326 height 39
click at [647, 567] on div "Start Answering" at bounding box center [678, 560] width 326 height 39
drag, startPoint x: 648, startPoint y: 567, endPoint x: 649, endPoint y: 557, distance: 9.7
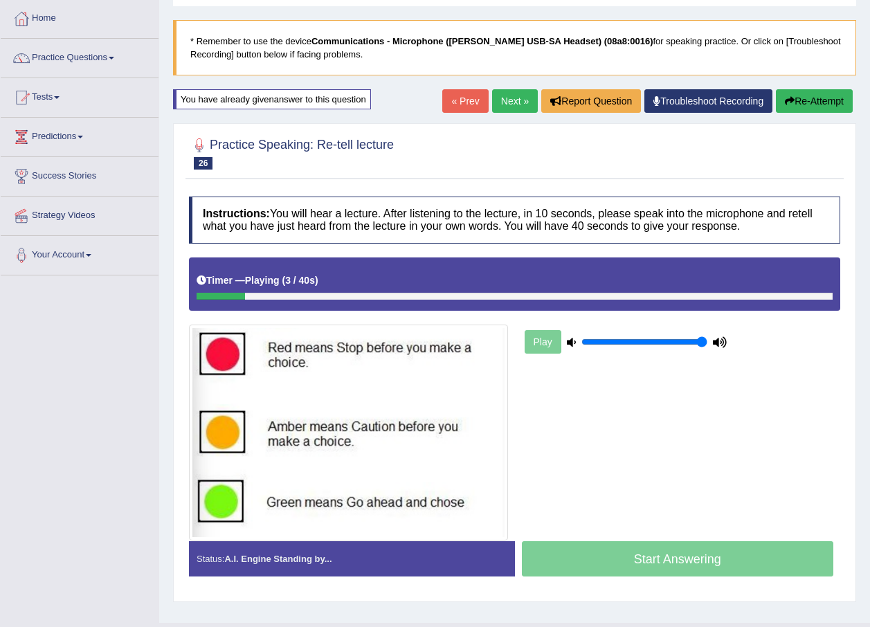
click at [649, 568] on div "Start Answering" at bounding box center [678, 560] width 326 height 39
click at [708, 297] on div at bounding box center [515, 296] width 636 height 7
click at [707, 310] on div "Timer — Playing ( 4 / 40s ) Skip" at bounding box center [515, 284] width 652 height 53
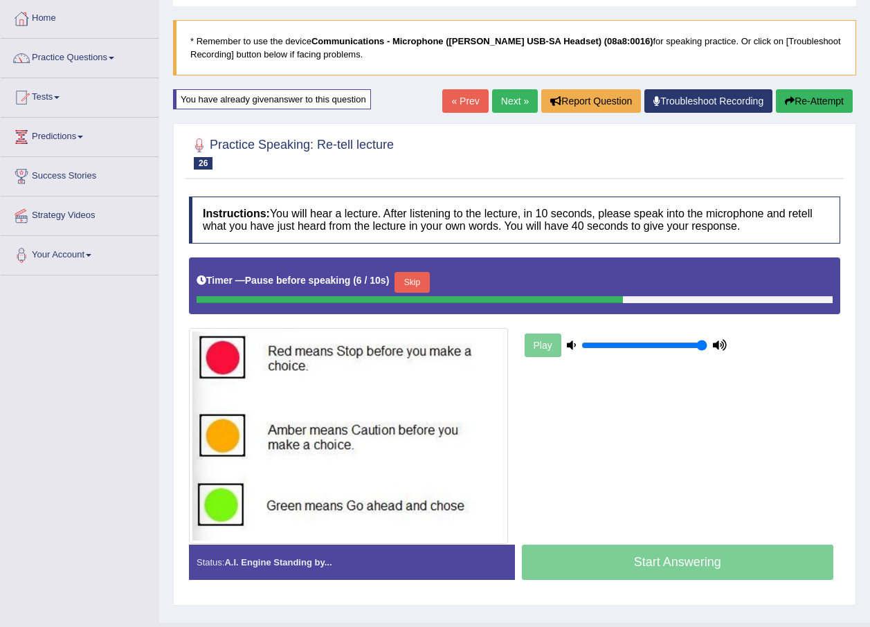
click at [413, 285] on button "Skip" at bounding box center [412, 282] width 35 height 21
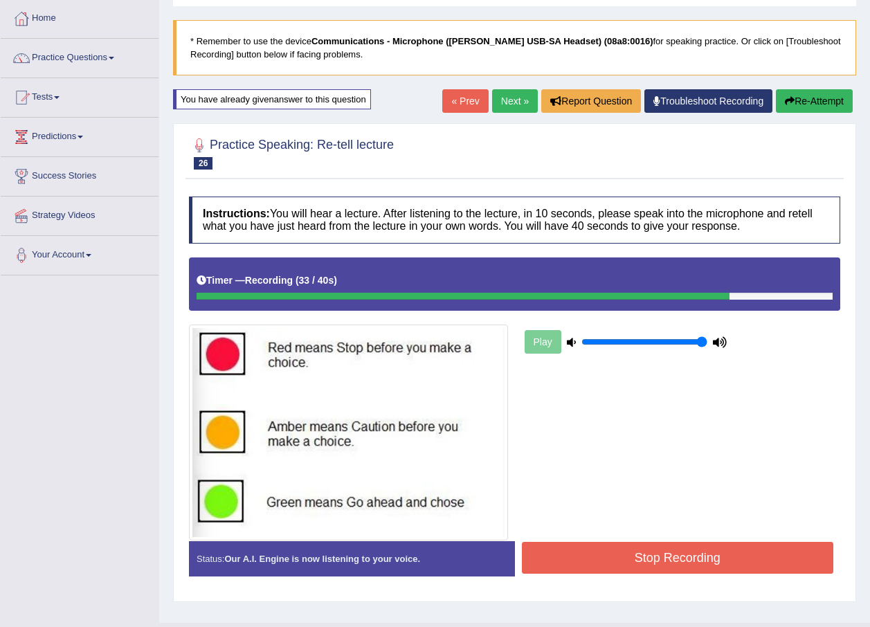
click at [659, 552] on button "Stop Recording" at bounding box center [678, 558] width 312 height 32
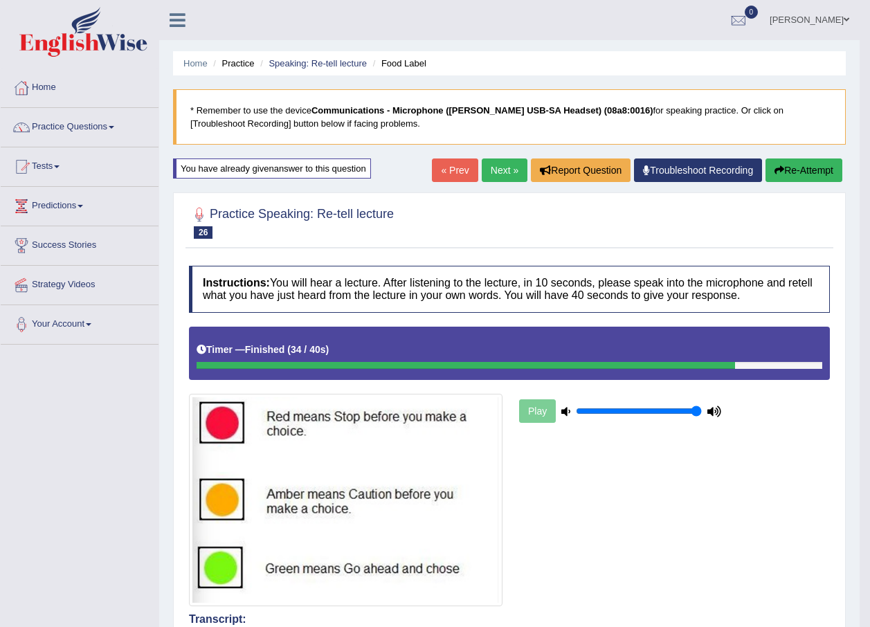
click at [492, 176] on link "Next »" at bounding box center [505, 171] width 46 height 24
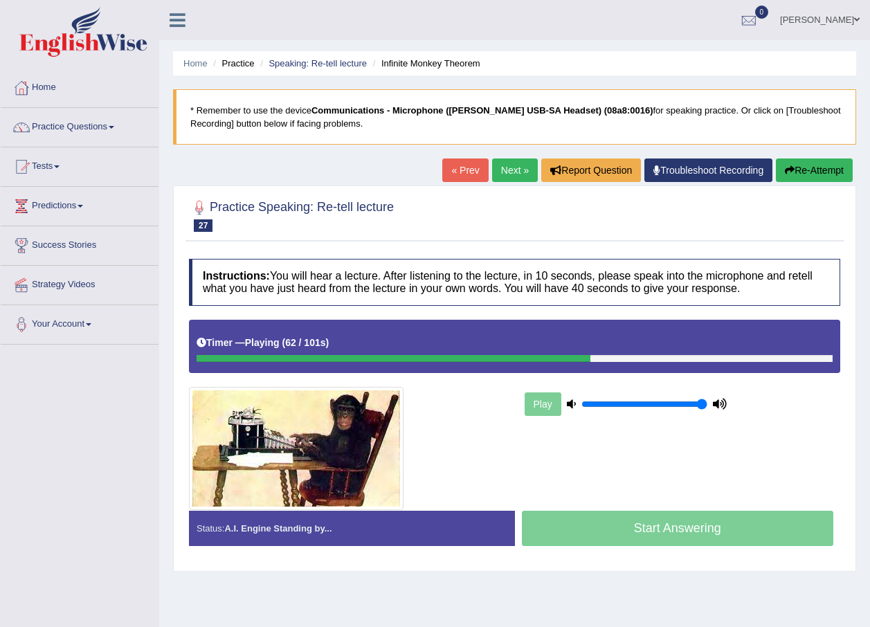
click at [807, 163] on button "Re-Attempt" at bounding box center [814, 171] width 77 height 24
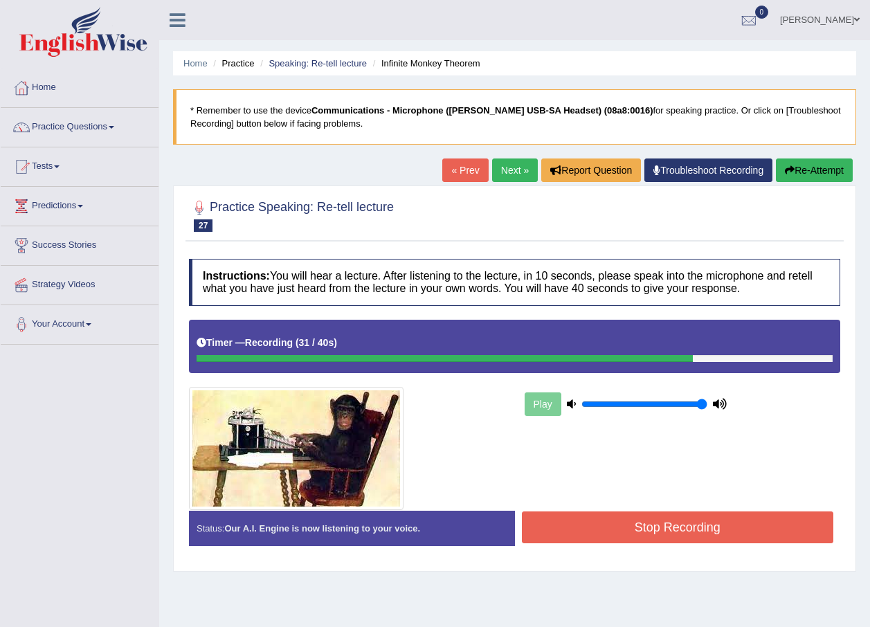
click at [764, 537] on button "Stop Recording" at bounding box center [678, 528] width 312 height 32
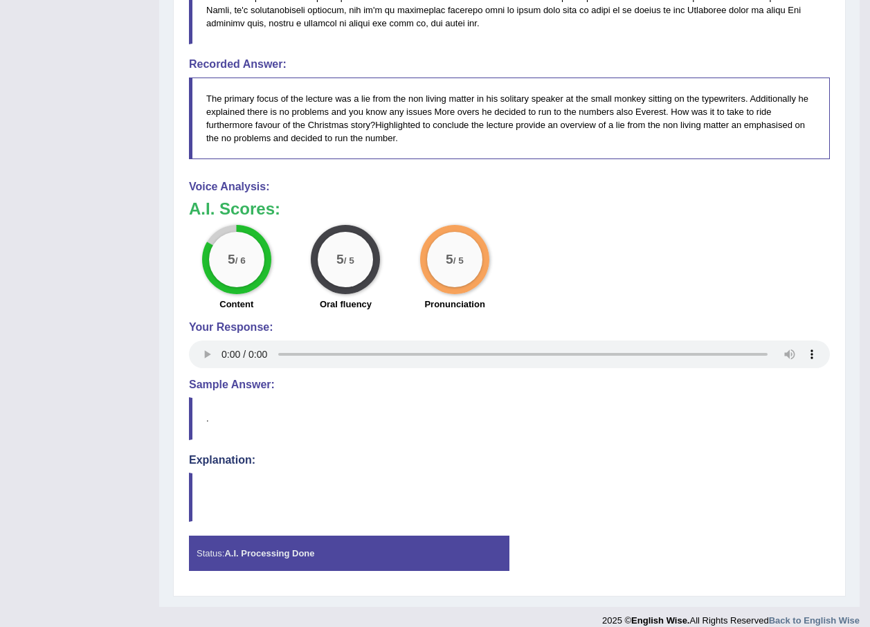
scroll to position [694, 0]
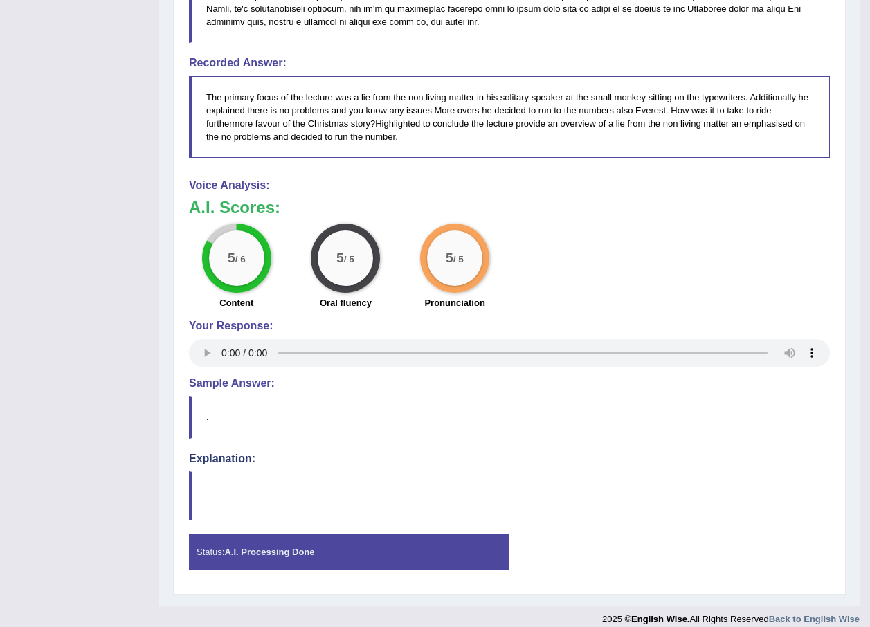
click at [219, 396] on blockquote "." at bounding box center [509, 417] width 641 height 42
click at [215, 457] on div "Explanation:" at bounding box center [509, 487] width 641 height 69
click at [281, 547] on strong "A.I. Processing Done" at bounding box center [269, 552] width 90 height 10
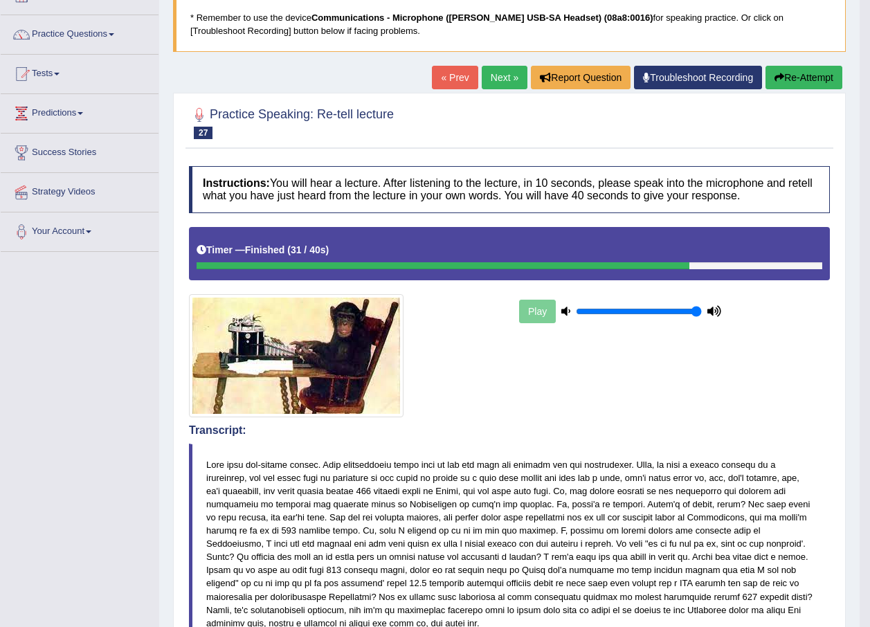
scroll to position [71, 0]
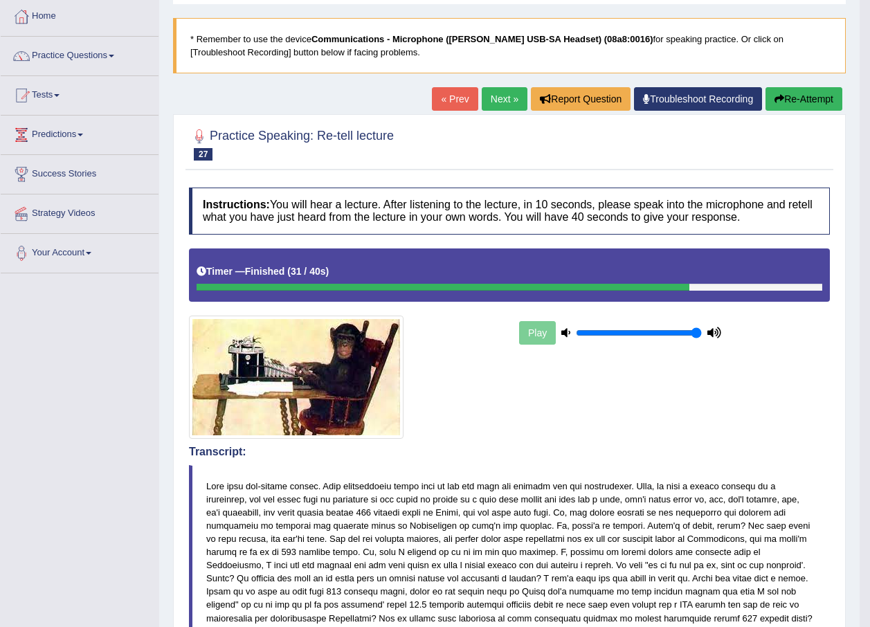
click at [501, 108] on link "Next »" at bounding box center [505, 99] width 46 height 24
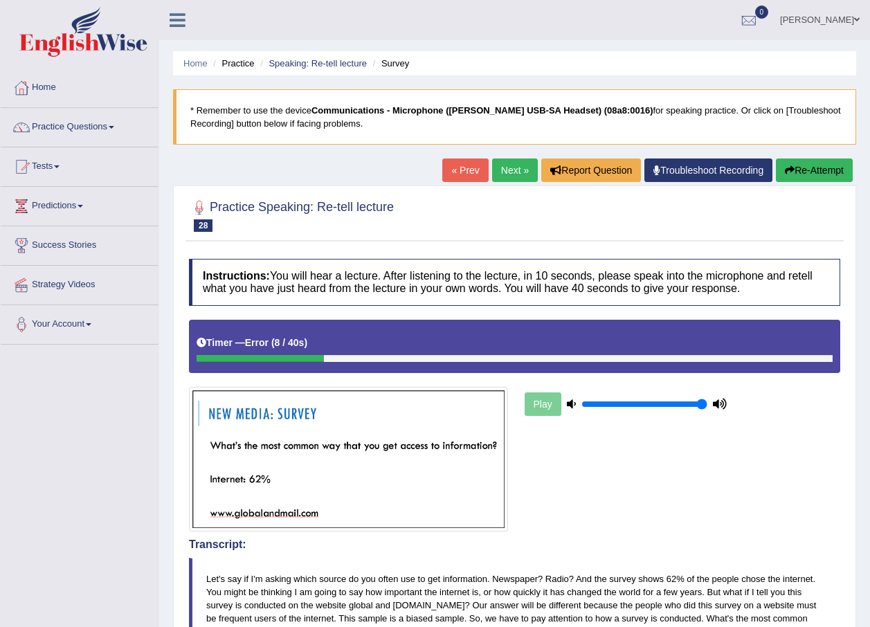
click at [809, 170] on button "Re-Attempt" at bounding box center [814, 171] width 77 height 24
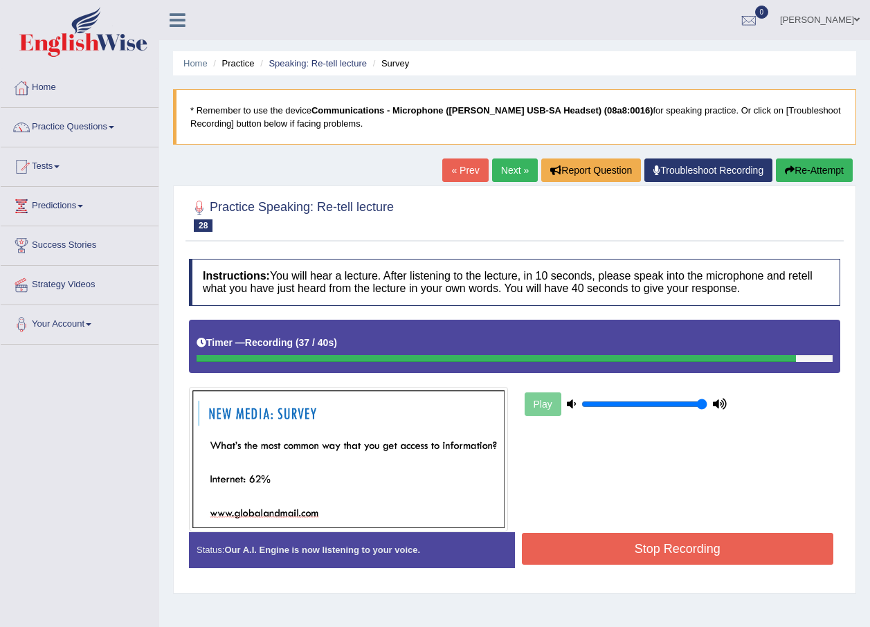
click at [554, 546] on button "Stop Recording" at bounding box center [678, 549] width 312 height 32
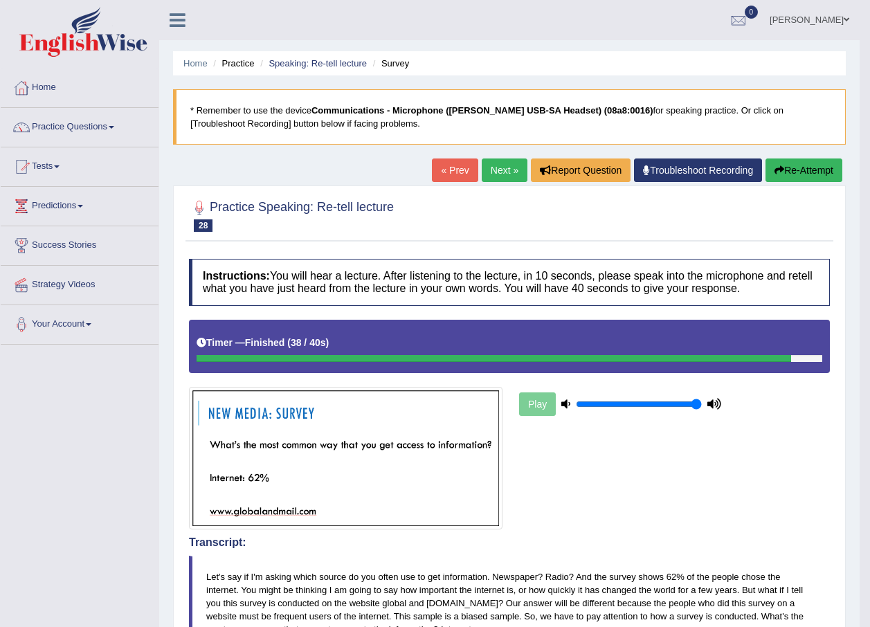
click at [489, 175] on link "Next »" at bounding box center [505, 171] width 46 height 24
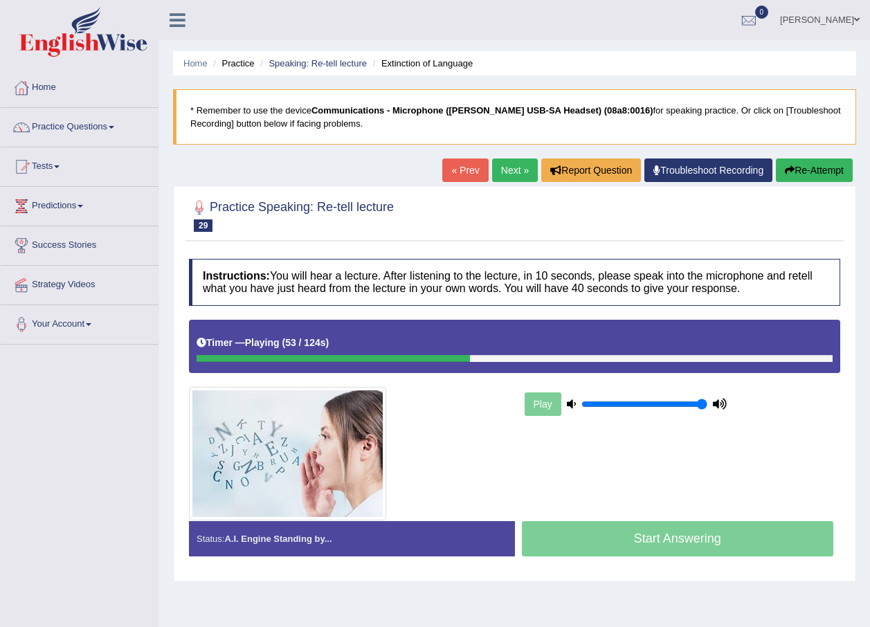
click at [817, 163] on button "Re-Attempt" at bounding box center [814, 171] width 77 height 24
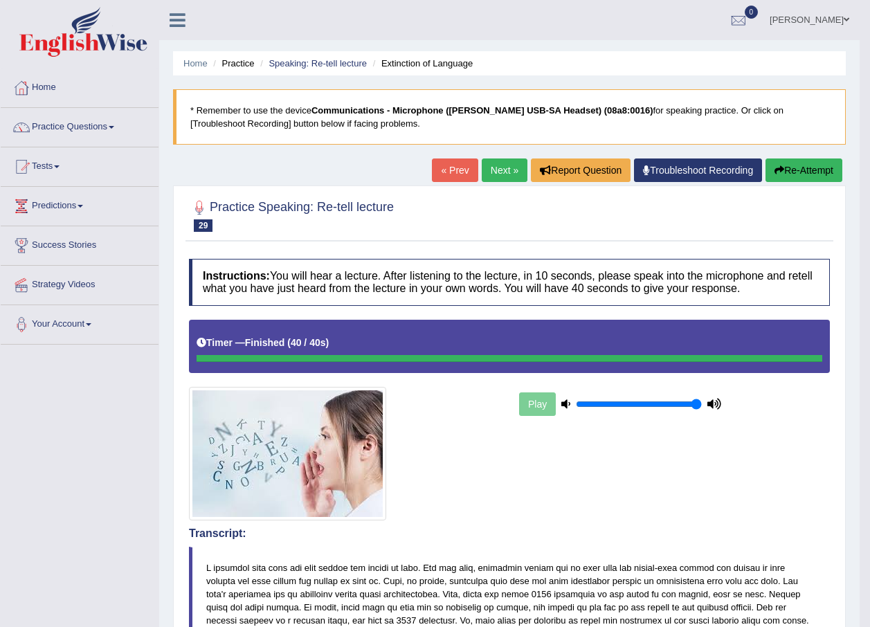
click at [494, 175] on link "Next »" at bounding box center [505, 171] width 46 height 24
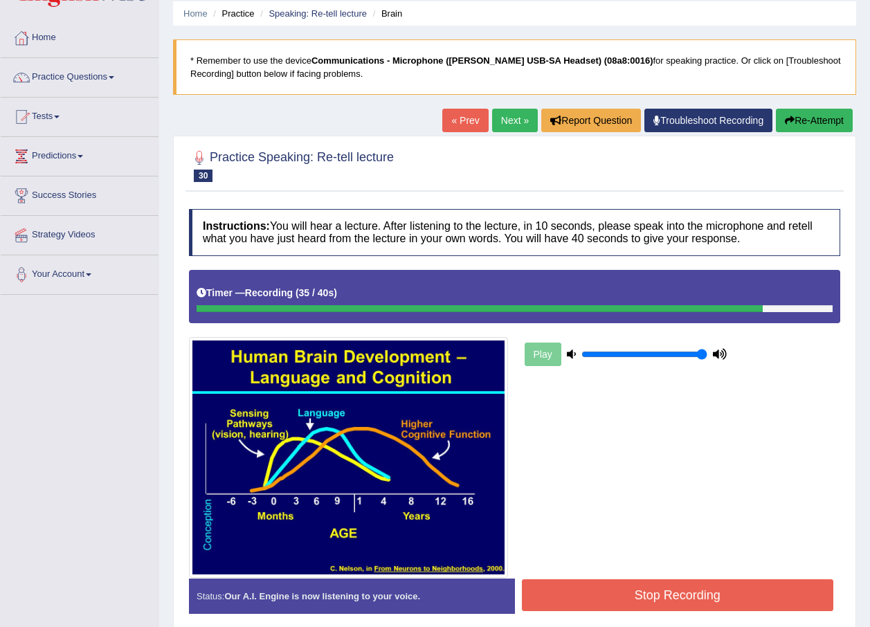
scroll to position [107, 0]
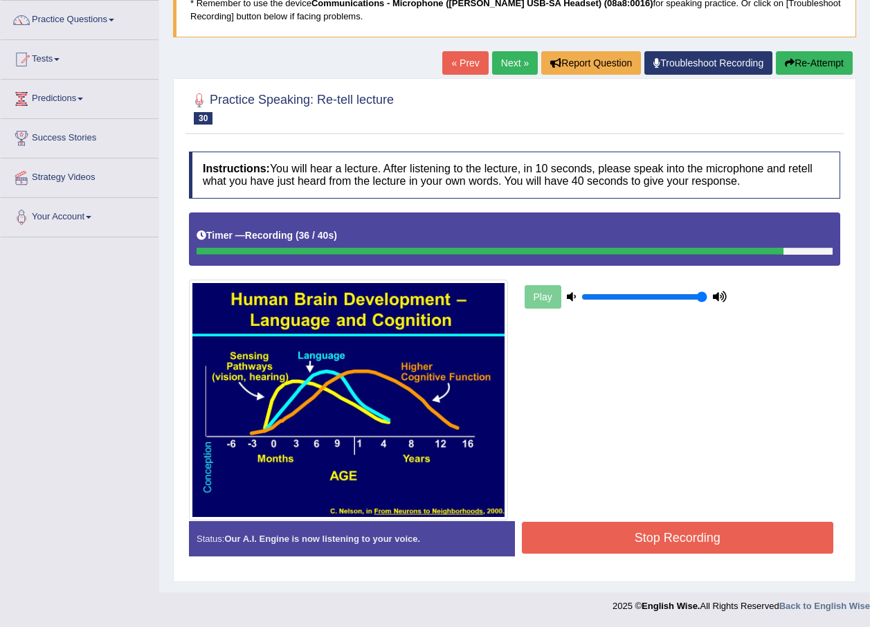
click at [629, 539] on button "Stop Recording" at bounding box center [678, 538] width 312 height 32
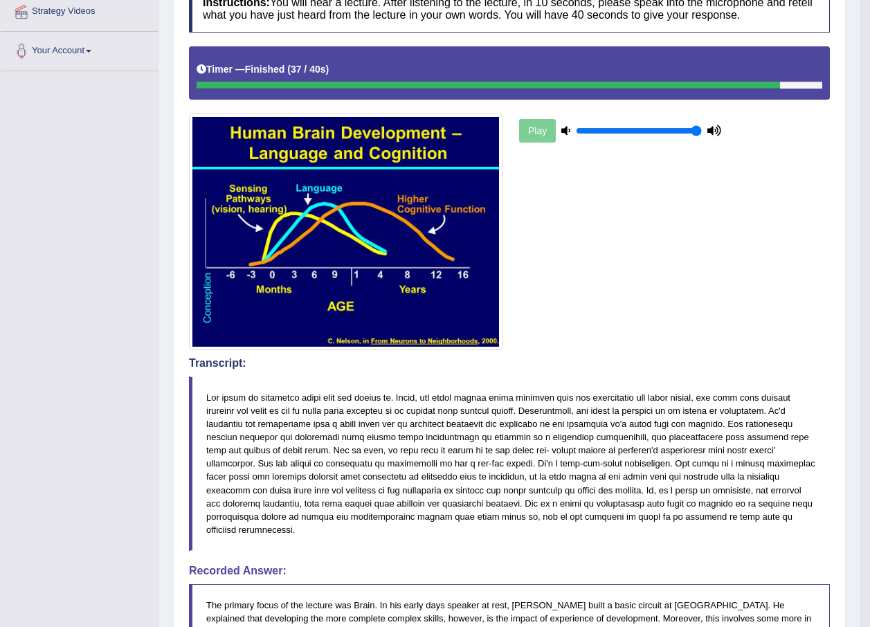
scroll to position [69, 0]
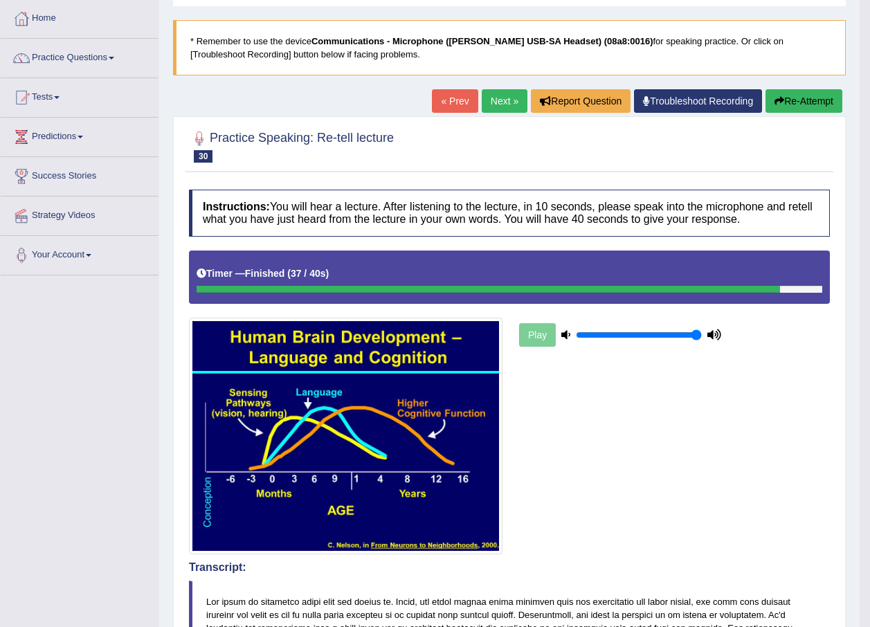
click at [810, 98] on button "Re-Attempt" at bounding box center [804, 101] width 77 height 24
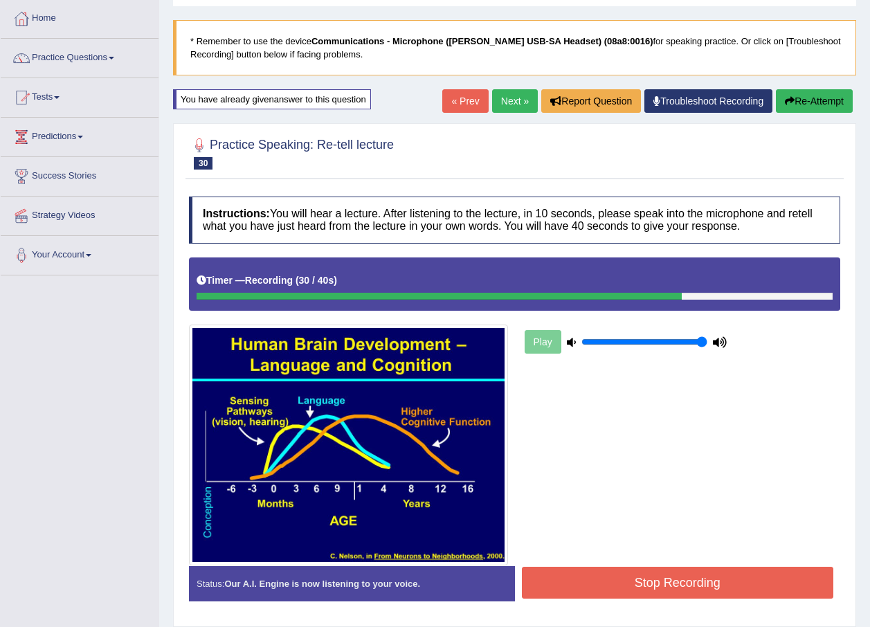
click at [557, 568] on button "Stop Recording" at bounding box center [678, 583] width 312 height 32
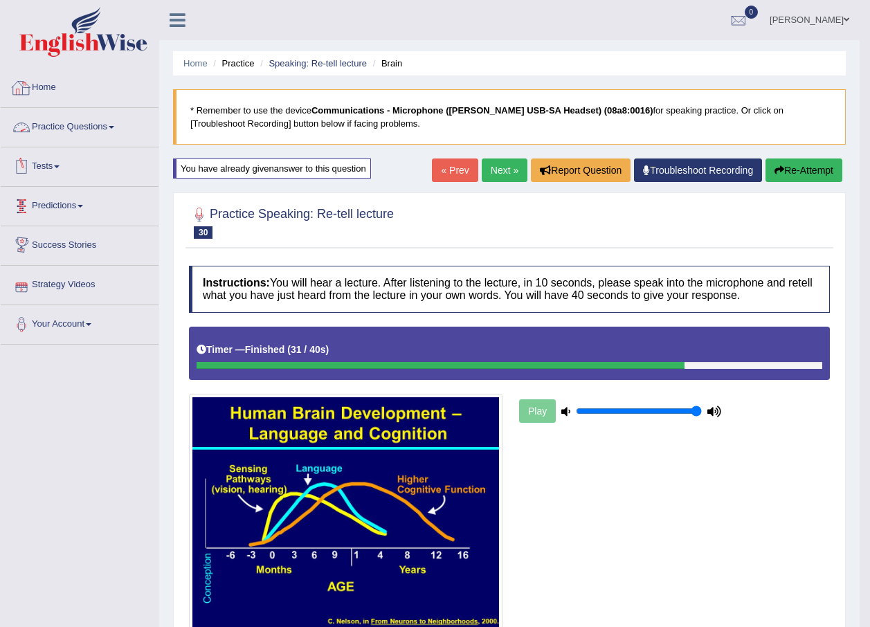
click at [128, 129] on link "Practice Questions" at bounding box center [80, 125] width 158 height 35
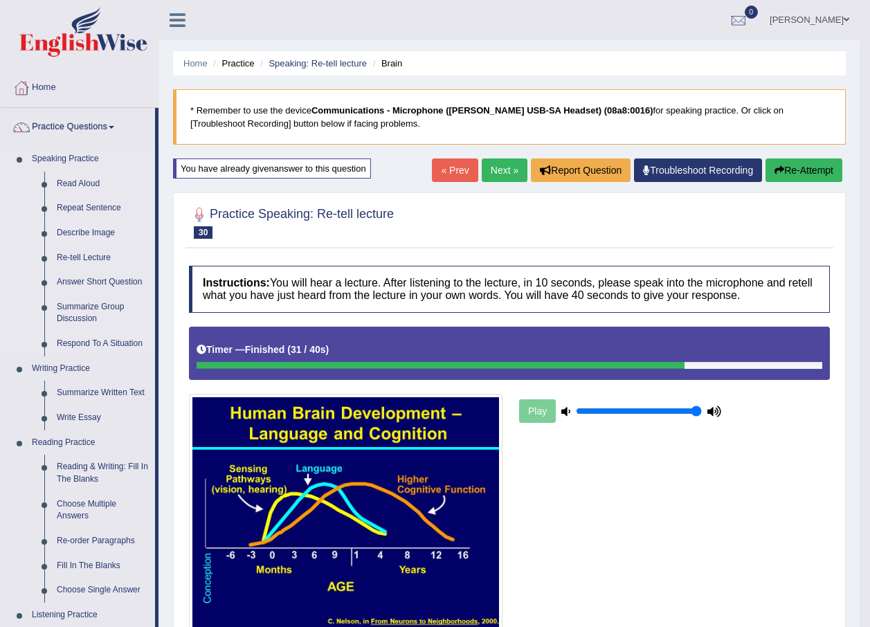
click at [98, 237] on link "Describe Image" at bounding box center [103, 233] width 105 height 25
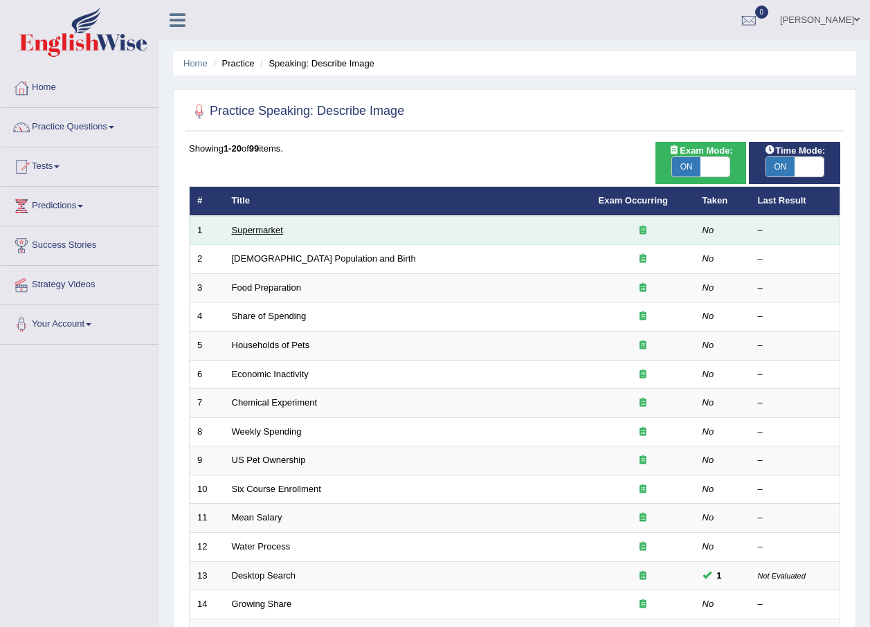
click at [258, 231] on link "Supermarket" at bounding box center [257, 230] width 51 height 10
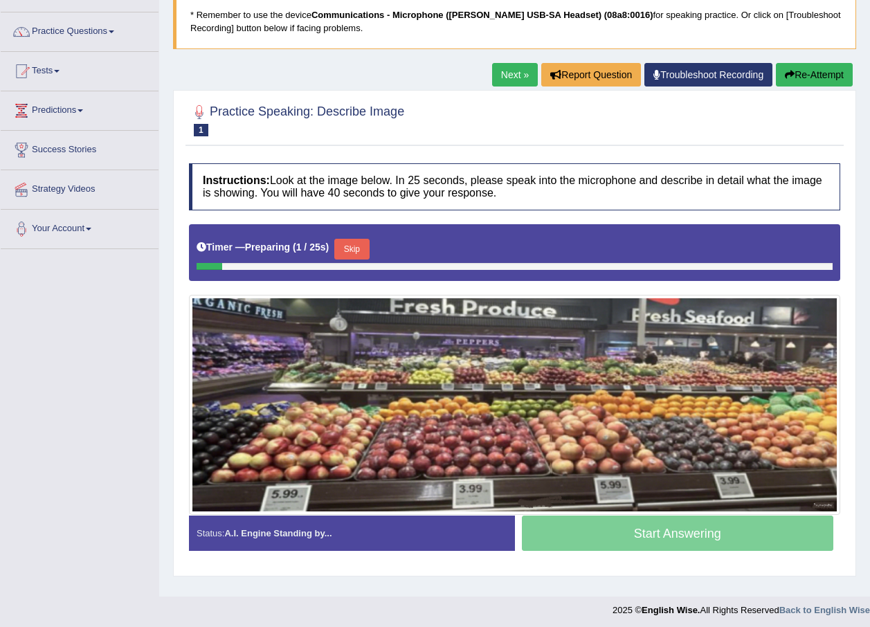
scroll to position [100, 0]
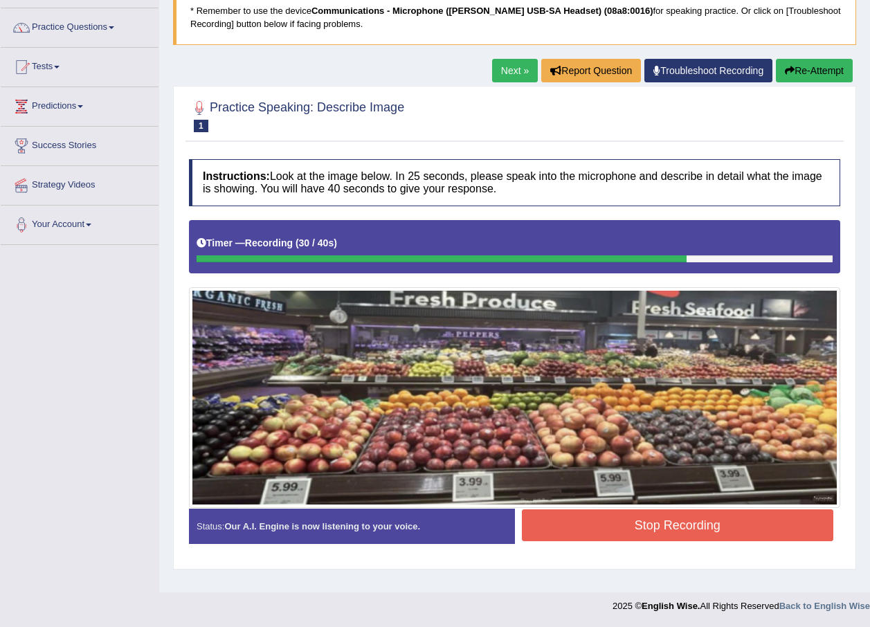
click at [807, 79] on button "Re-Attempt" at bounding box center [814, 71] width 77 height 24
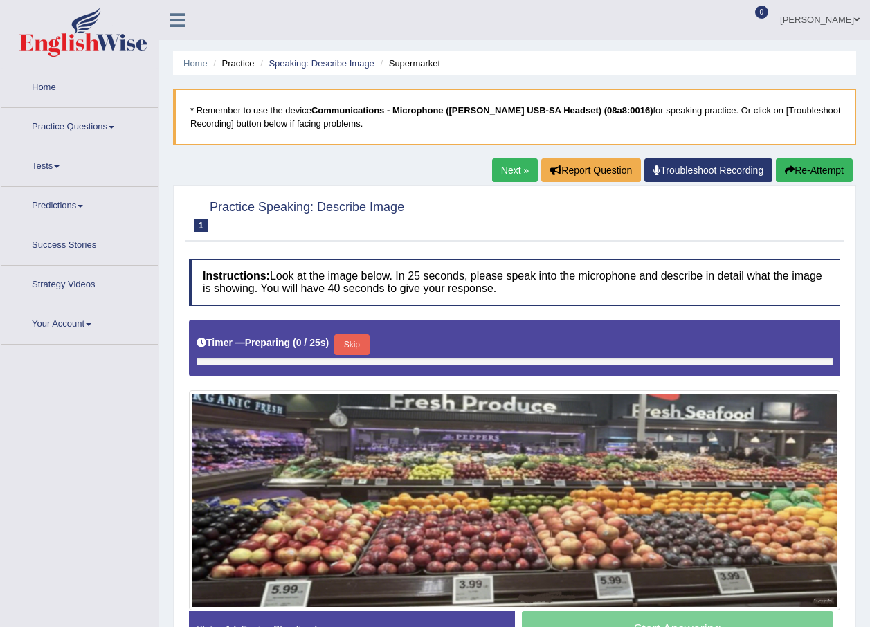
scroll to position [100, 0]
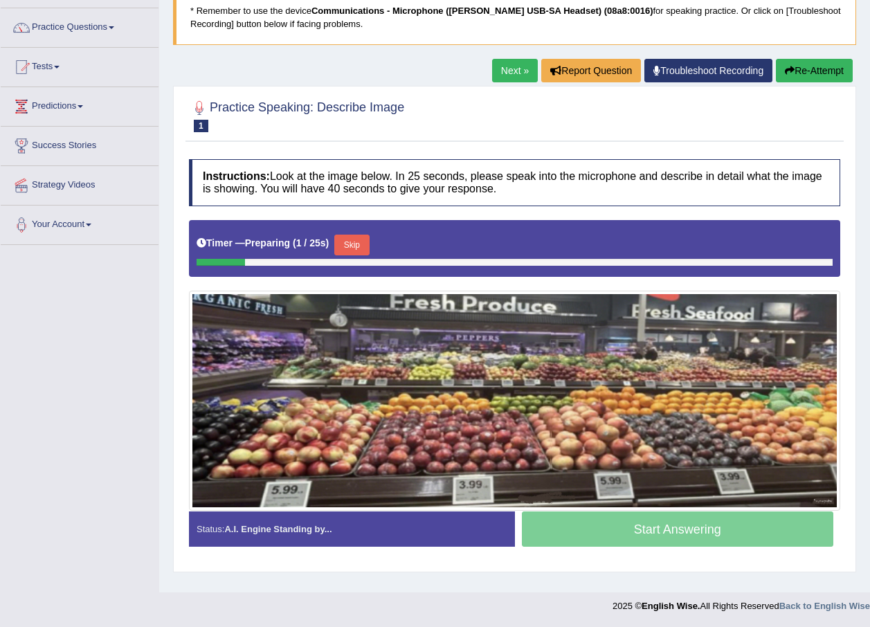
click at [515, 68] on link "Next »" at bounding box center [515, 71] width 46 height 24
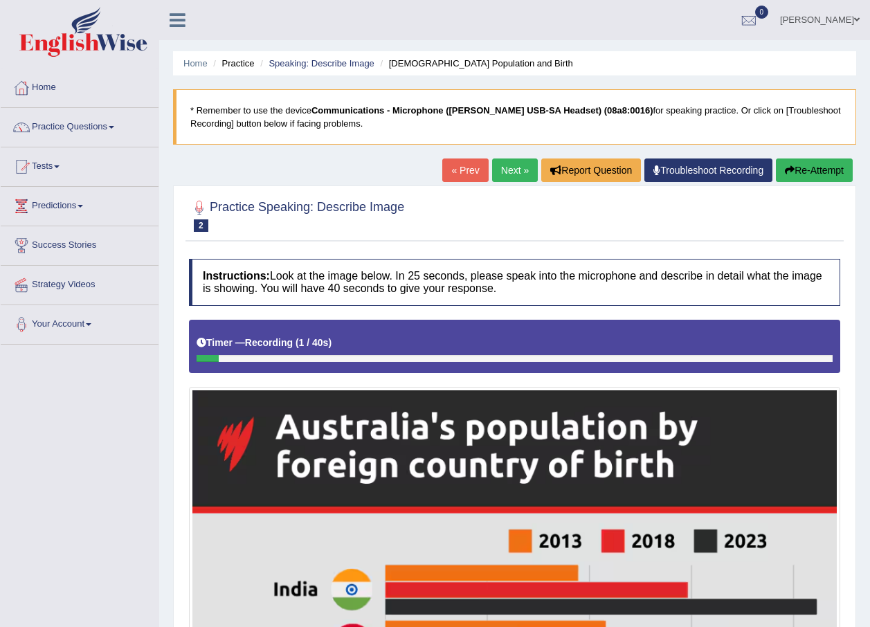
click at [492, 170] on link "Next »" at bounding box center [515, 171] width 46 height 24
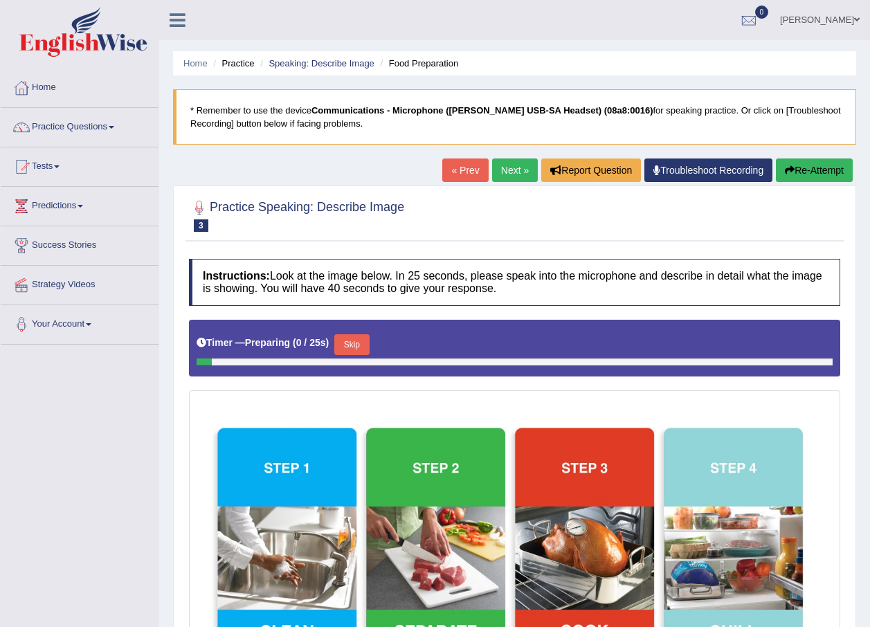
scroll to position [208, 0]
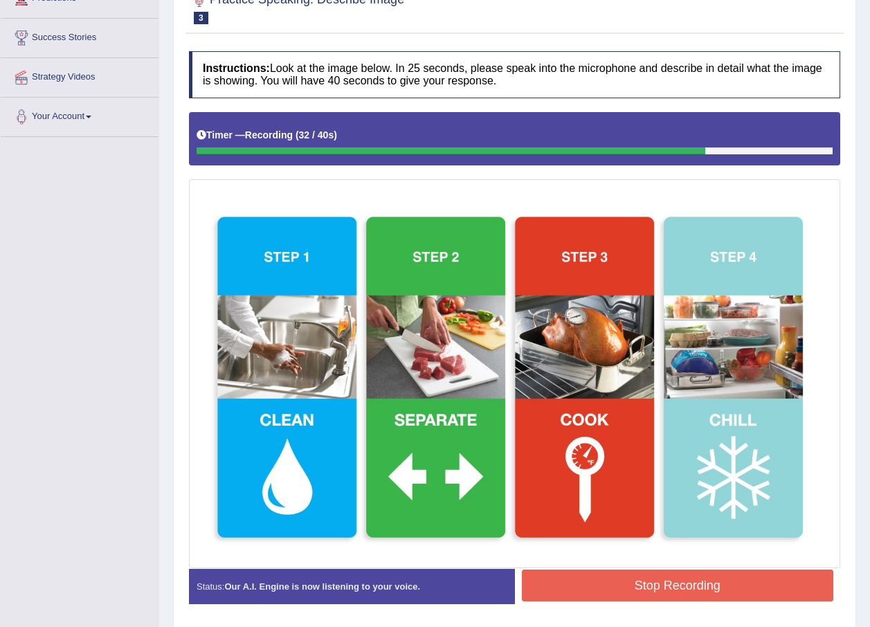
click at [638, 586] on button "Stop Recording" at bounding box center [678, 586] width 312 height 32
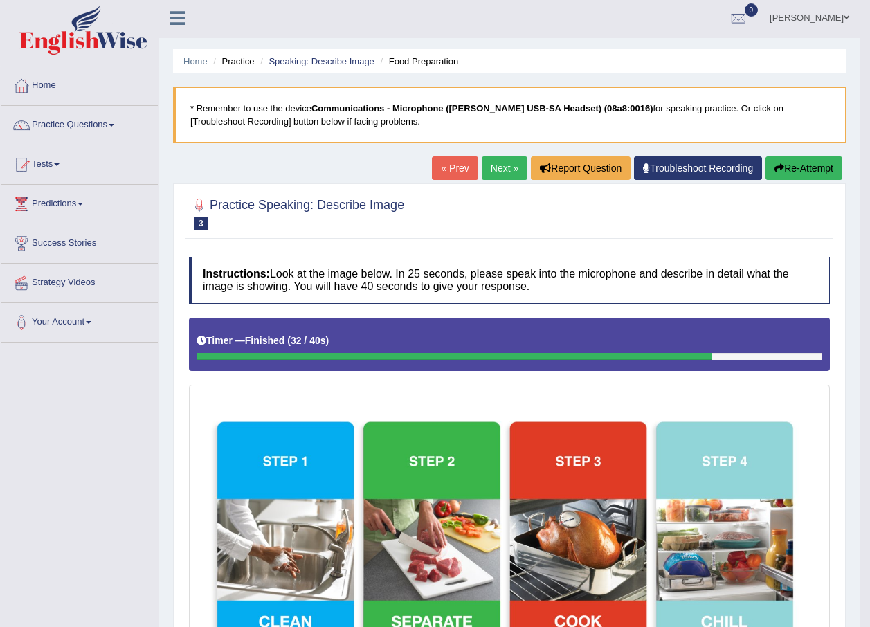
scroll to position [0, 0]
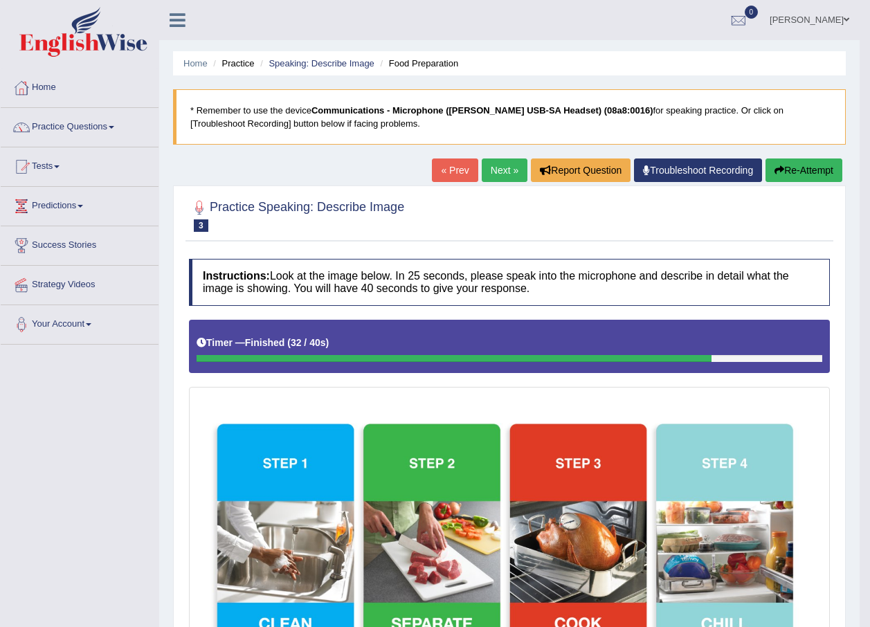
click at [497, 177] on link "Next »" at bounding box center [505, 171] width 46 height 24
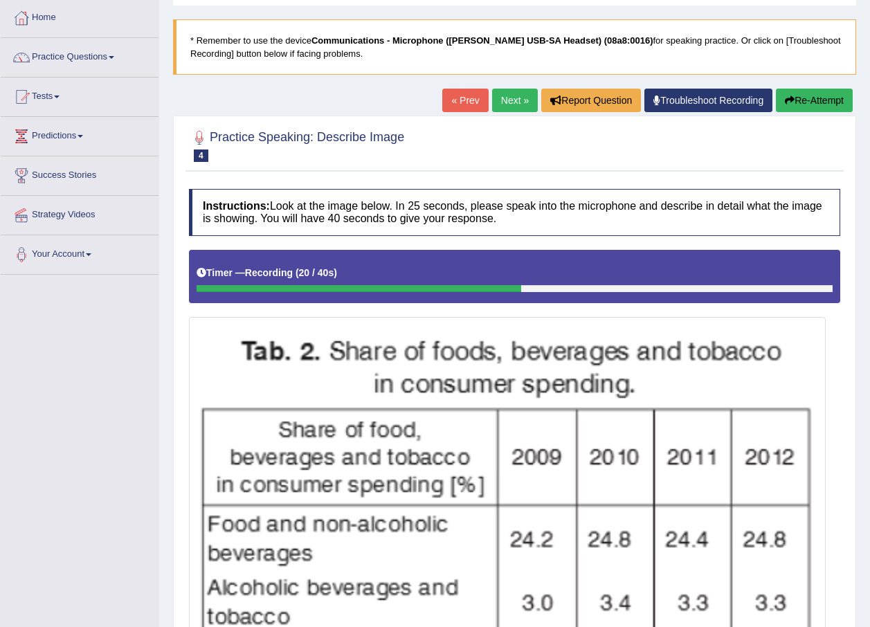
scroll to position [69, 0]
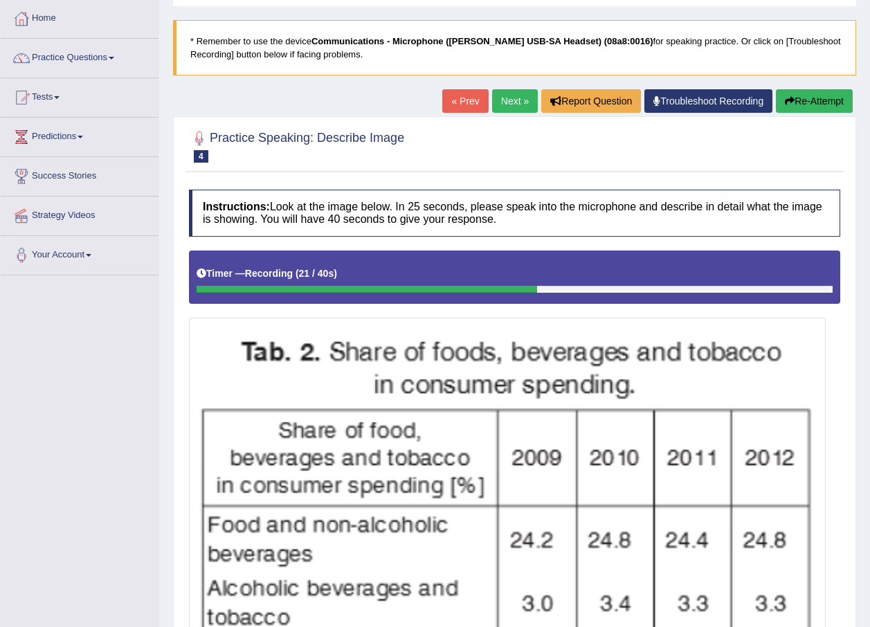
click at [504, 105] on link "Next »" at bounding box center [515, 101] width 46 height 24
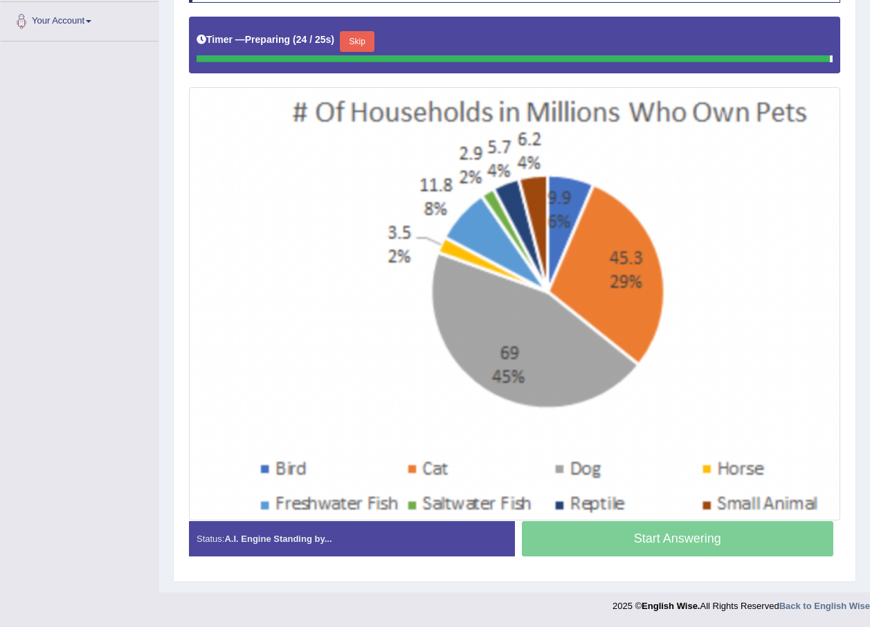
scroll to position [300, 0]
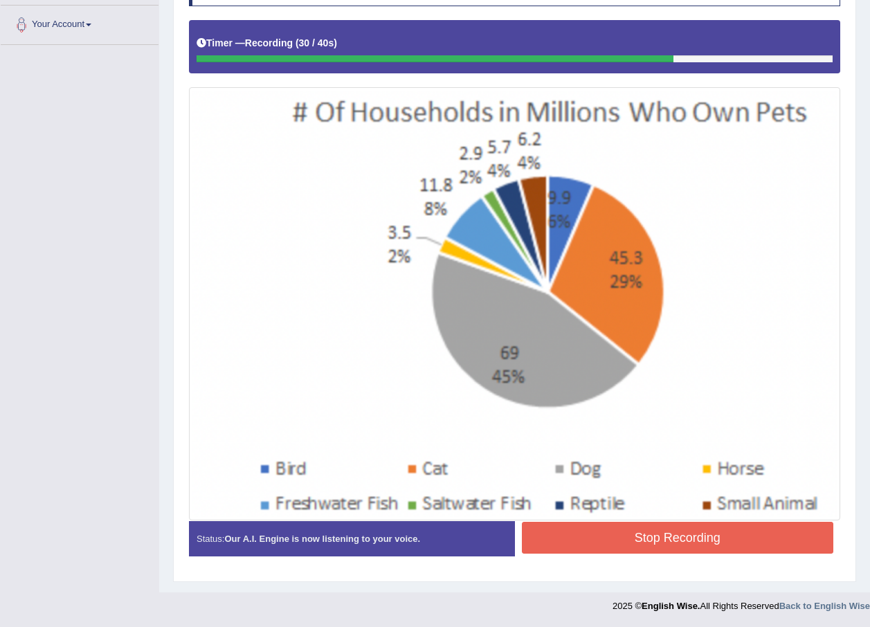
click at [620, 531] on button "Stop Recording" at bounding box center [678, 538] width 312 height 32
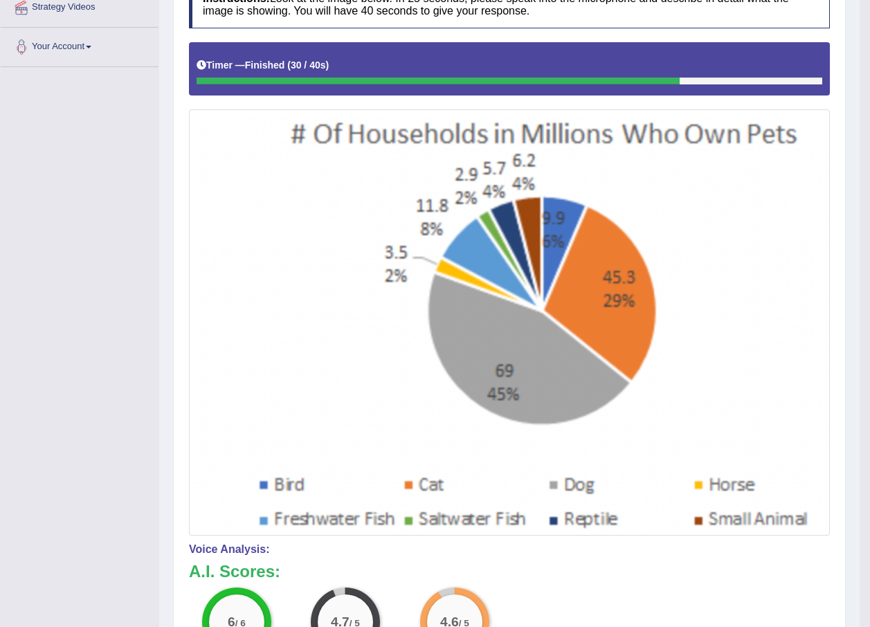
scroll to position [158, 0]
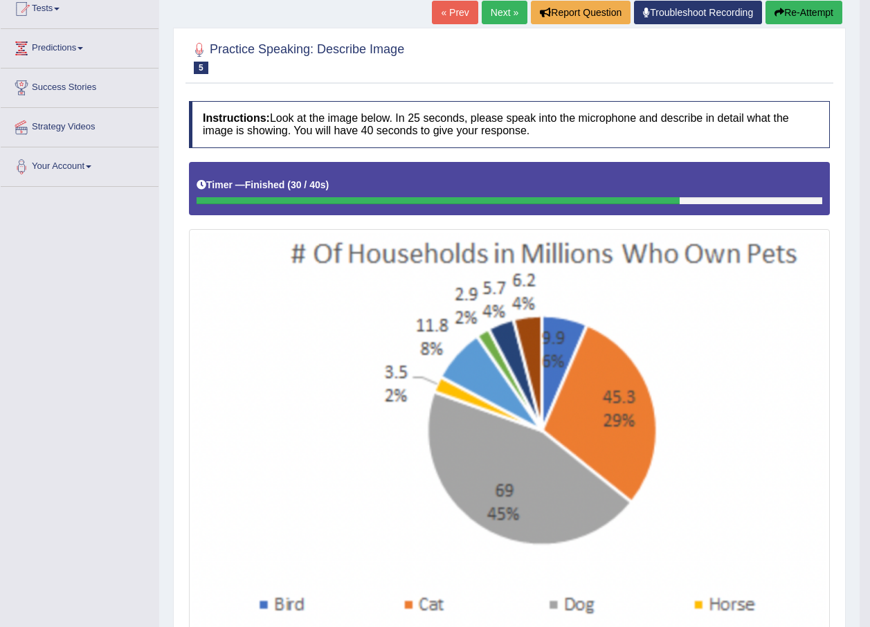
click at [499, 20] on link "Next »" at bounding box center [505, 13] width 46 height 24
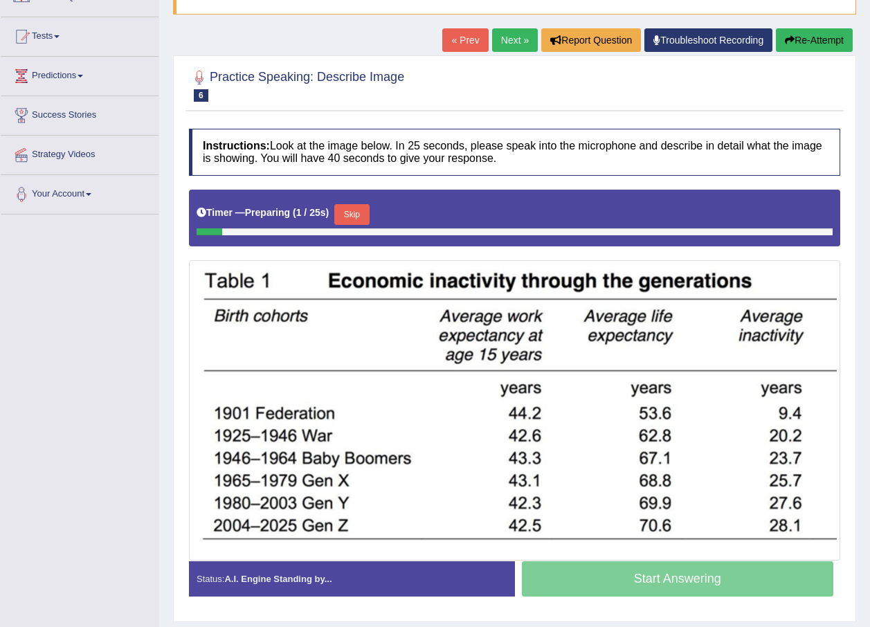
scroll to position [138, 0]
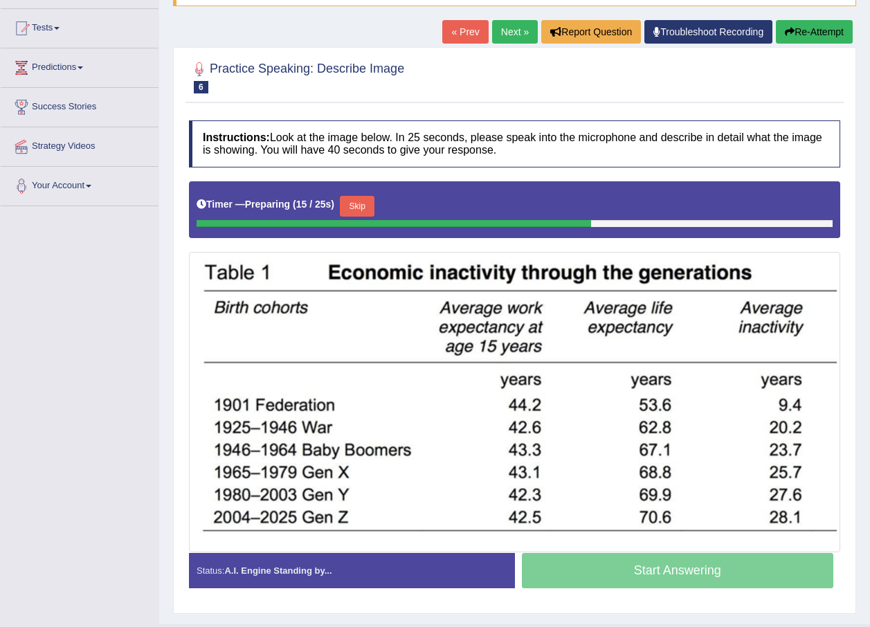
click at [516, 33] on link "Next »" at bounding box center [515, 32] width 46 height 24
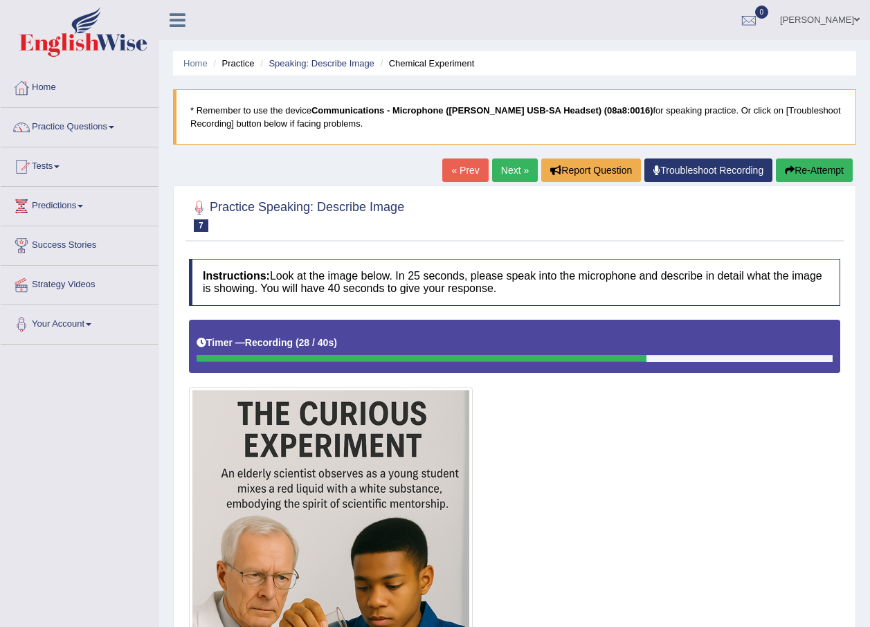
click at [520, 169] on link "Next »" at bounding box center [515, 171] width 46 height 24
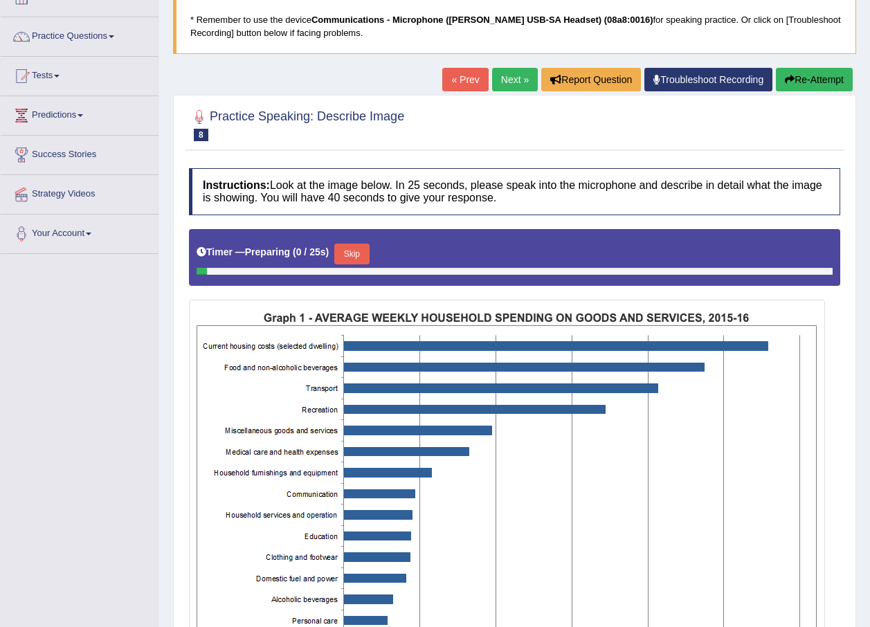
scroll to position [208, 0]
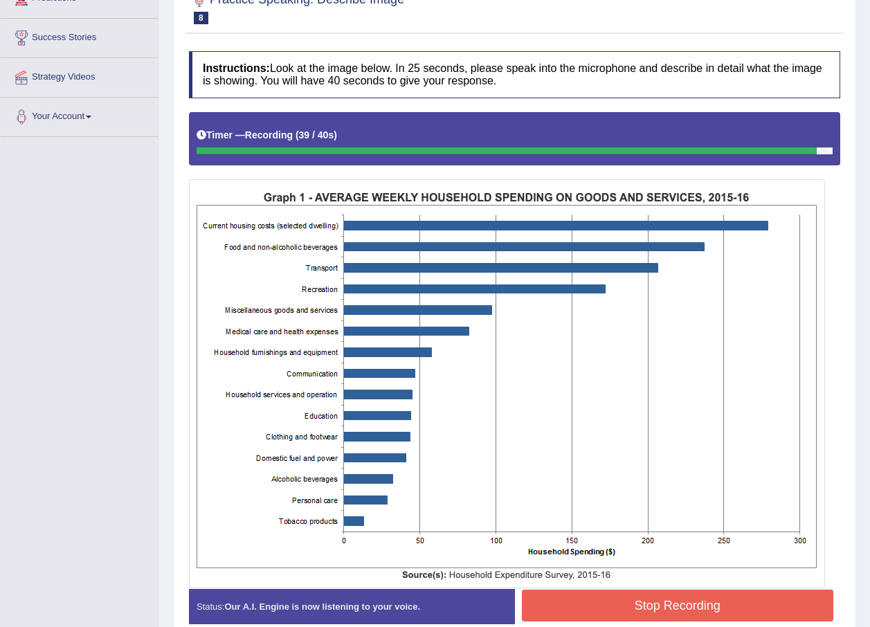
click at [664, 604] on button "Stop Recording" at bounding box center [678, 606] width 312 height 32
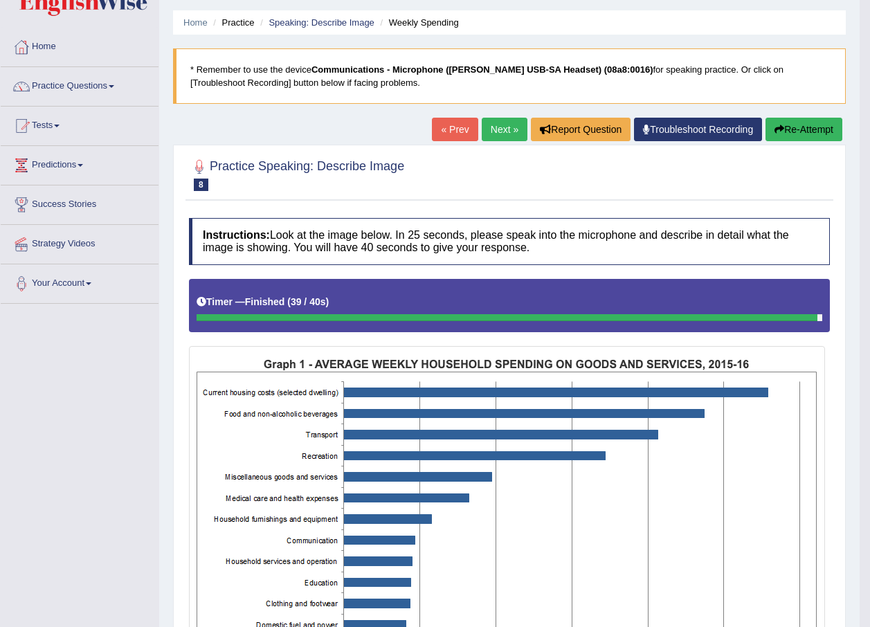
scroll to position [0, 0]
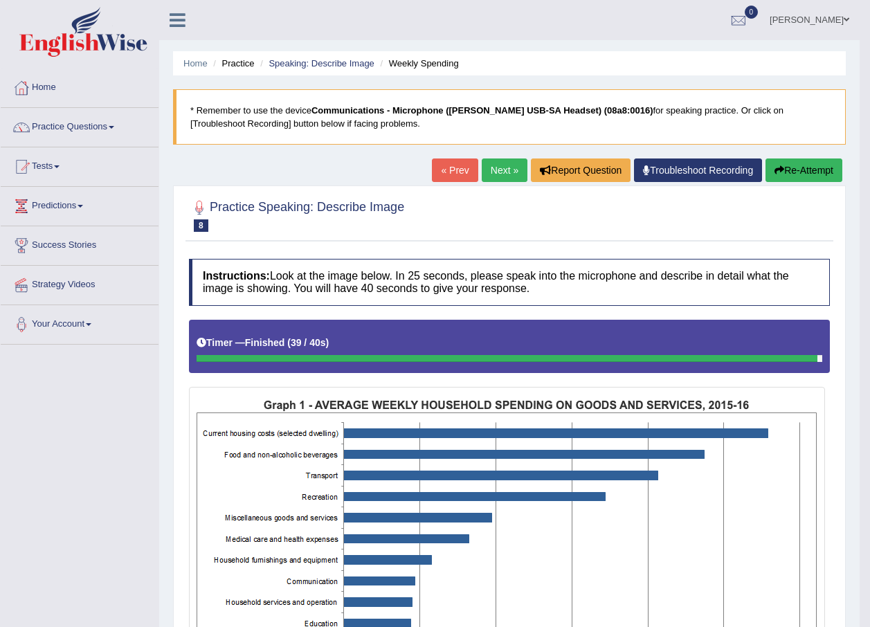
click at [514, 177] on link "Next »" at bounding box center [505, 171] width 46 height 24
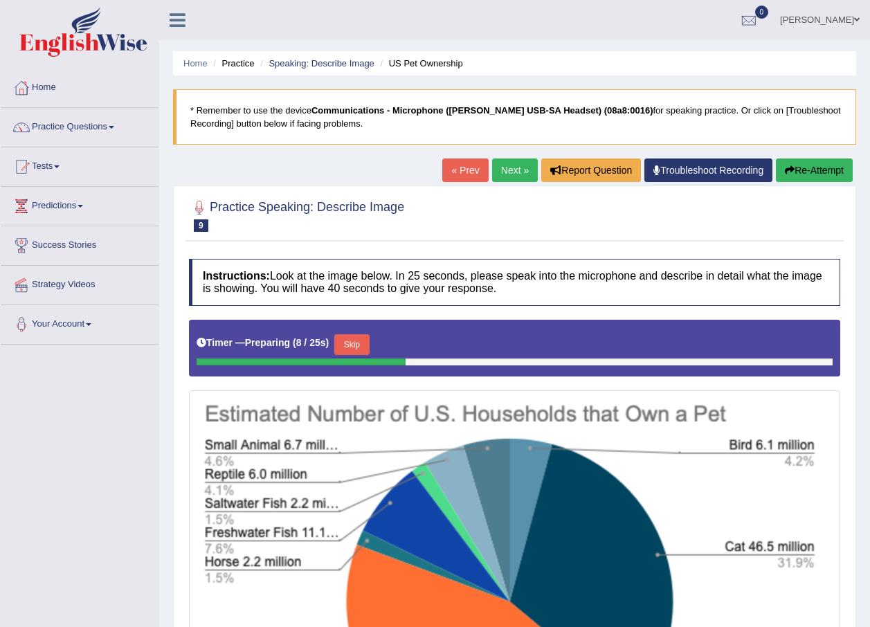
click at [501, 181] on link "Next »" at bounding box center [515, 171] width 46 height 24
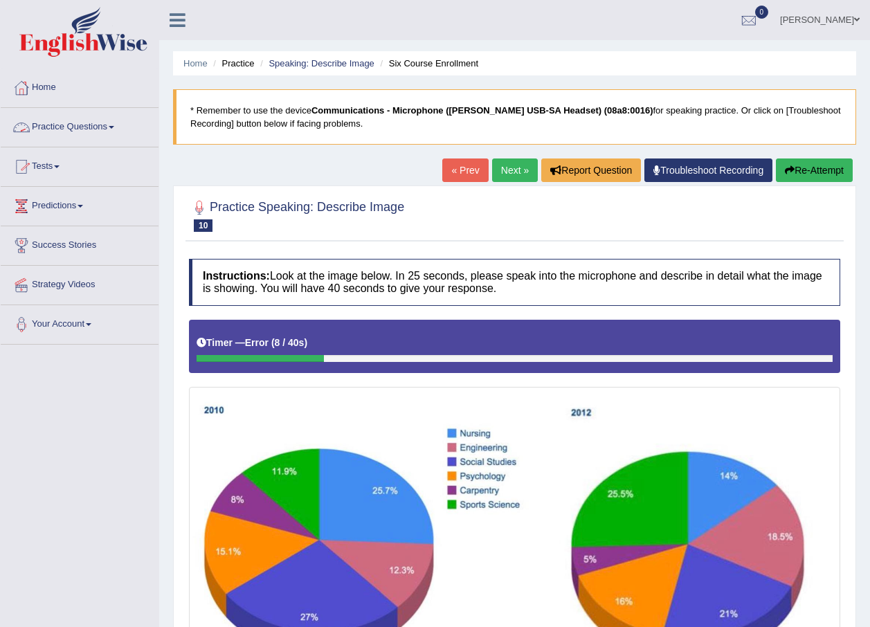
click at [70, 131] on link "Practice Questions" at bounding box center [80, 125] width 158 height 35
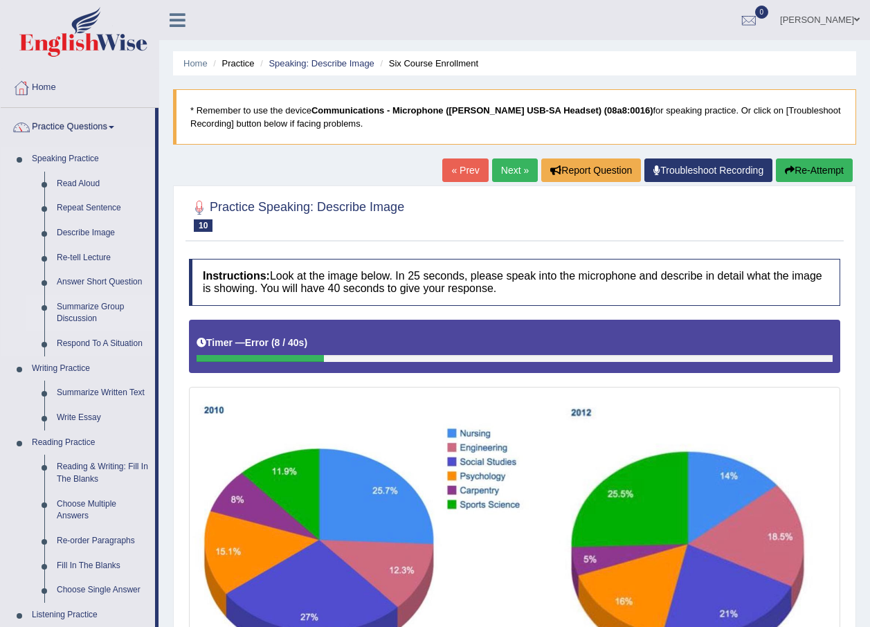
click at [84, 314] on link "Summarize Group Discussion" at bounding box center [103, 313] width 105 height 37
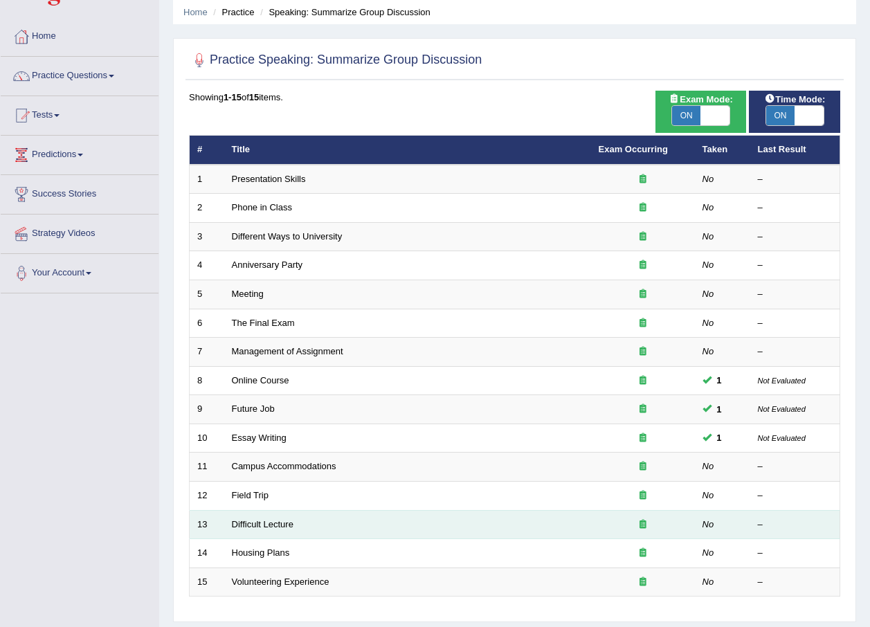
scroll to position [100, 0]
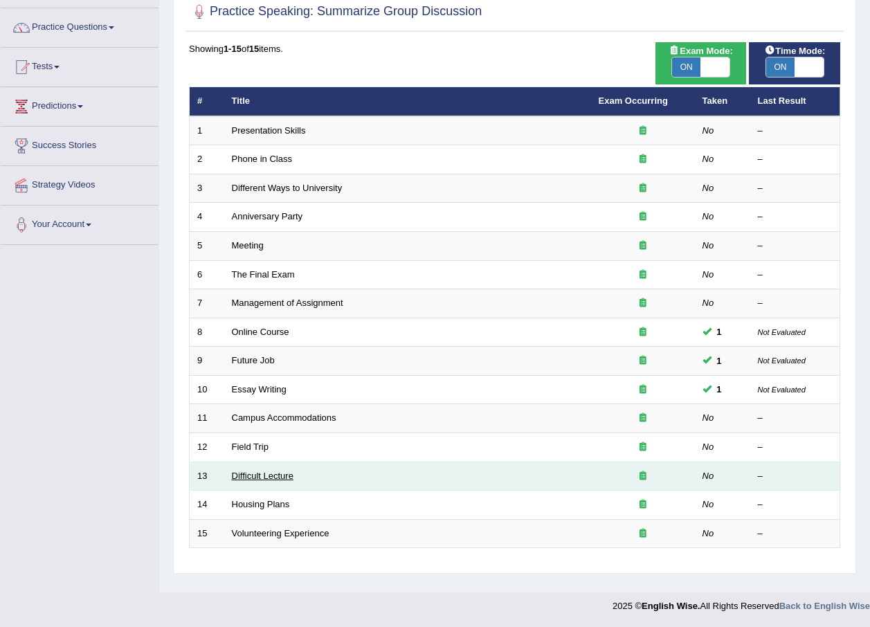
click at [255, 475] on link "Difficult Lecture" at bounding box center [263, 476] width 62 height 10
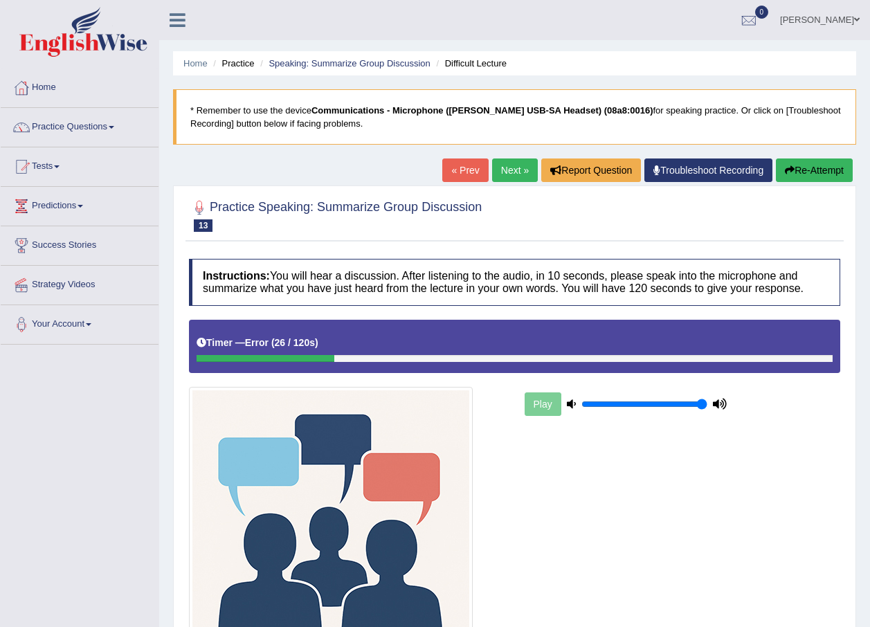
click at [511, 177] on link "Next »" at bounding box center [515, 171] width 46 height 24
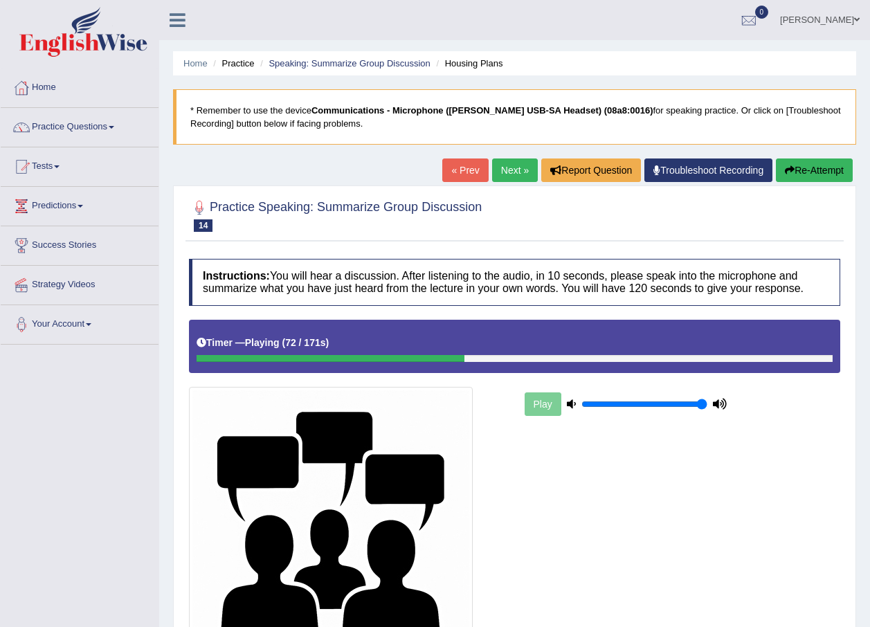
click at [804, 177] on button "Re-Attempt" at bounding box center [814, 171] width 77 height 24
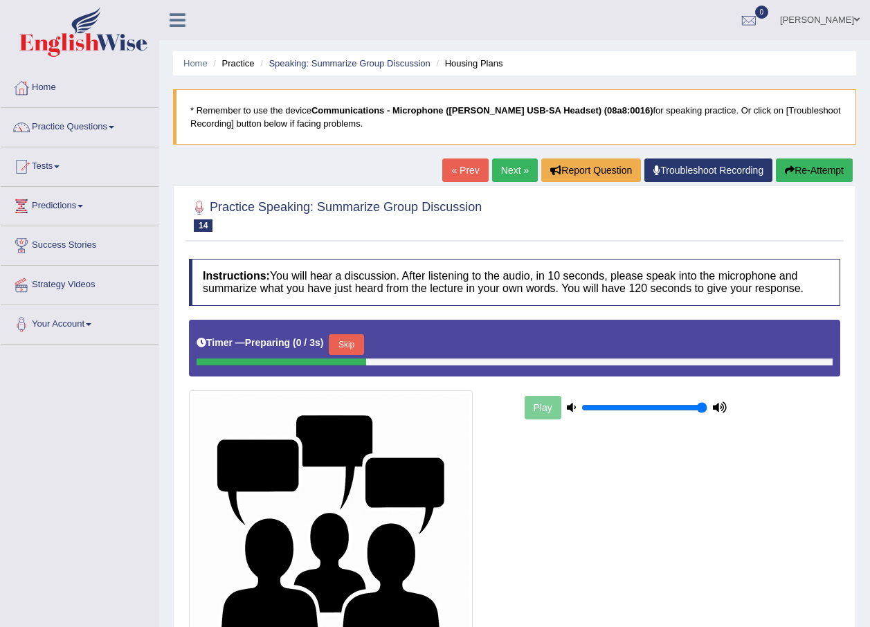
click at [334, 343] on button "Skip" at bounding box center [346, 344] width 35 height 21
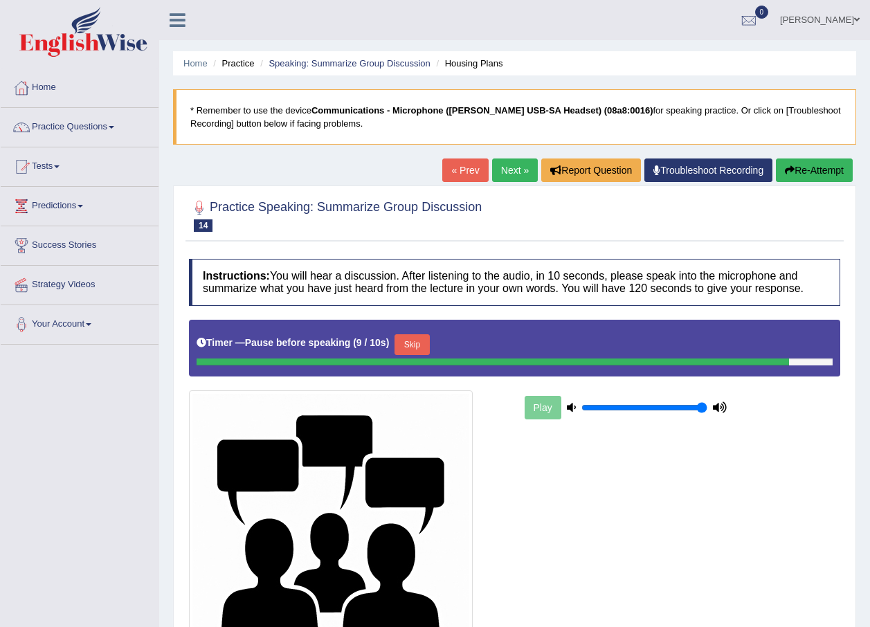
click at [419, 350] on button "Skip" at bounding box center [412, 344] width 35 height 21
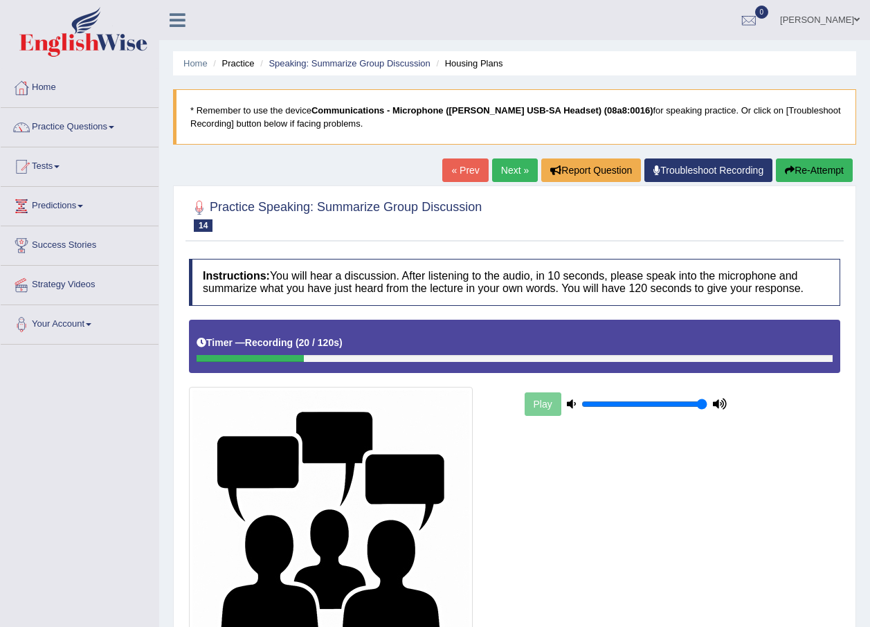
click at [807, 175] on button "Re-Attempt" at bounding box center [814, 171] width 77 height 24
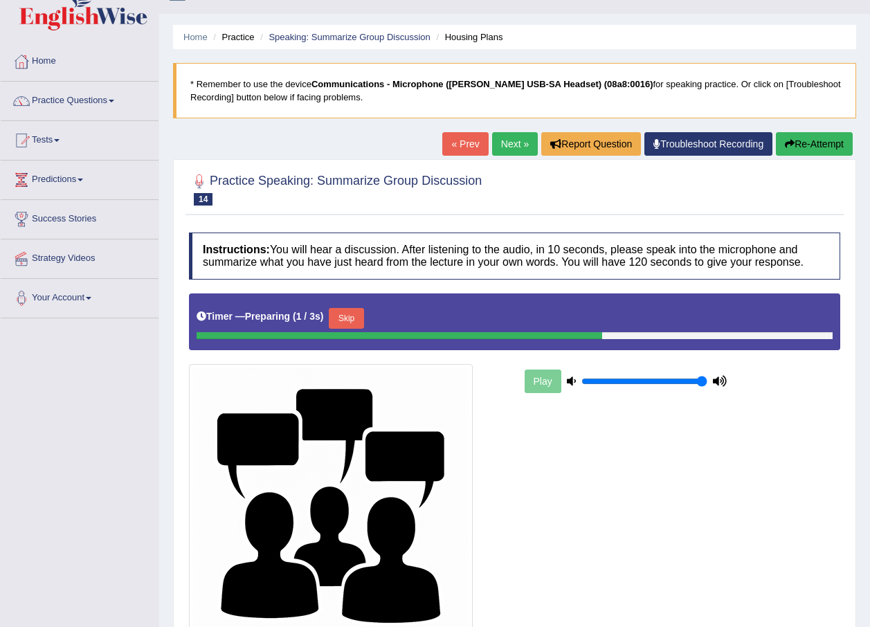
scroll to position [15, 0]
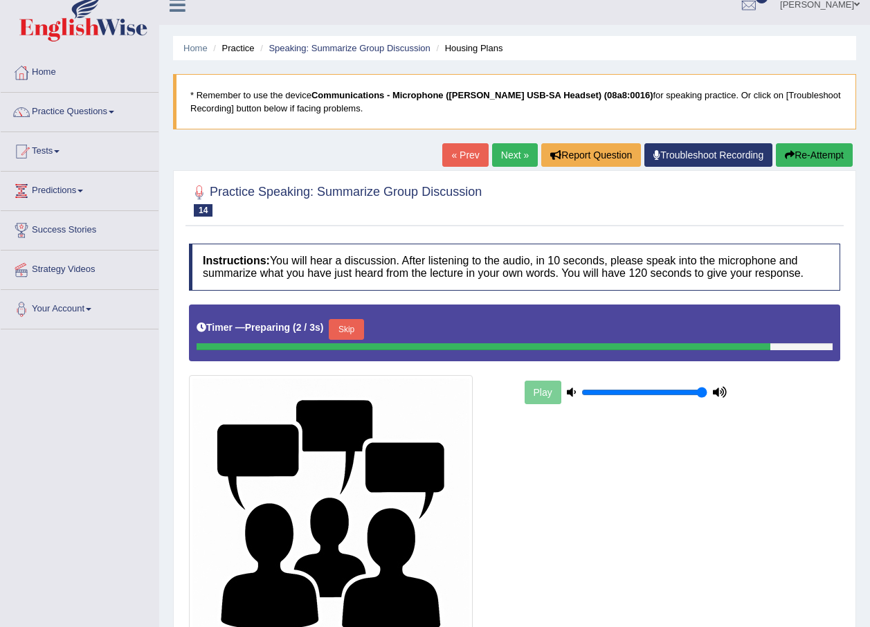
click at [359, 335] on button "Skip" at bounding box center [346, 329] width 35 height 21
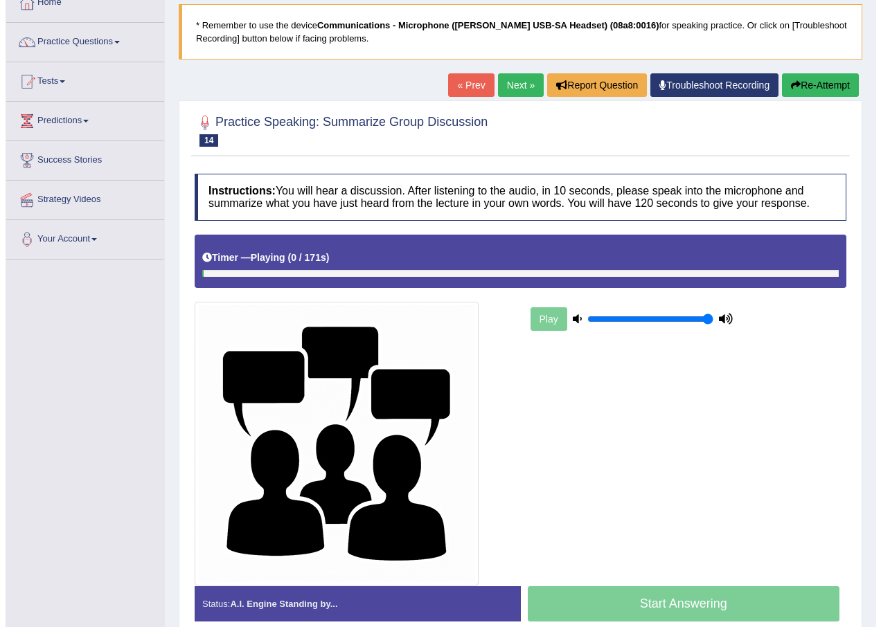
scroll to position [150, 0]
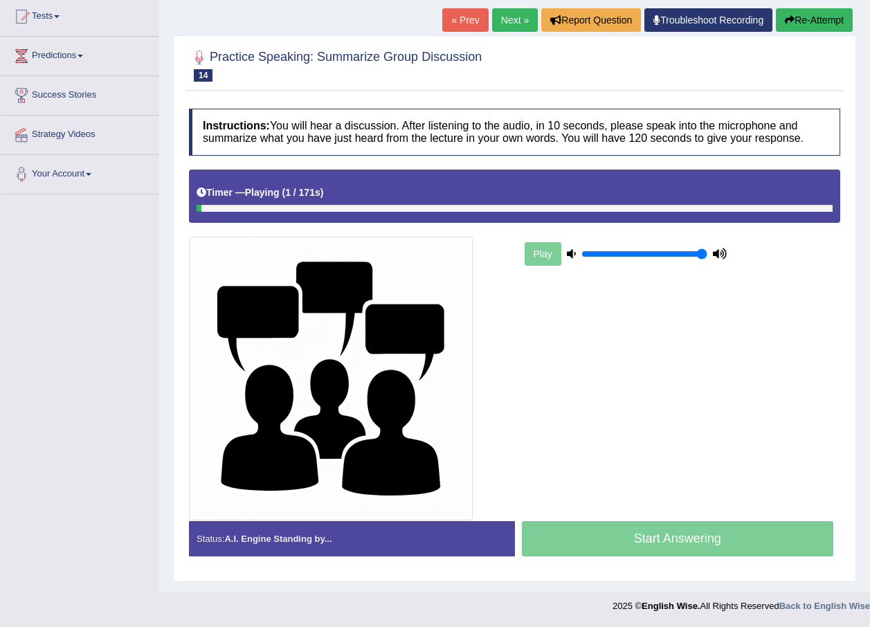
click at [686, 546] on div "Start Answering" at bounding box center [678, 540] width 326 height 39
click at [679, 543] on div "Start Answering" at bounding box center [678, 540] width 326 height 39
click at [679, 545] on div "Start Answering" at bounding box center [678, 540] width 326 height 39
click at [674, 537] on div "Start Answering" at bounding box center [678, 540] width 326 height 39
drag, startPoint x: 674, startPoint y: 537, endPoint x: 652, endPoint y: 486, distance: 54.9
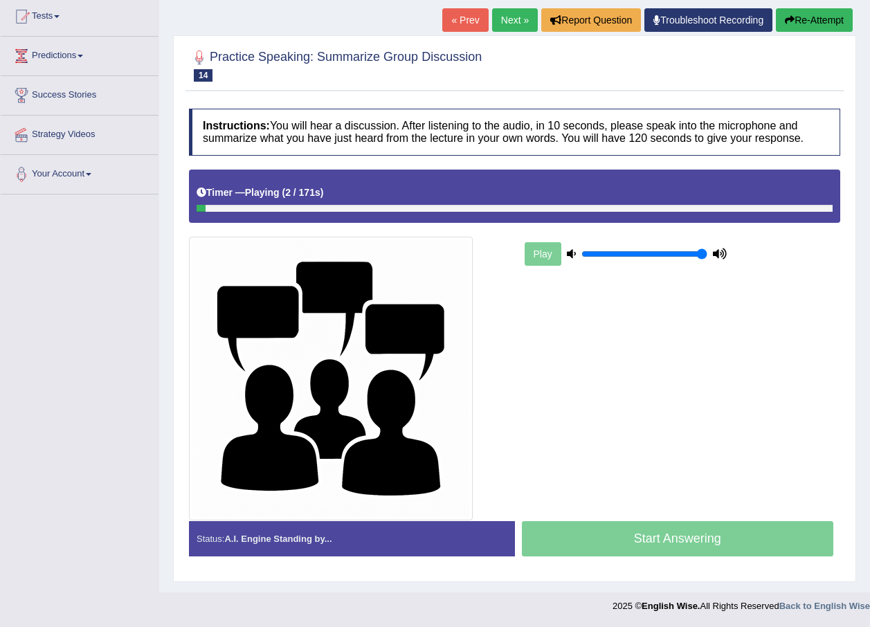
click at [672, 532] on div "Start Answering" at bounding box center [678, 540] width 326 height 39
drag, startPoint x: 647, startPoint y: 463, endPoint x: 646, endPoint y: 428, distance: 35.3
click at [646, 436] on div "Play" at bounding box center [514, 345] width 665 height 351
click at [654, 210] on div at bounding box center [515, 208] width 636 height 7
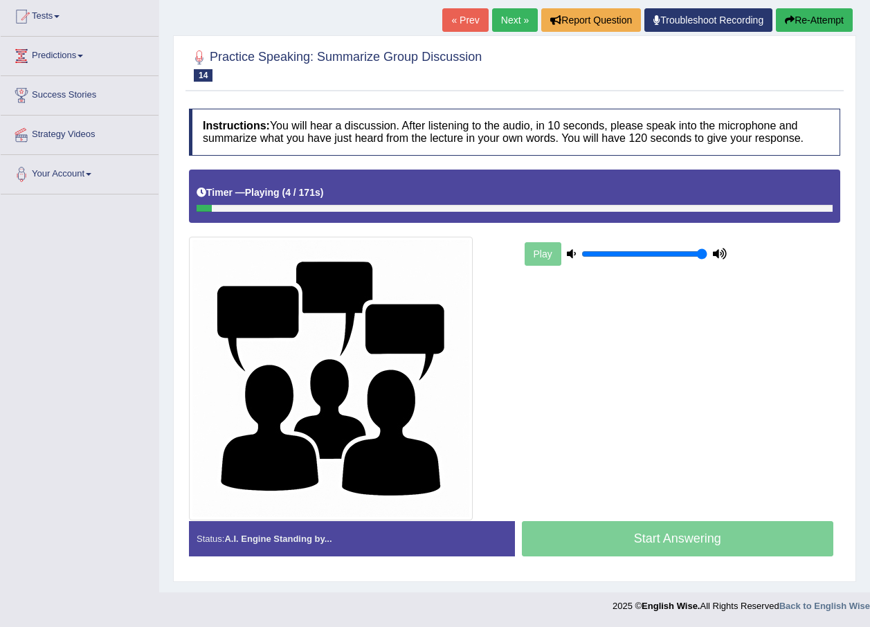
click at [654, 212] on div "Timer — Playing ( 4 / 171s ) Skip" at bounding box center [515, 196] width 652 height 53
click at [583, 526] on div "Start Answering" at bounding box center [678, 540] width 326 height 39
click at [583, 535] on div "Start Answering" at bounding box center [678, 540] width 326 height 39
drag, startPoint x: 587, startPoint y: 537, endPoint x: 236, endPoint y: 487, distance: 354.5
click at [581, 537] on div "Start Answering" at bounding box center [678, 540] width 326 height 39
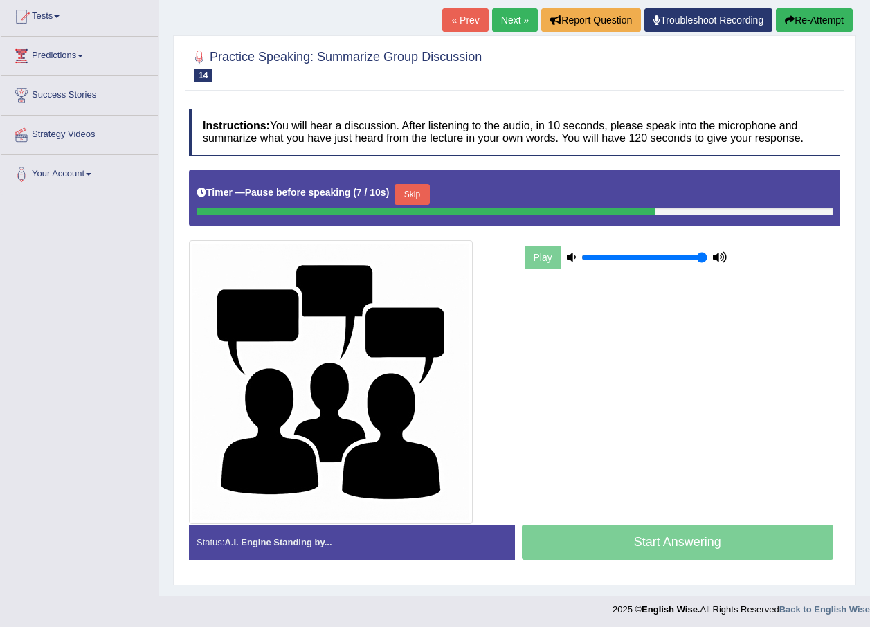
click at [413, 197] on button "Skip" at bounding box center [412, 194] width 35 height 21
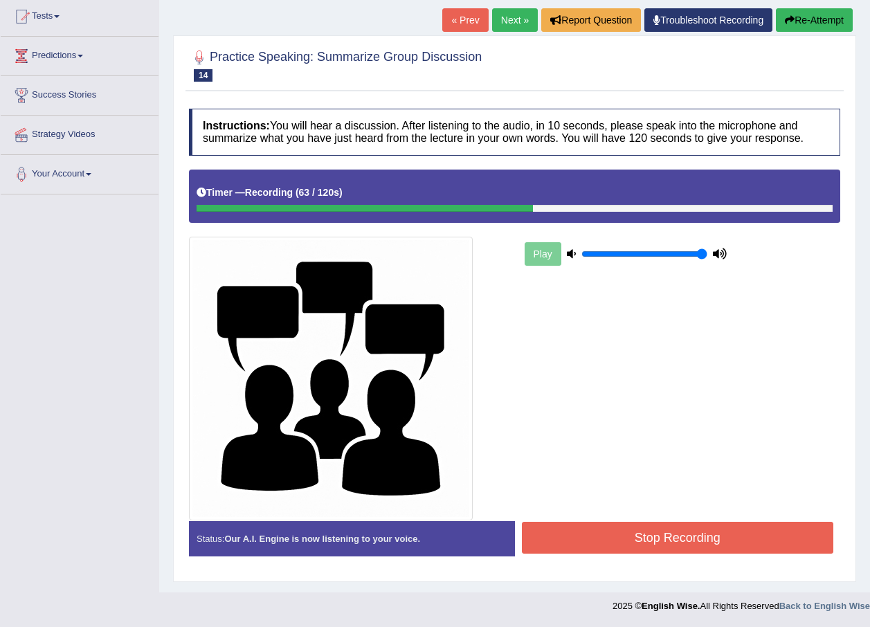
click at [640, 539] on button "Stop Recording" at bounding box center [678, 538] width 312 height 32
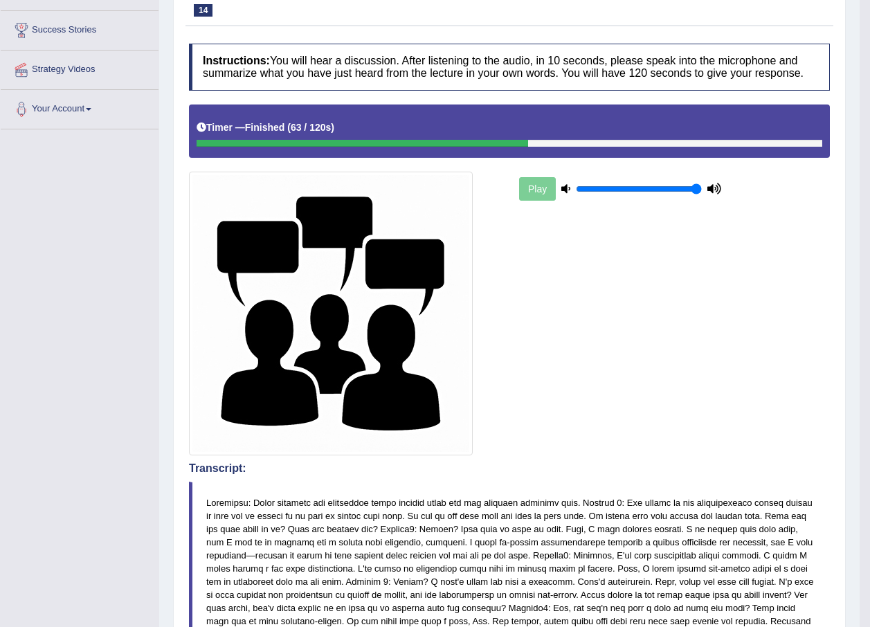
scroll to position [88, 0]
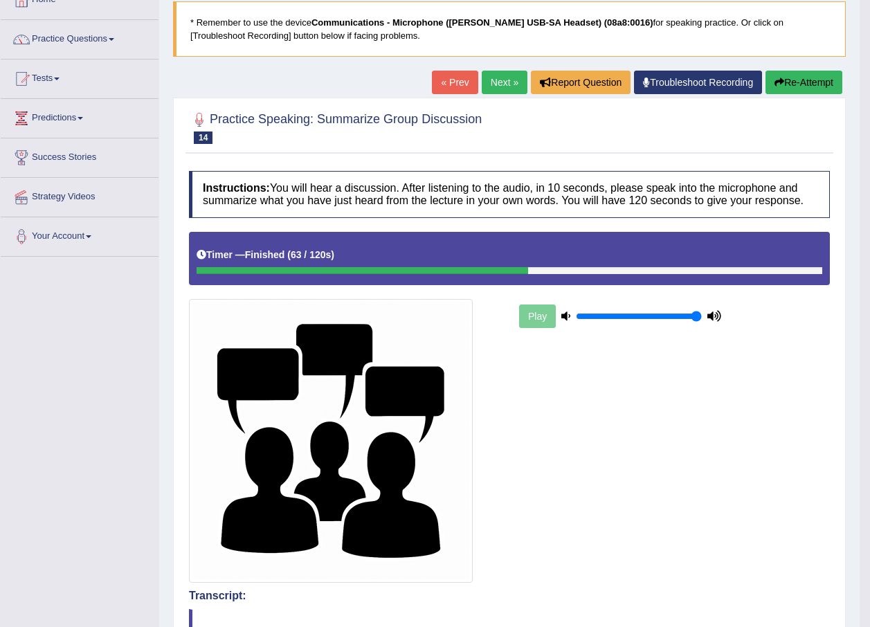
click at [501, 89] on link "Next »" at bounding box center [505, 83] width 46 height 24
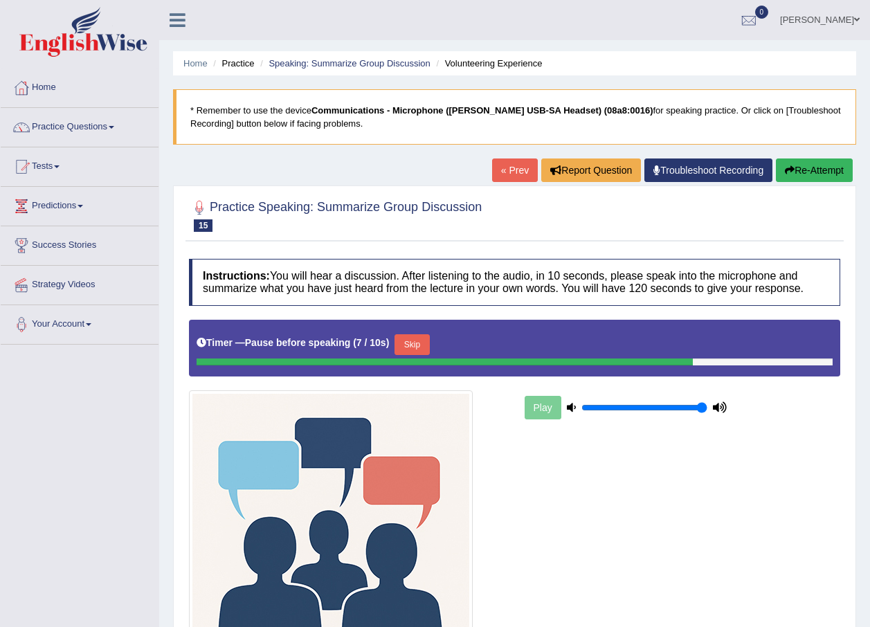
click at [411, 352] on button "Skip" at bounding box center [412, 344] width 35 height 21
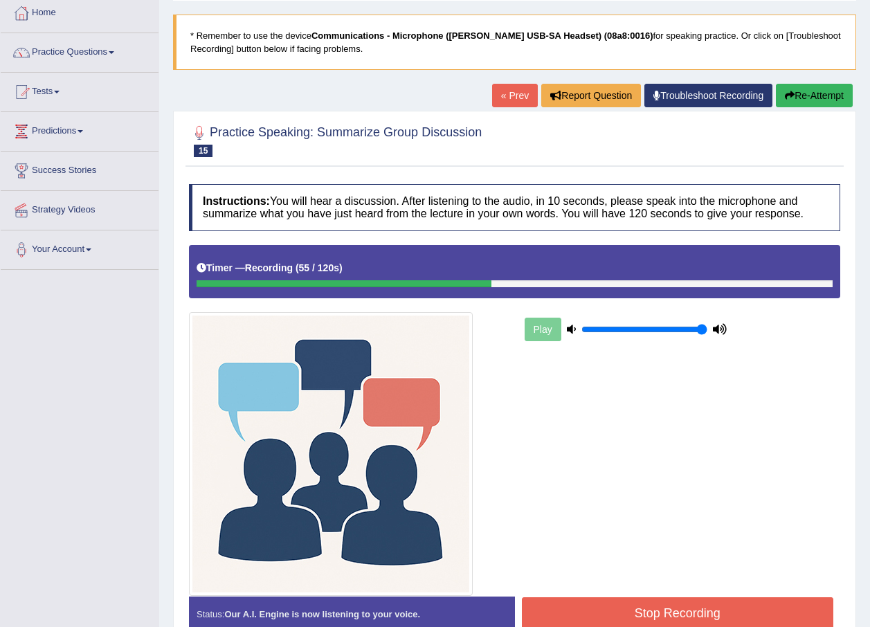
scroll to position [138, 0]
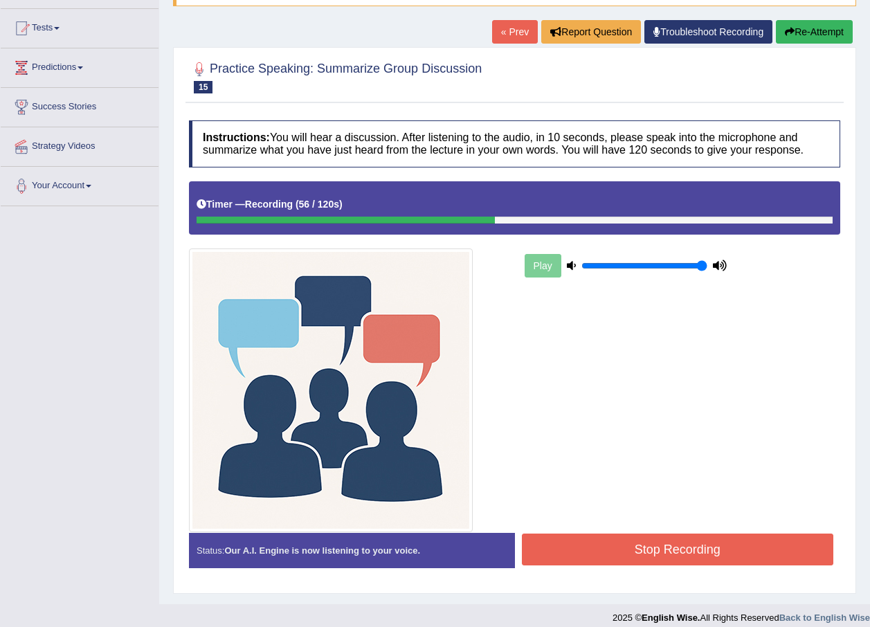
click at [694, 548] on button "Stop Recording" at bounding box center [678, 550] width 312 height 32
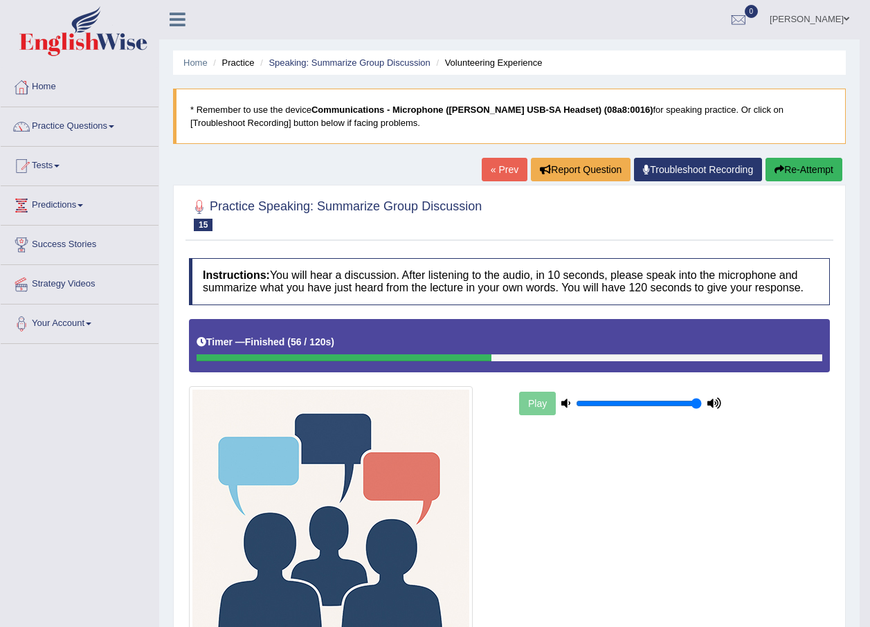
scroll to position [0, 0]
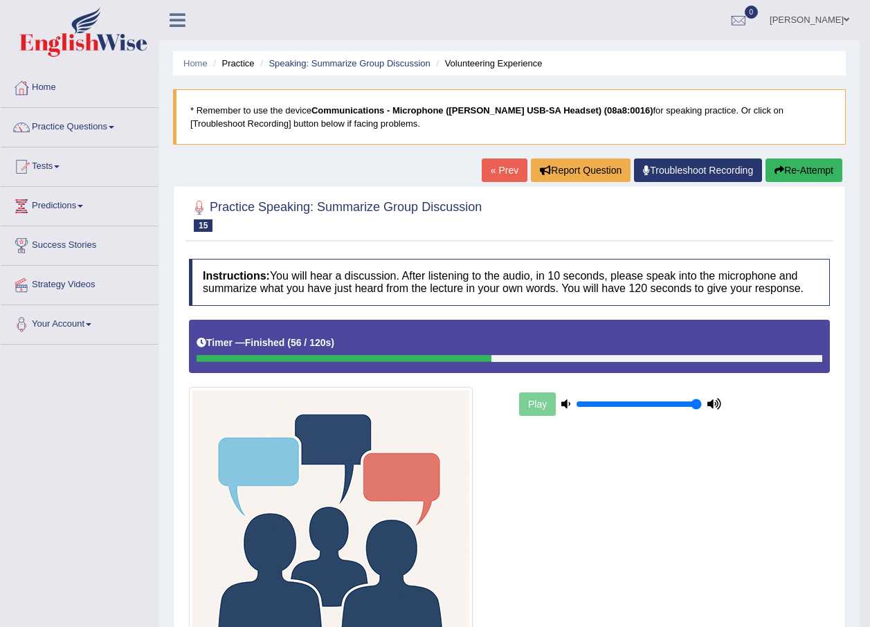
click at [508, 172] on link "« Prev" at bounding box center [505, 171] width 46 height 24
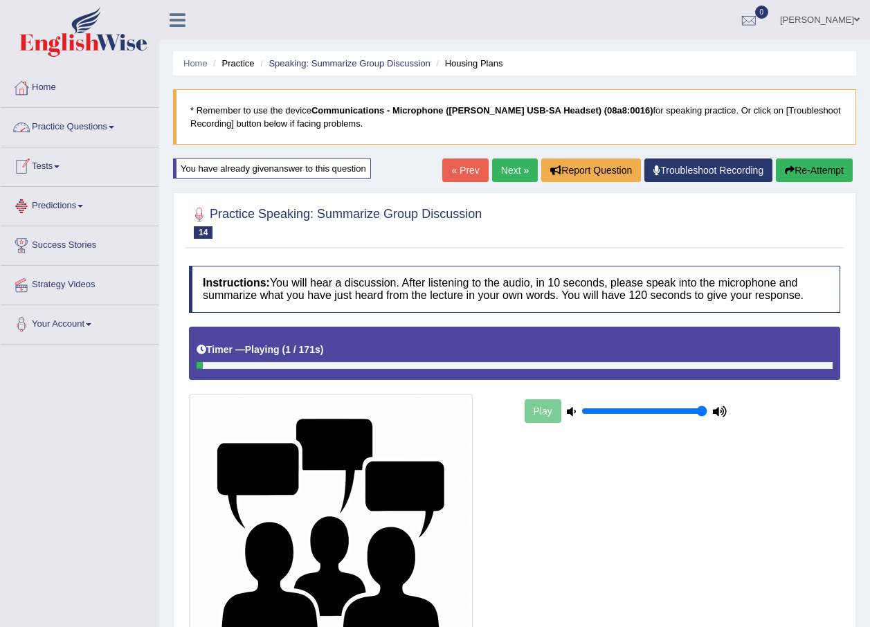
click at [105, 125] on link "Practice Questions" at bounding box center [80, 125] width 158 height 35
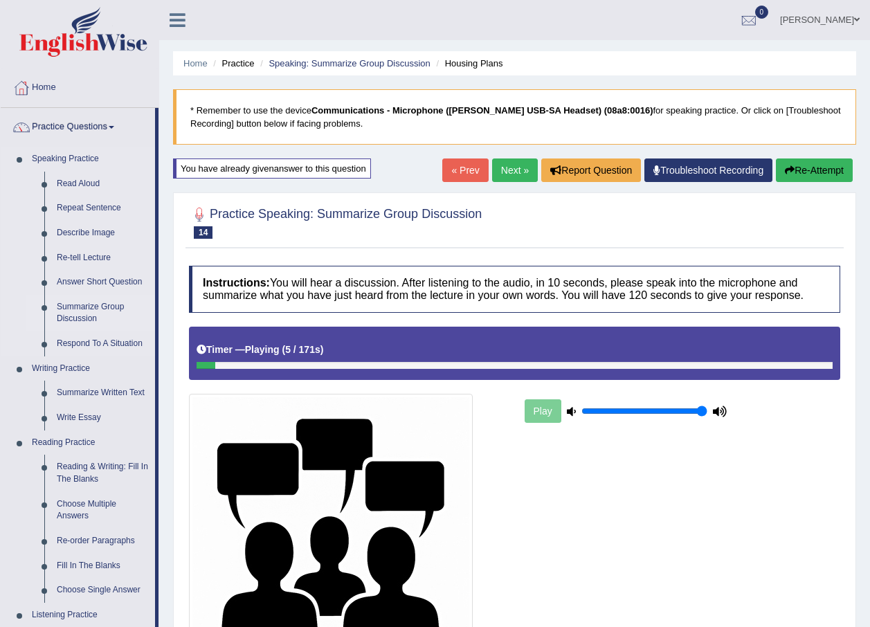
click at [80, 316] on link "Summarize Group Discussion" at bounding box center [103, 313] width 105 height 37
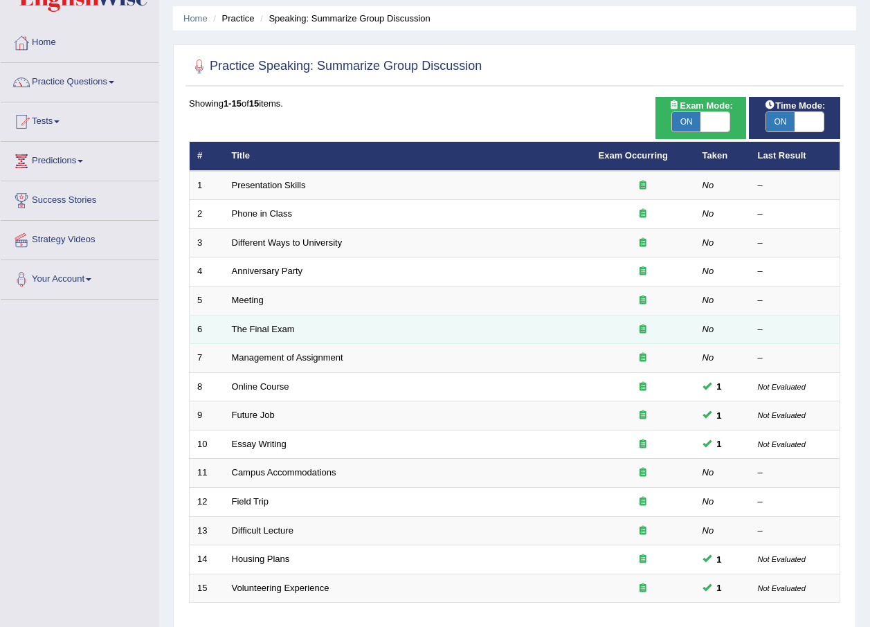
scroll to position [100, 0]
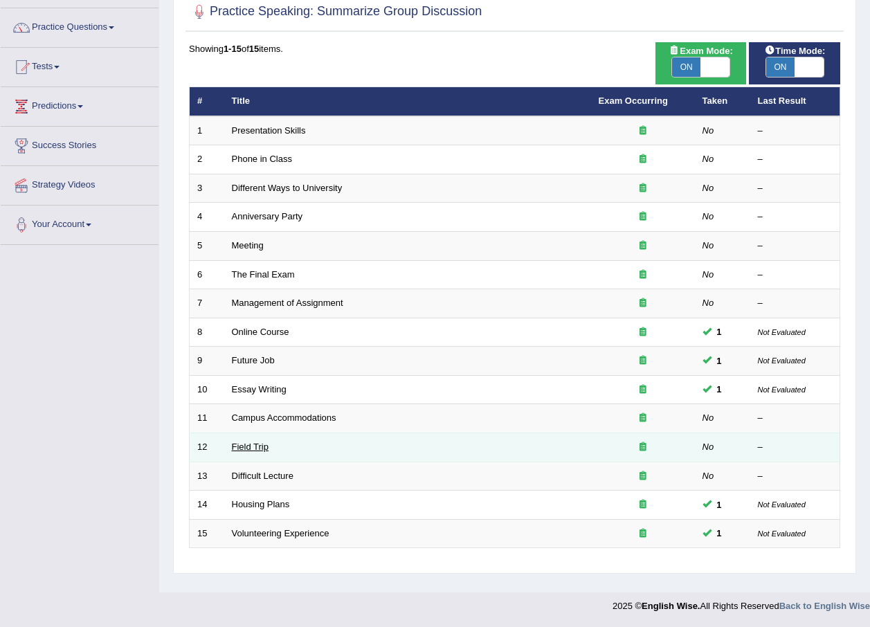
click at [258, 449] on link "Field Trip" at bounding box center [250, 447] width 37 height 10
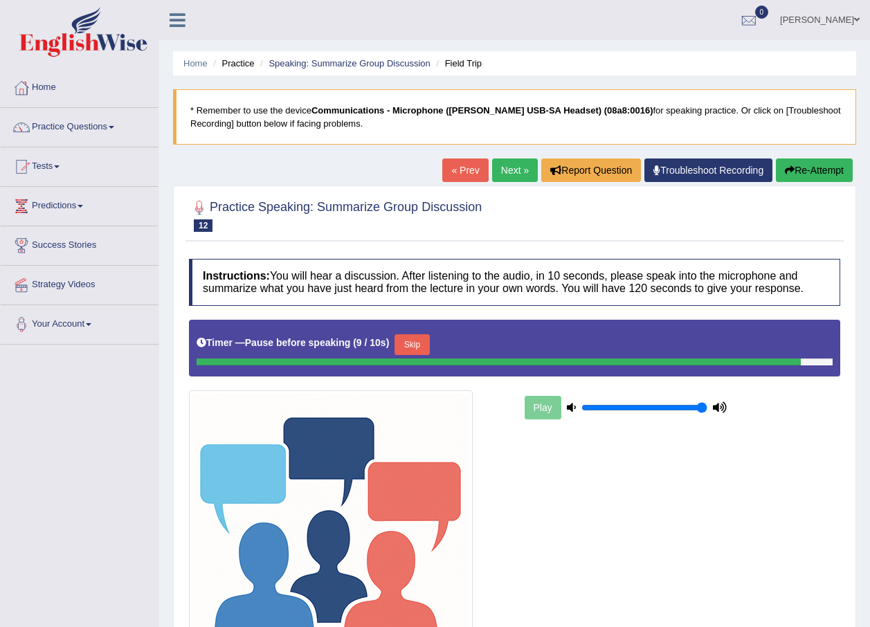
click at [413, 345] on button "Skip" at bounding box center [412, 344] width 35 height 21
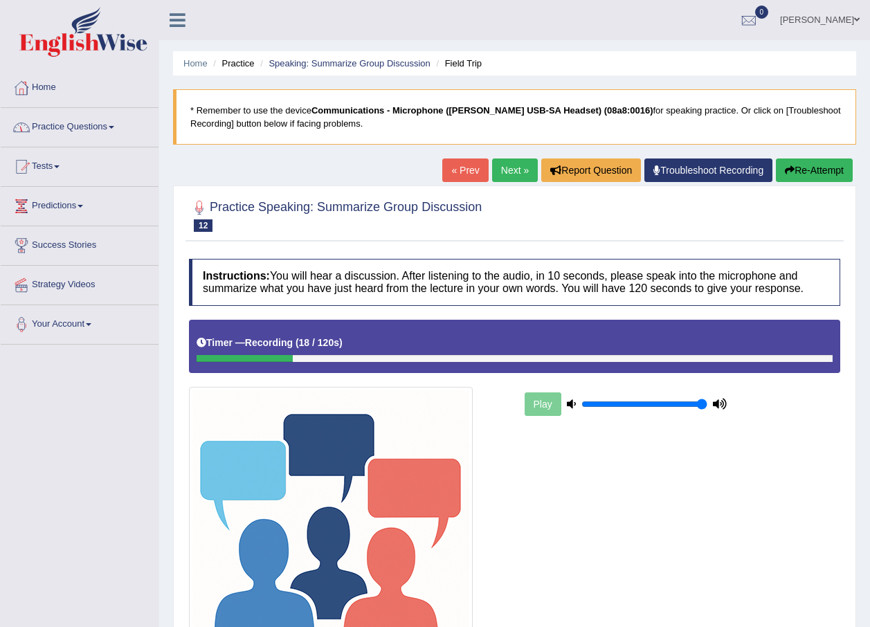
click at [124, 128] on link "Practice Questions" at bounding box center [80, 125] width 158 height 35
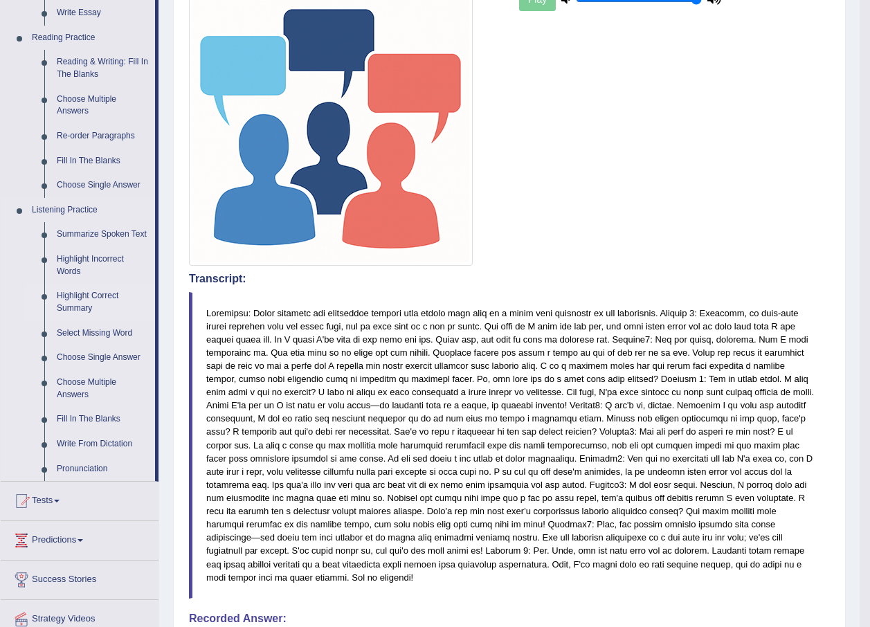
scroll to position [415, 0]
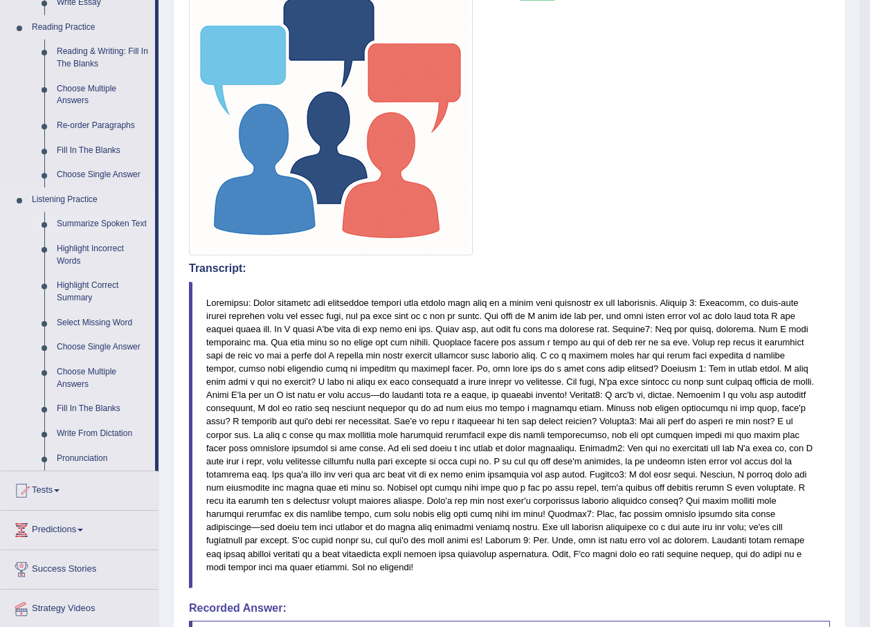
click at [102, 223] on link "Summarize Spoken Text" at bounding box center [103, 224] width 105 height 25
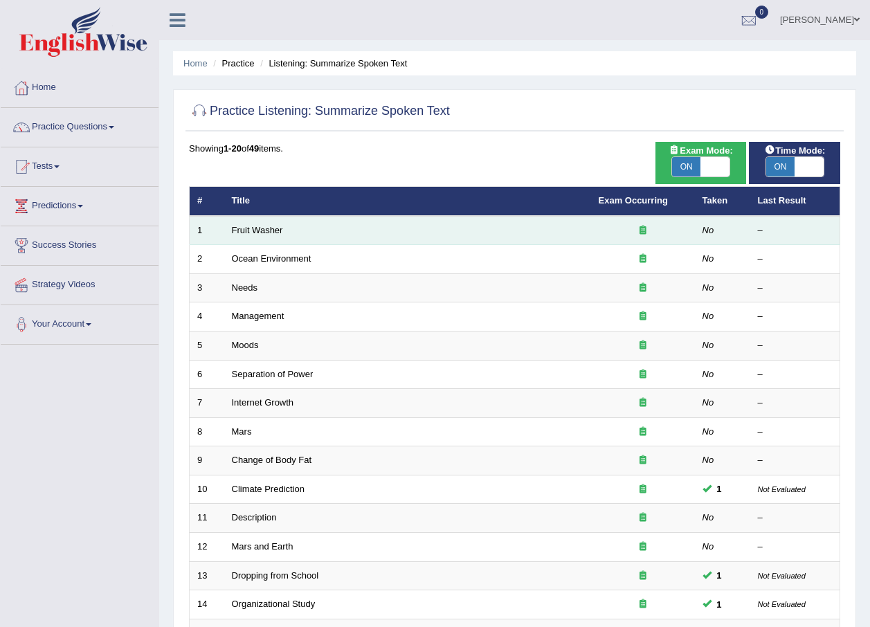
click at [270, 236] on td "Fruit Washer" at bounding box center [407, 230] width 367 height 29
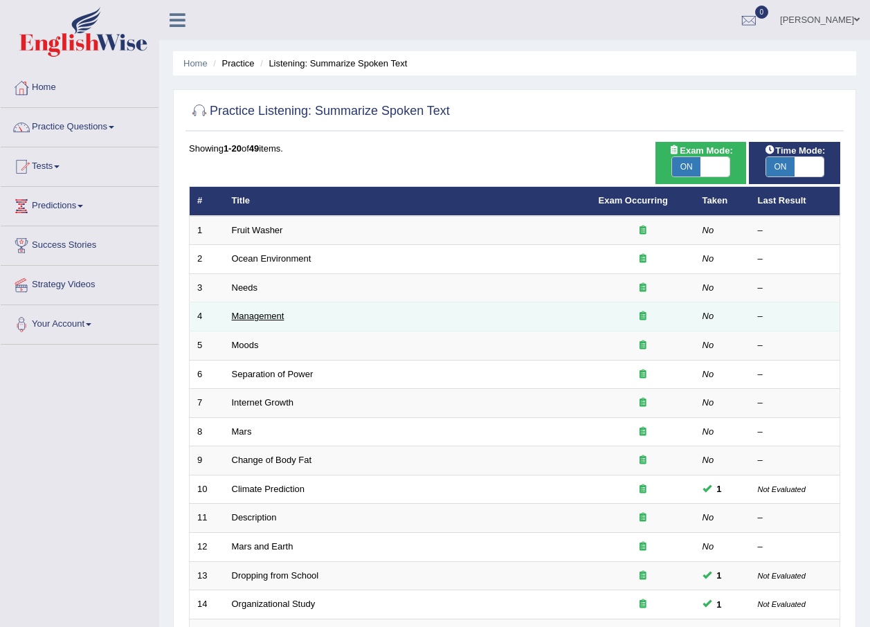
click at [262, 321] on link "Management" at bounding box center [258, 316] width 53 height 10
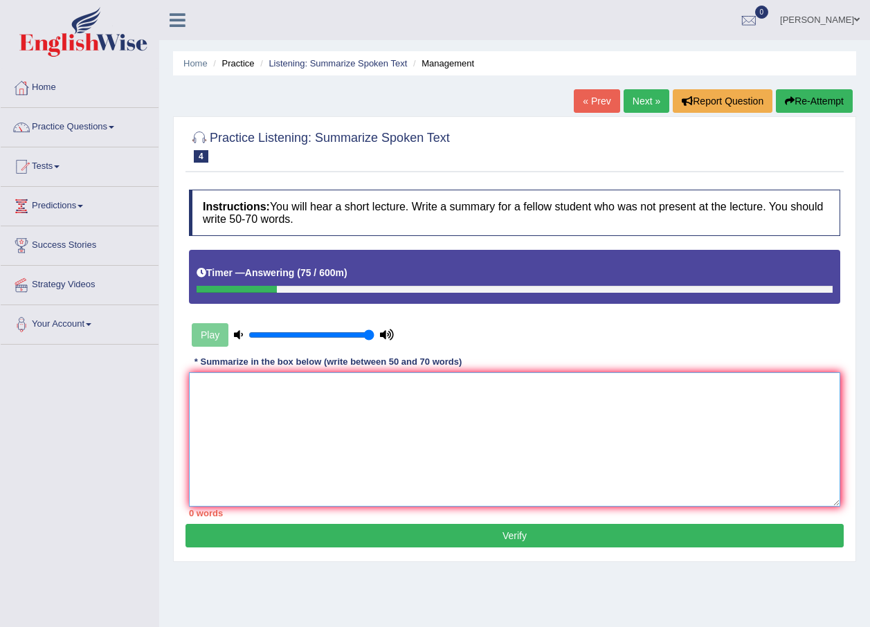
click at [346, 427] on textarea at bounding box center [515, 439] width 652 height 134
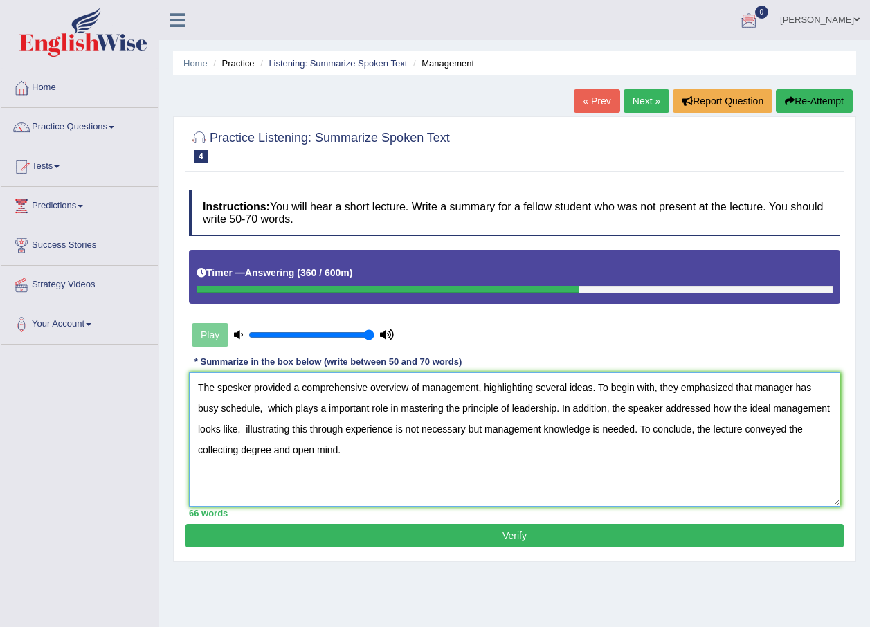
type textarea "The spesker provided a comprehensive overview of management, highlighting sever…"
click at [549, 538] on button "Verify" at bounding box center [515, 536] width 658 height 24
